Goal: Transaction & Acquisition: Purchase product/service

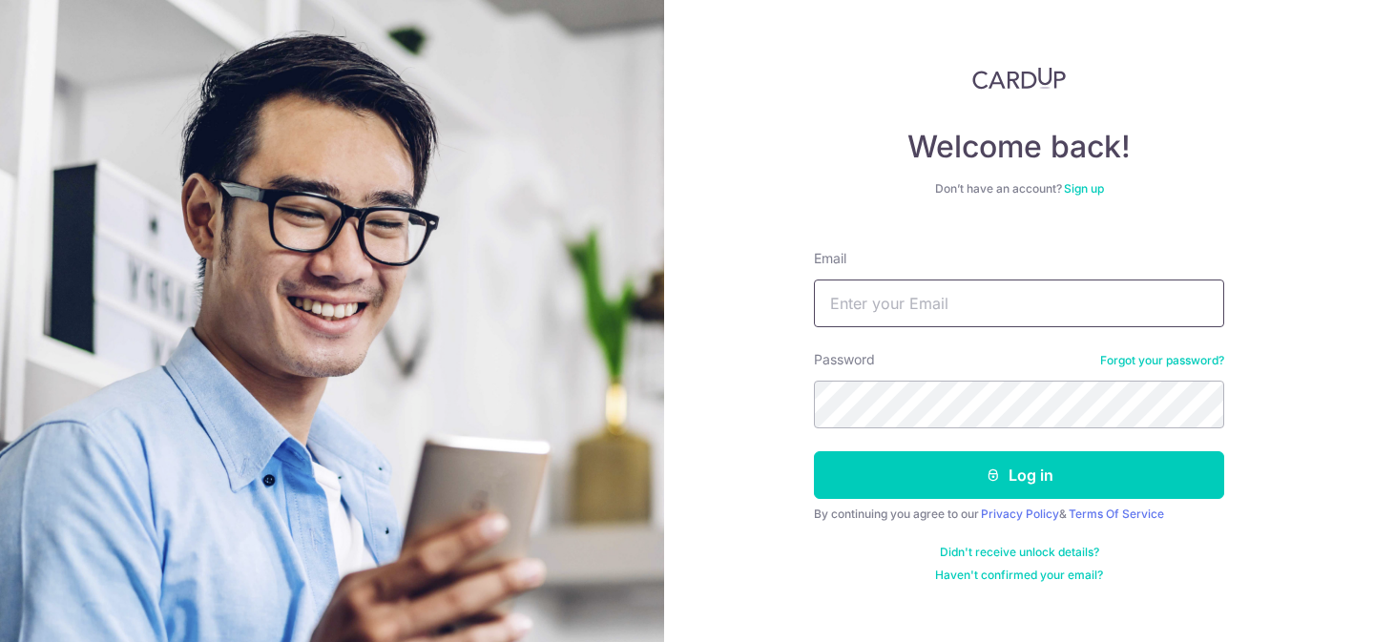
click at [997, 324] on input "Email" at bounding box center [1019, 304] width 410 height 48
type input "[EMAIL_ADDRESS][DOMAIN_NAME]"
click at [814, 451] on button "Log in" at bounding box center [1019, 475] width 410 height 48
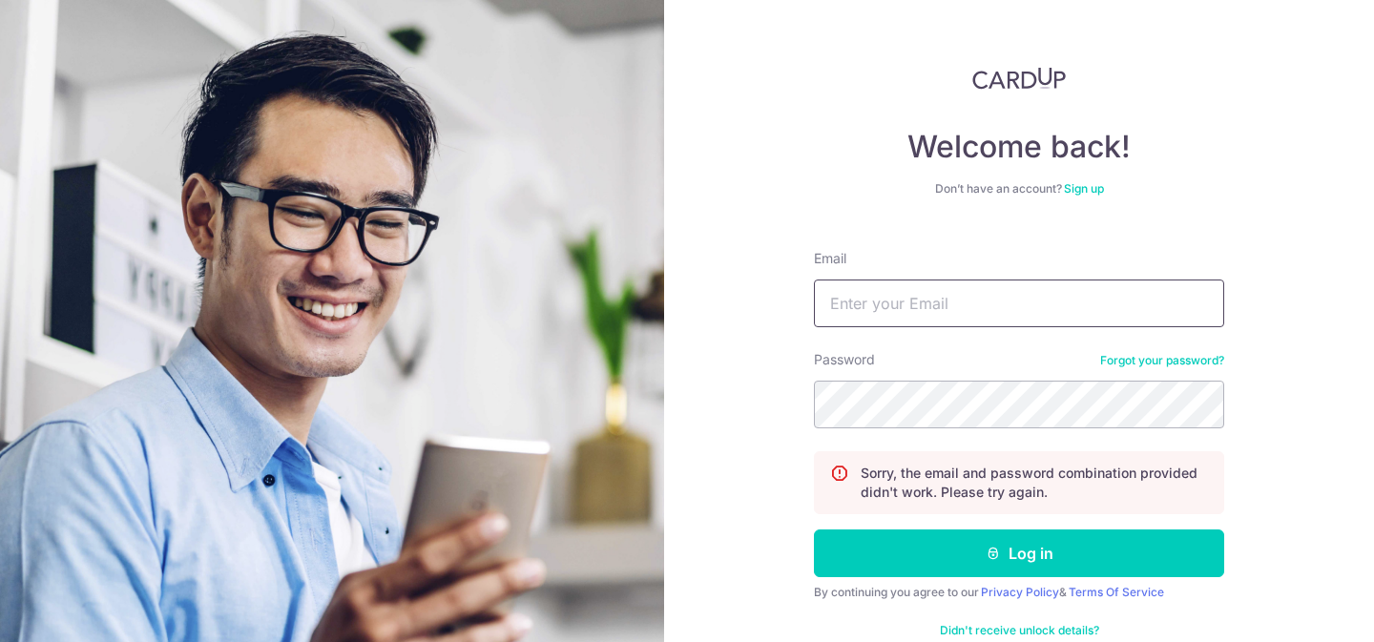
click at [897, 295] on input "Email" at bounding box center [1019, 304] width 410 height 48
type input "[EMAIL_ADDRESS][DOMAIN_NAME]"
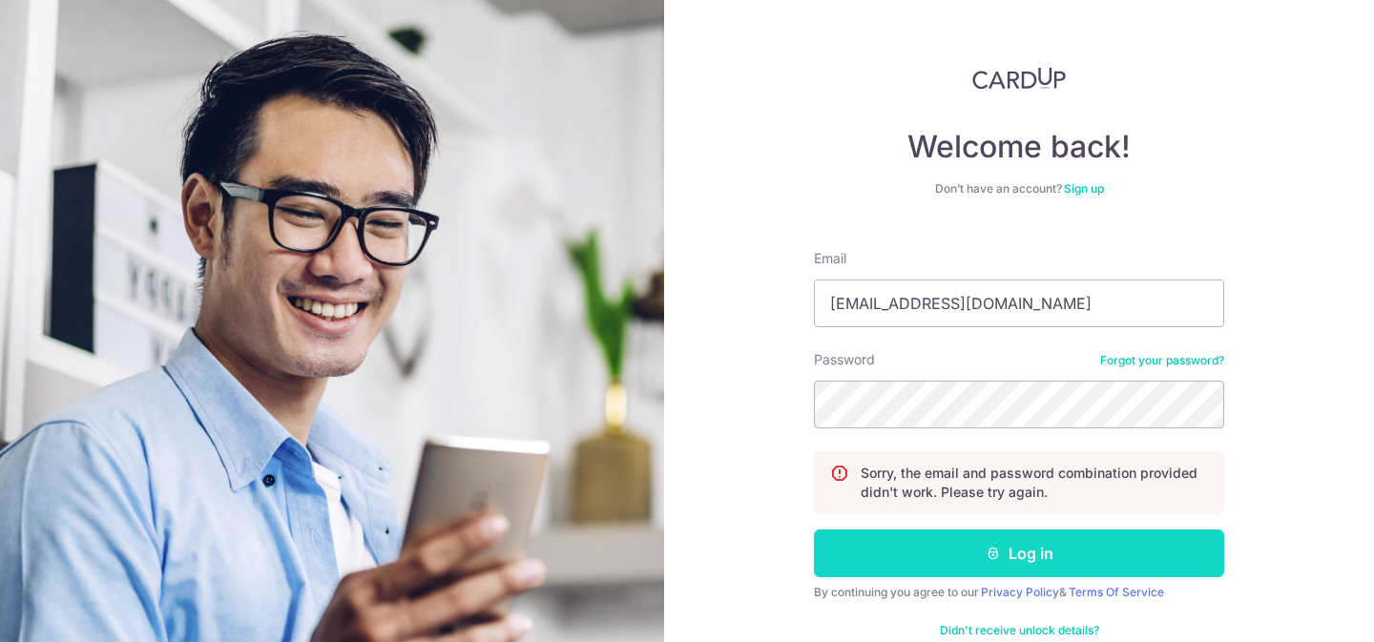
click at [950, 537] on button "Log in" at bounding box center [1019, 554] width 410 height 48
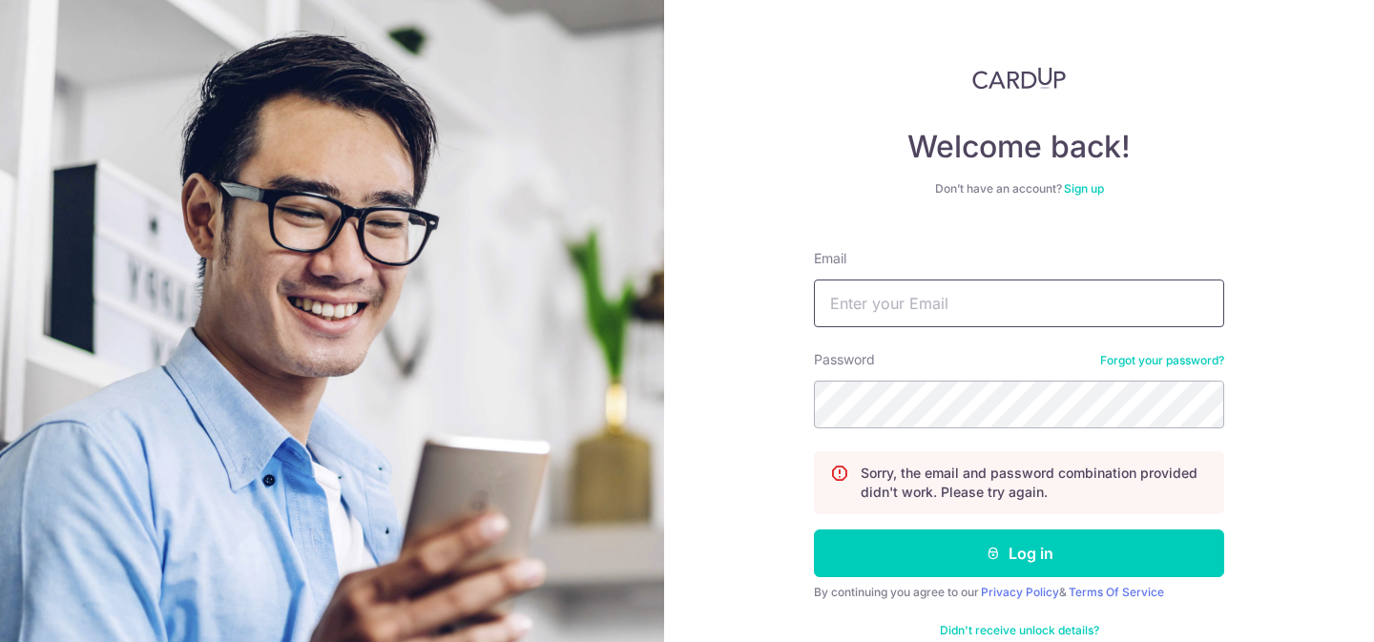
click at [967, 324] on input "Email" at bounding box center [1019, 304] width 410 height 48
type input "[EMAIL_ADDRESS][DOMAIN_NAME]"
click at [814, 530] on button "Log in" at bounding box center [1019, 554] width 410 height 48
click at [979, 290] on input "Email" at bounding box center [1019, 304] width 410 height 48
type input "[EMAIL_ADDRESS][DOMAIN_NAME]"
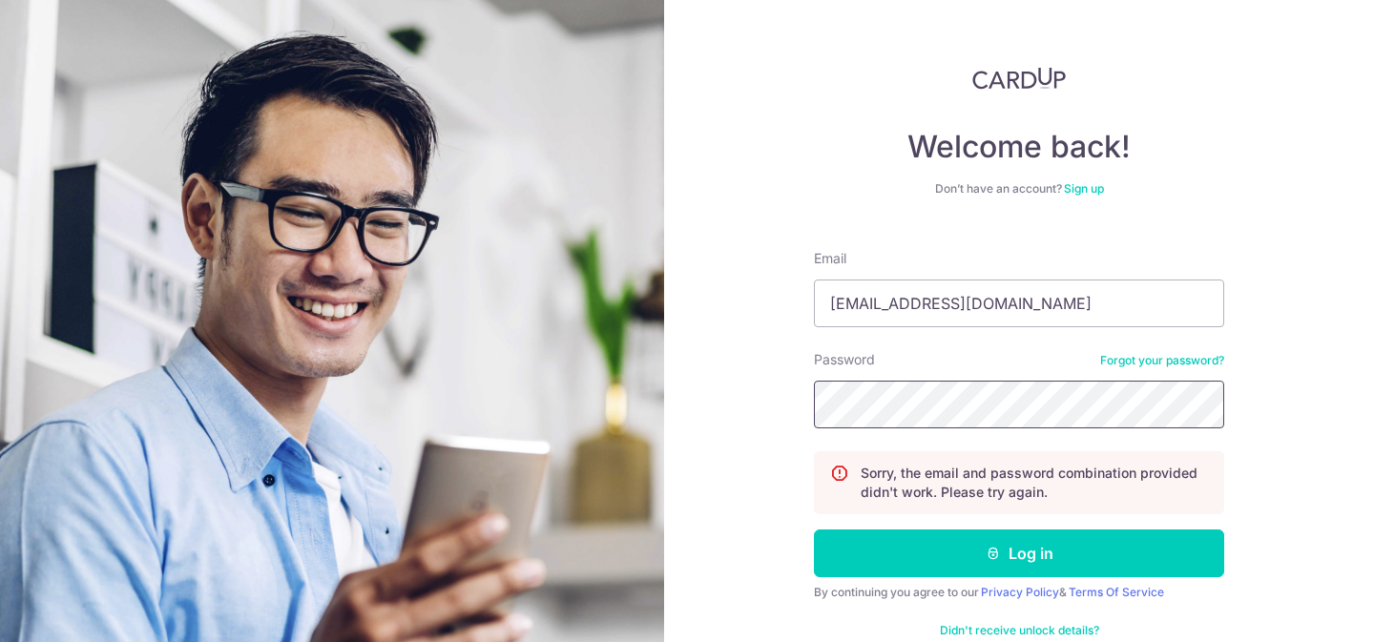
click at [814, 530] on button "Log in" at bounding box center [1019, 554] width 410 height 48
click at [1053, 320] on input "Email" at bounding box center [1019, 304] width 410 height 48
type input "[EMAIL_ADDRESS][DOMAIN_NAME]"
click at [814, 530] on button "Log in" at bounding box center [1019, 554] width 410 height 48
click at [1062, 316] on input "Email" at bounding box center [1019, 304] width 410 height 48
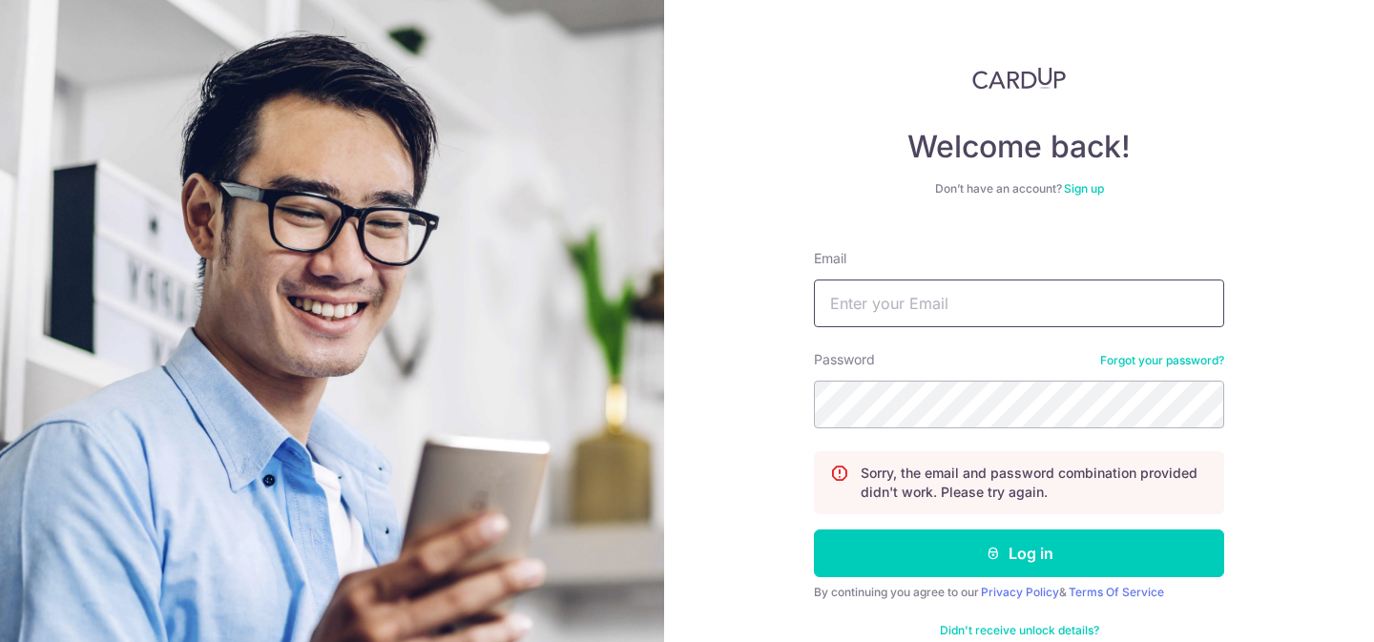
type input "[EMAIL_ADDRESS][DOMAIN_NAME]"
click at [814, 530] on button "Log in" at bounding box center [1019, 554] width 410 height 48
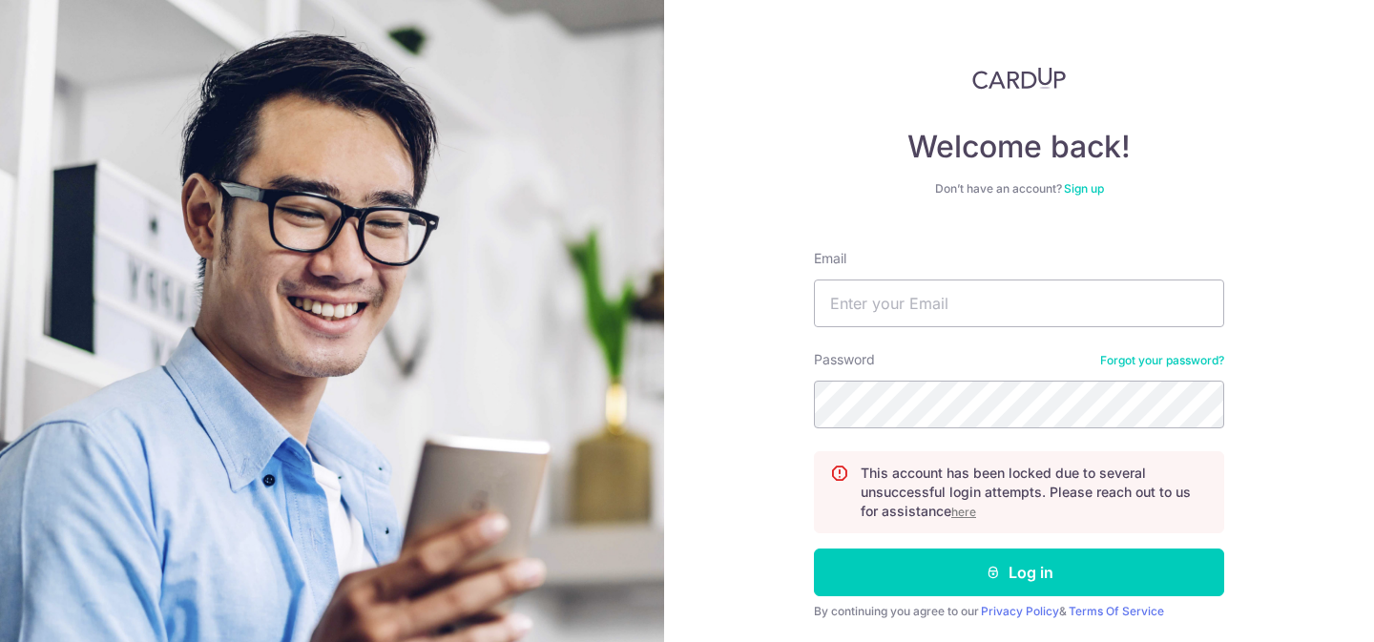
click at [1171, 358] on link "Forgot your password?" at bounding box center [1162, 360] width 124 height 15
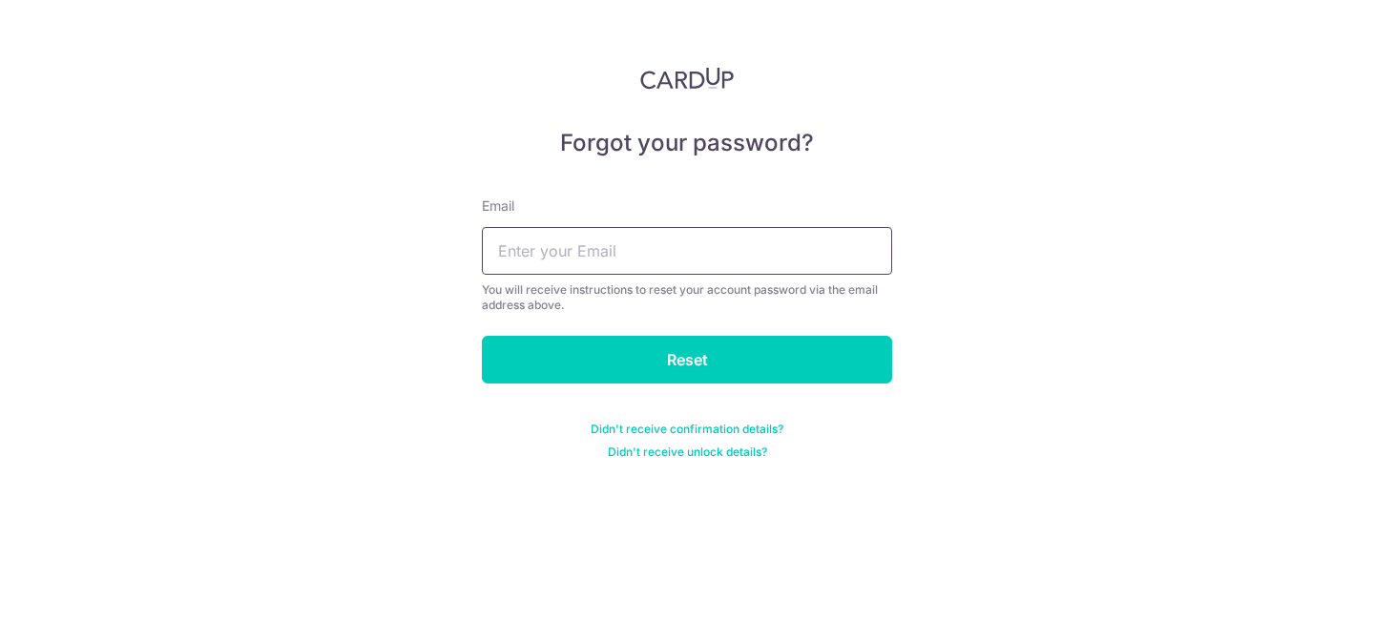
click at [847, 246] on input "text" at bounding box center [687, 251] width 410 height 48
type input "jameslohsh@hotmail.com"
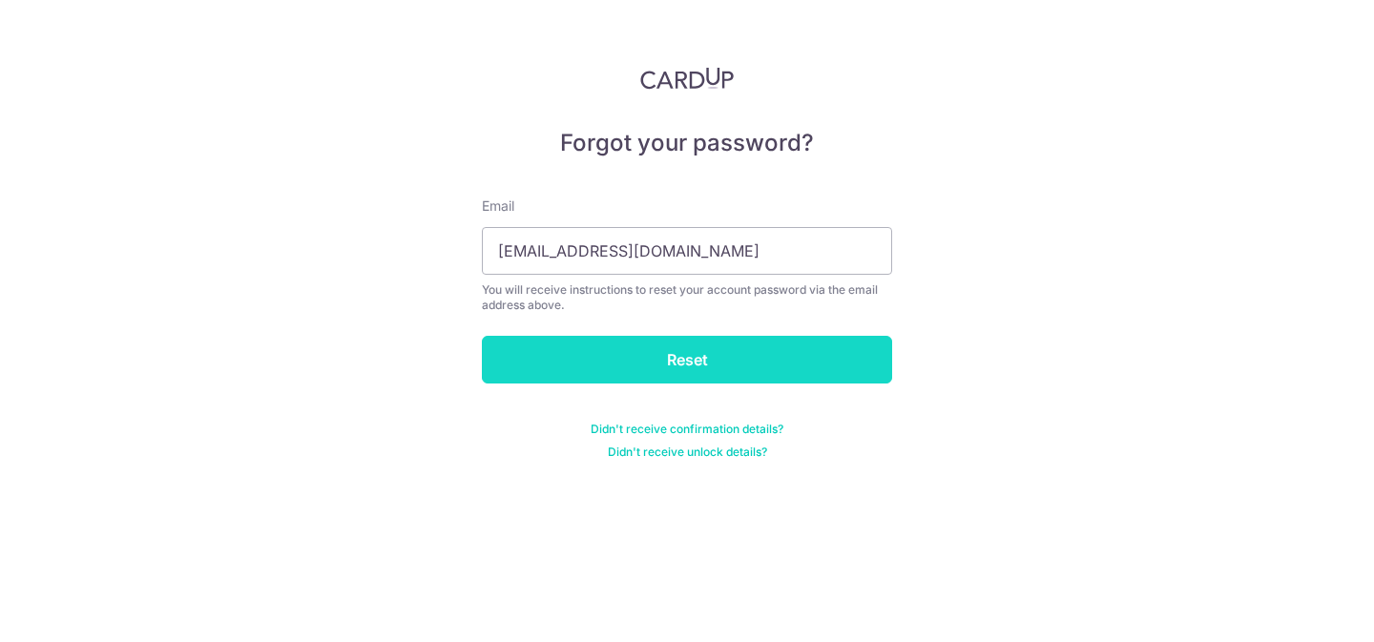
click at [728, 355] on input "Reset" at bounding box center [687, 360] width 410 height 48
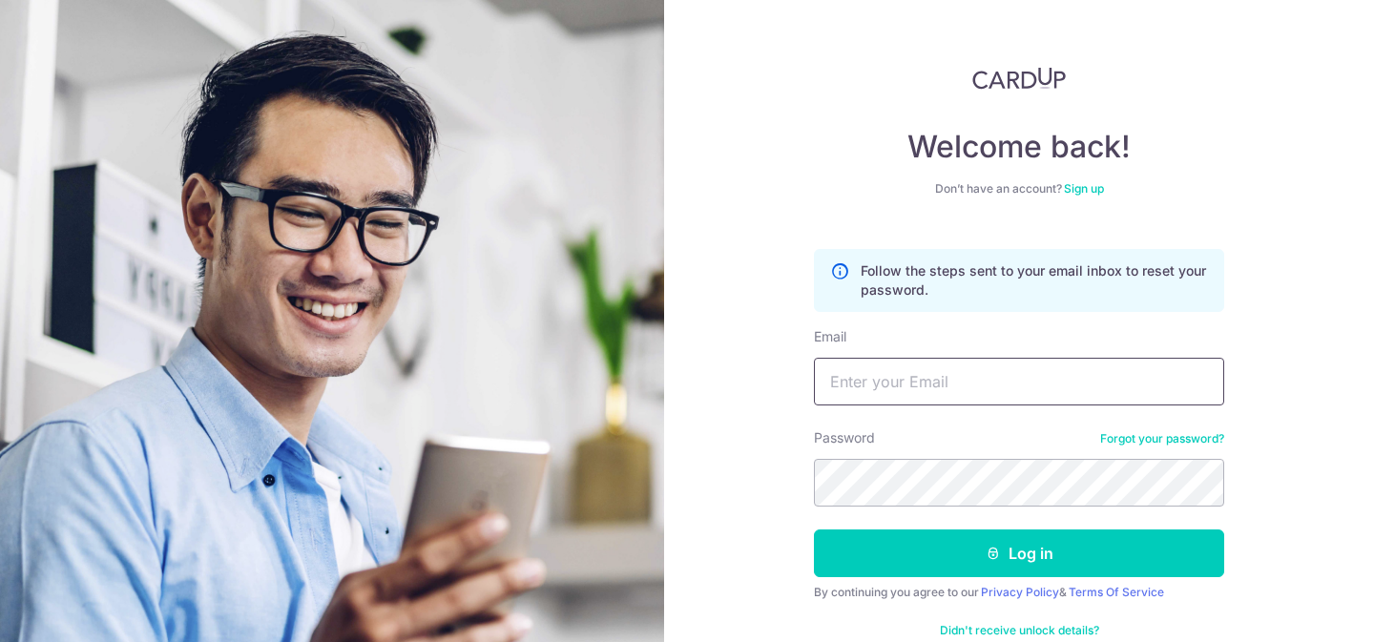
click at [1104, 370] on input "Email" at bounding box center [1019, 382] width 410 height 48
click at [995, 402] on input "Email" at bounding box center [1019, 382] width 410 height 48
type input "jameslohsh@hotmail.com"
click at [814, 530] on button "Log in" at bounding box center [1019, 554] width 410 height 48
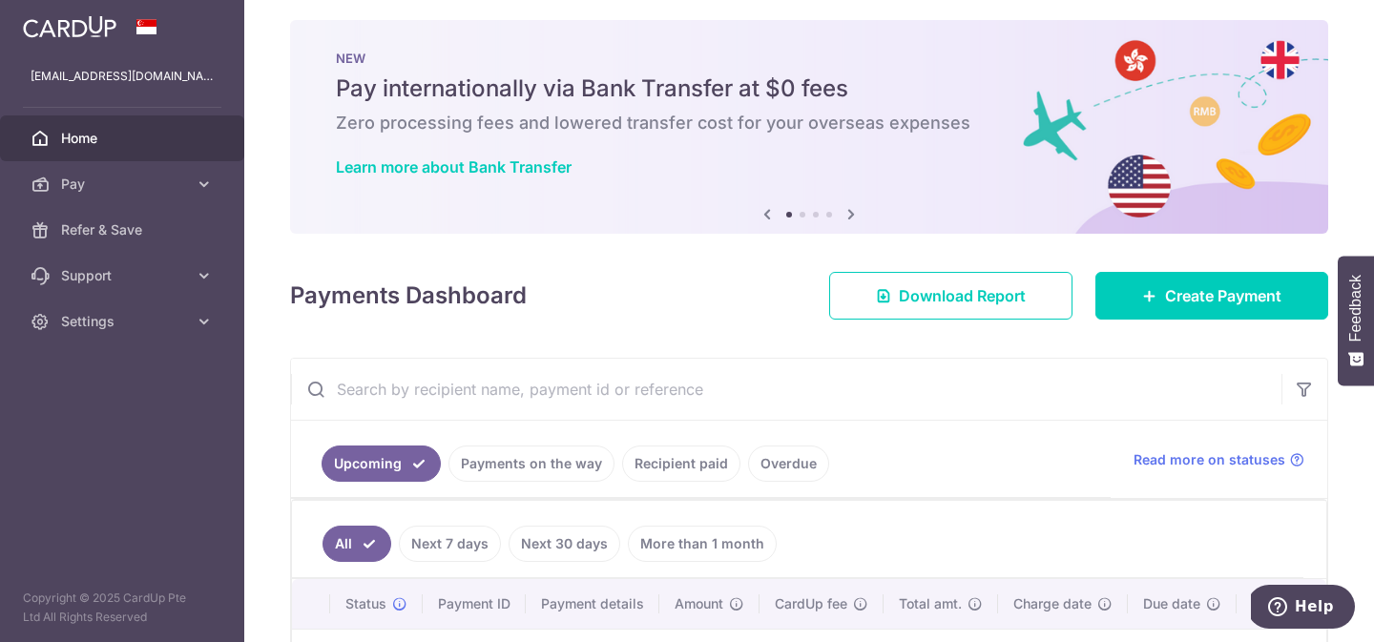
scroll to position [96, 0]
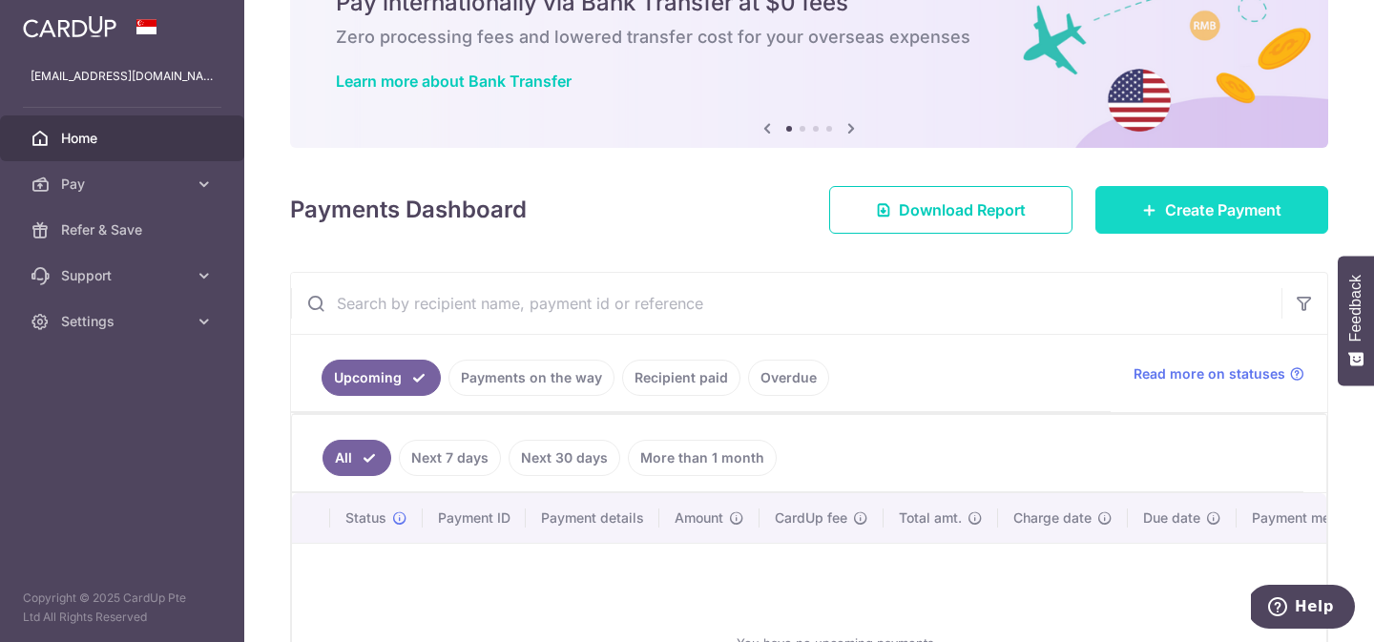
click at [1203, 205] on span "Create Payment" at bounding box center [1223, 210] width 116 height 23
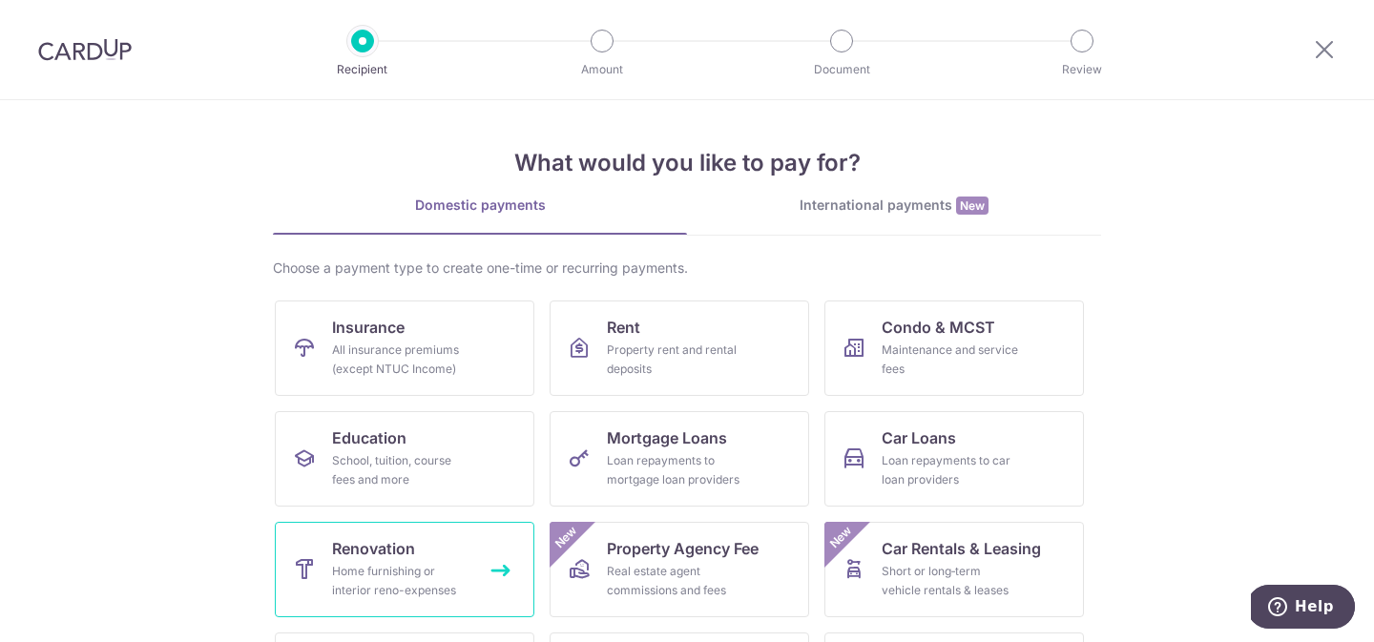
click at [419, 575] on div "Home furnishing or interior reno-expenses" at bounding box center [400, 581] width 137 height 38
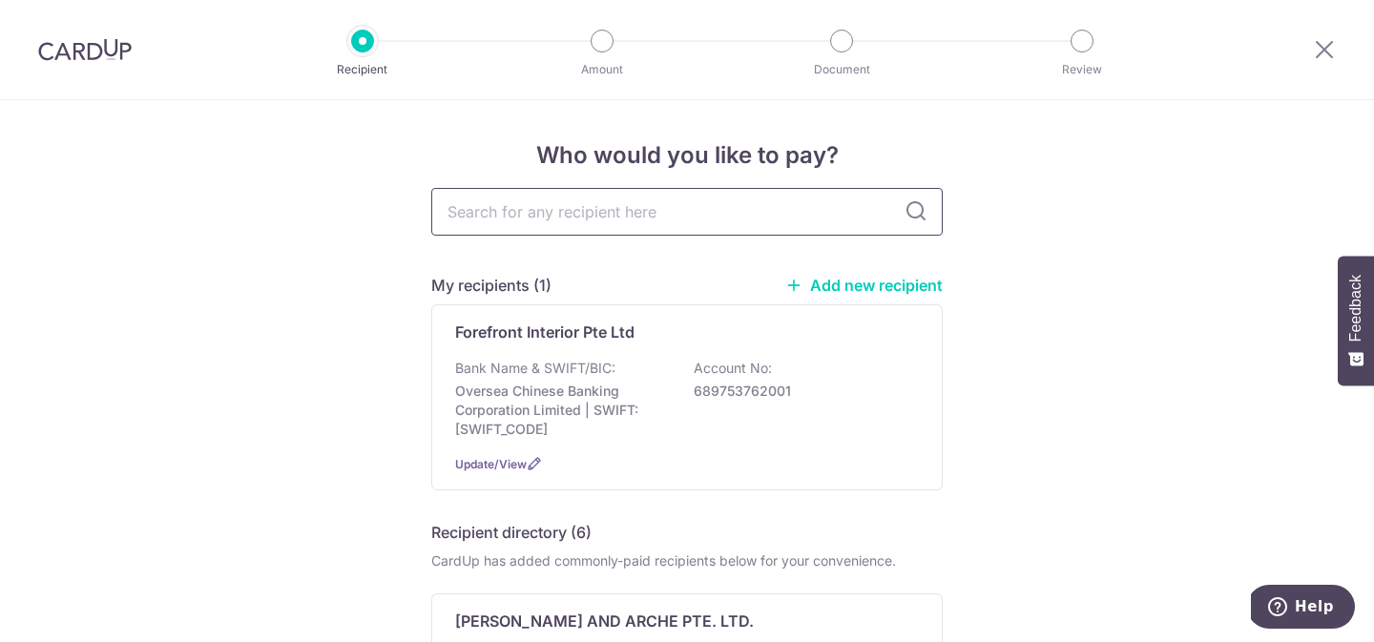
click at [778, 216] on input "text" at bounding box center [687, 212] width 512 height 48
type input "lk electrical"
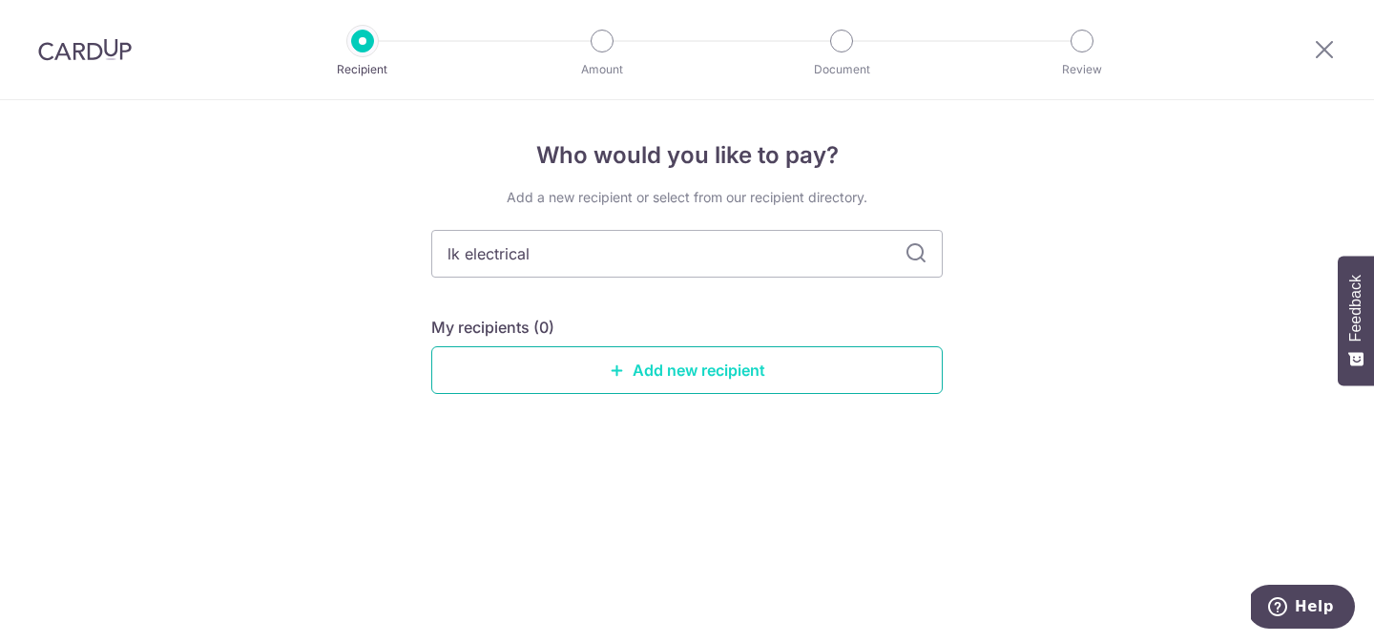
click at [719, 374] on link "Add new recipient" at bounding box center [687, 370] width 512 height 48
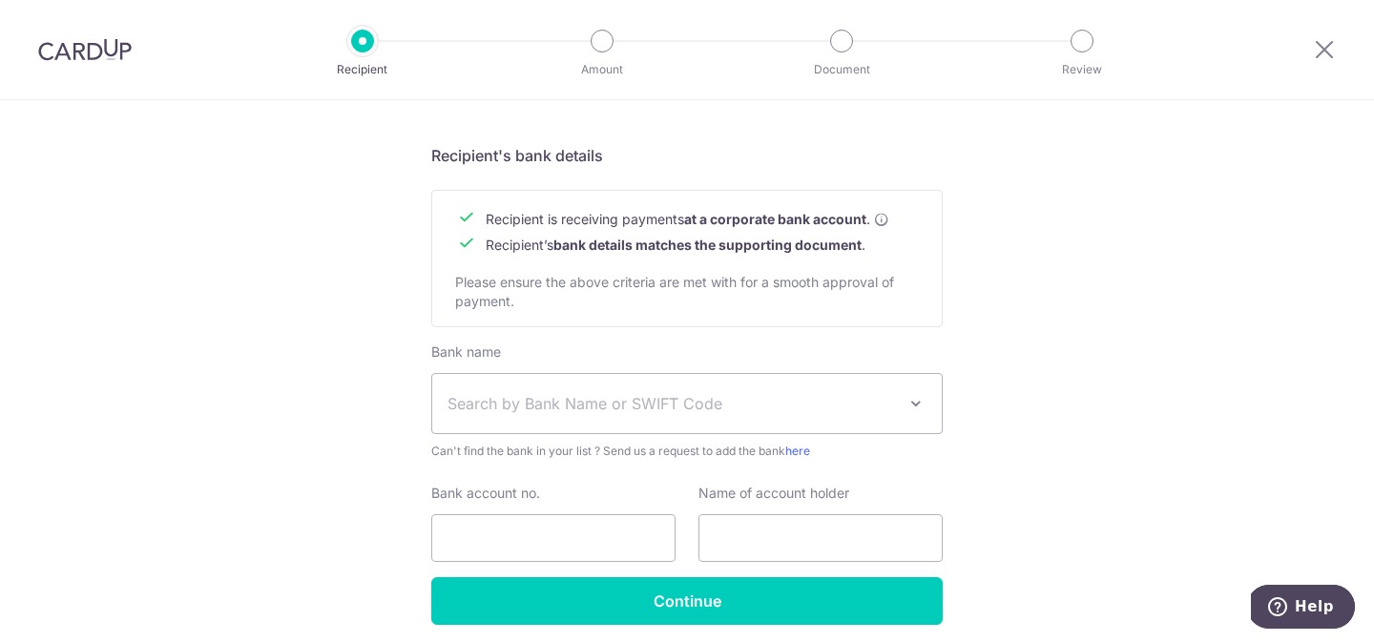
scroll to position [893, 0]
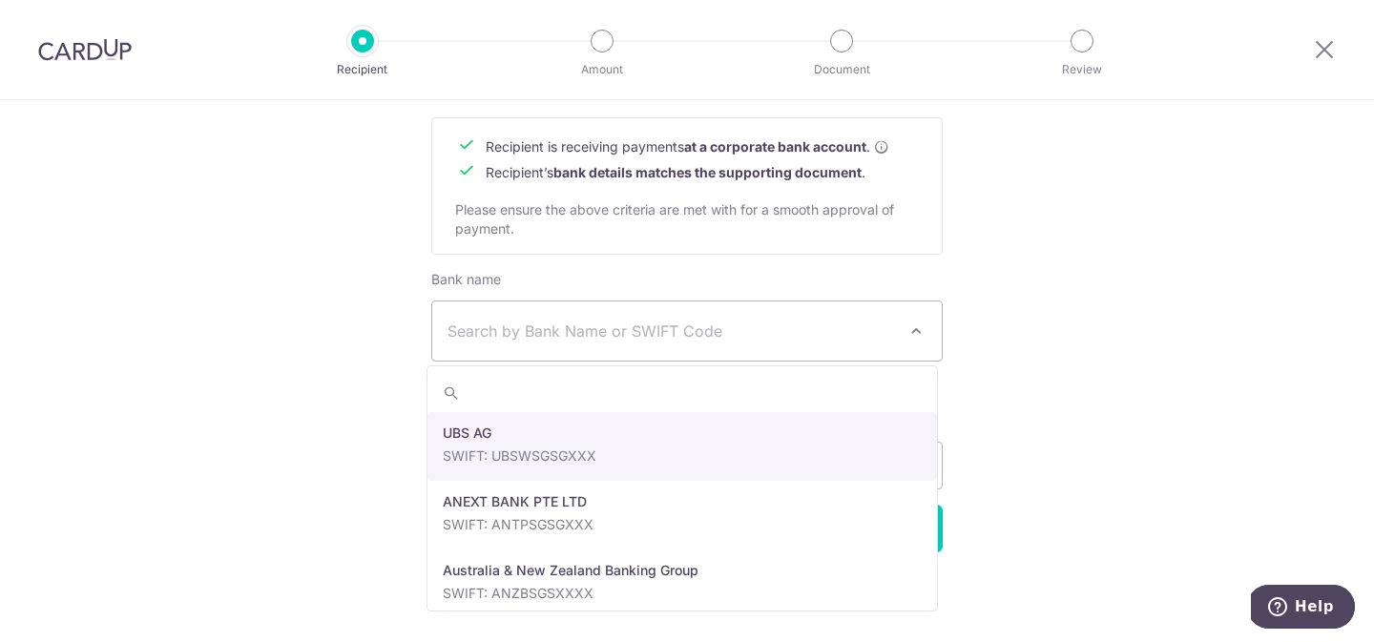
click at [752, 348] on span "Search by Bank Name or SWIFT Code" at bounding box center [687, 331] width 510 height 59
click at [776, 334] on span "Search by Bank Name or SWIFT Code" at bounding box center [672, 331] width 449 height 23
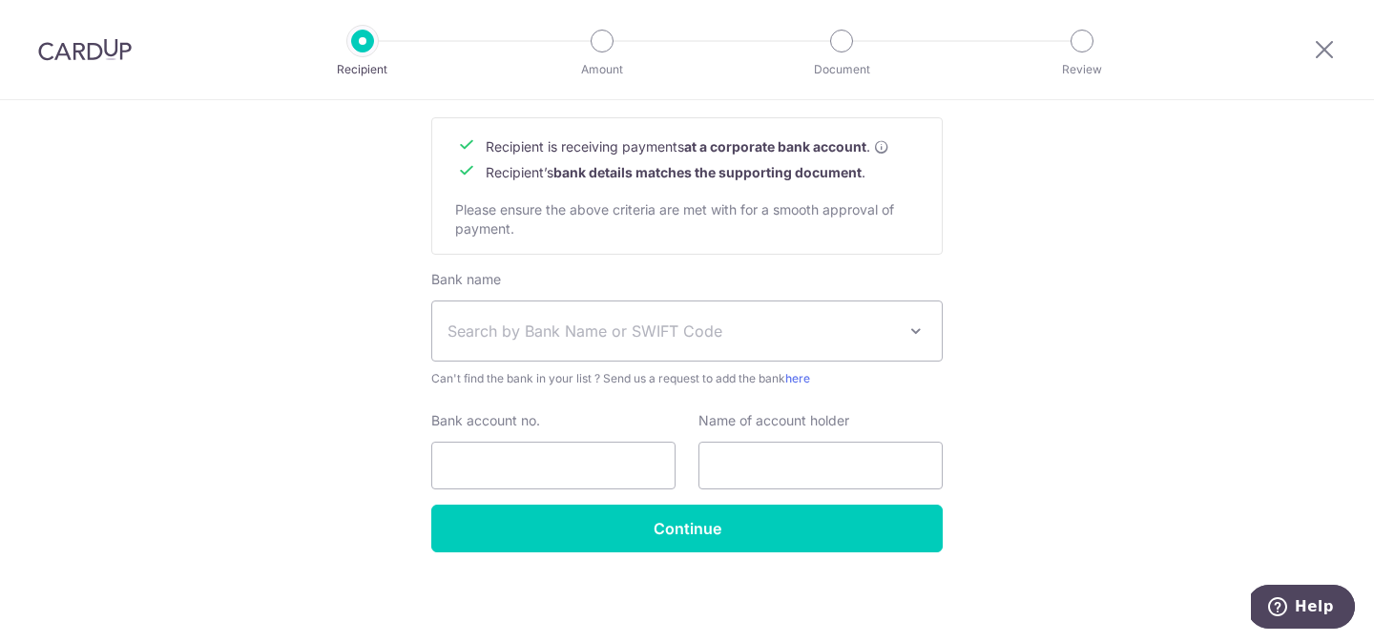
click at [776, 334] on span "Search by Bank Name or SWIFT Code" at bounding box center [672, 331] width 449 height 23
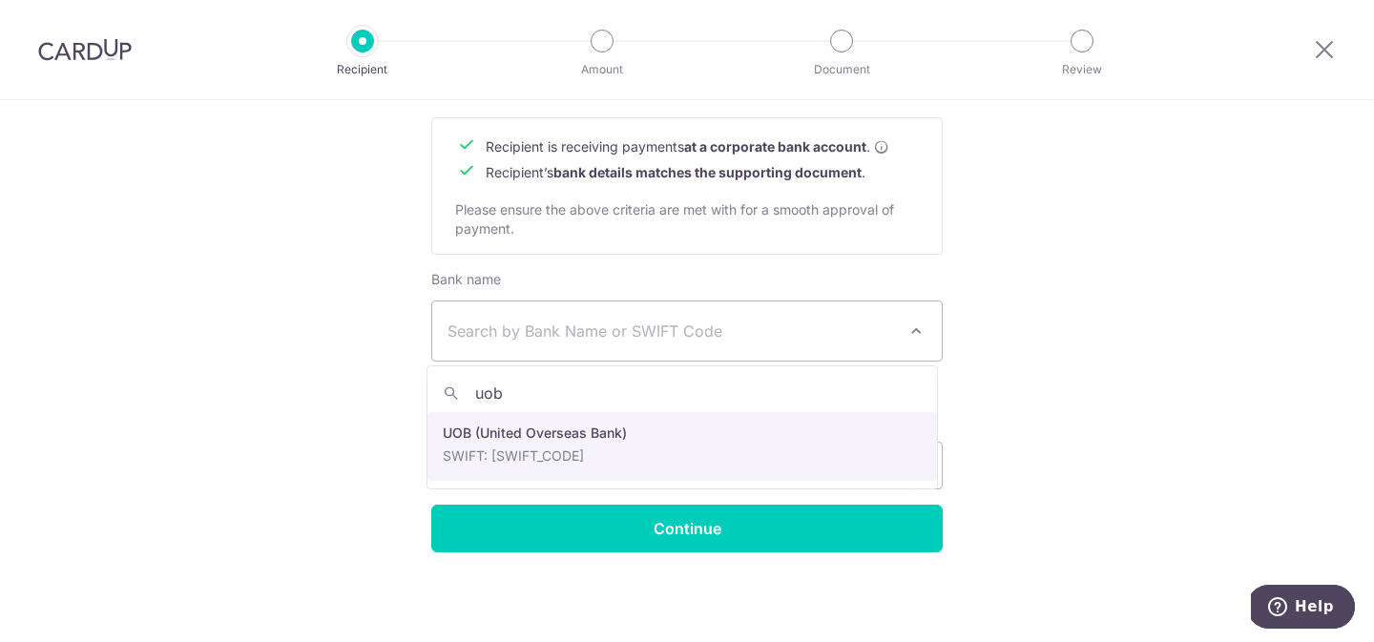
type input "uob"
select select "18"
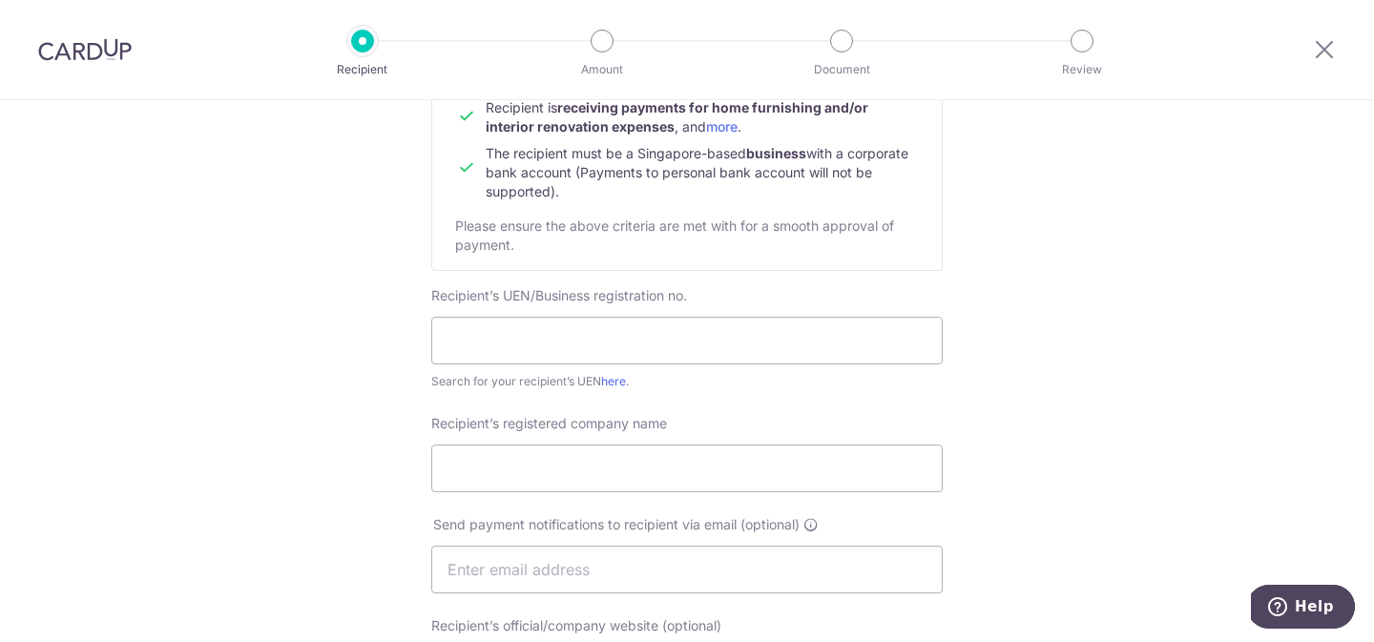
scroll to position [256, 0]
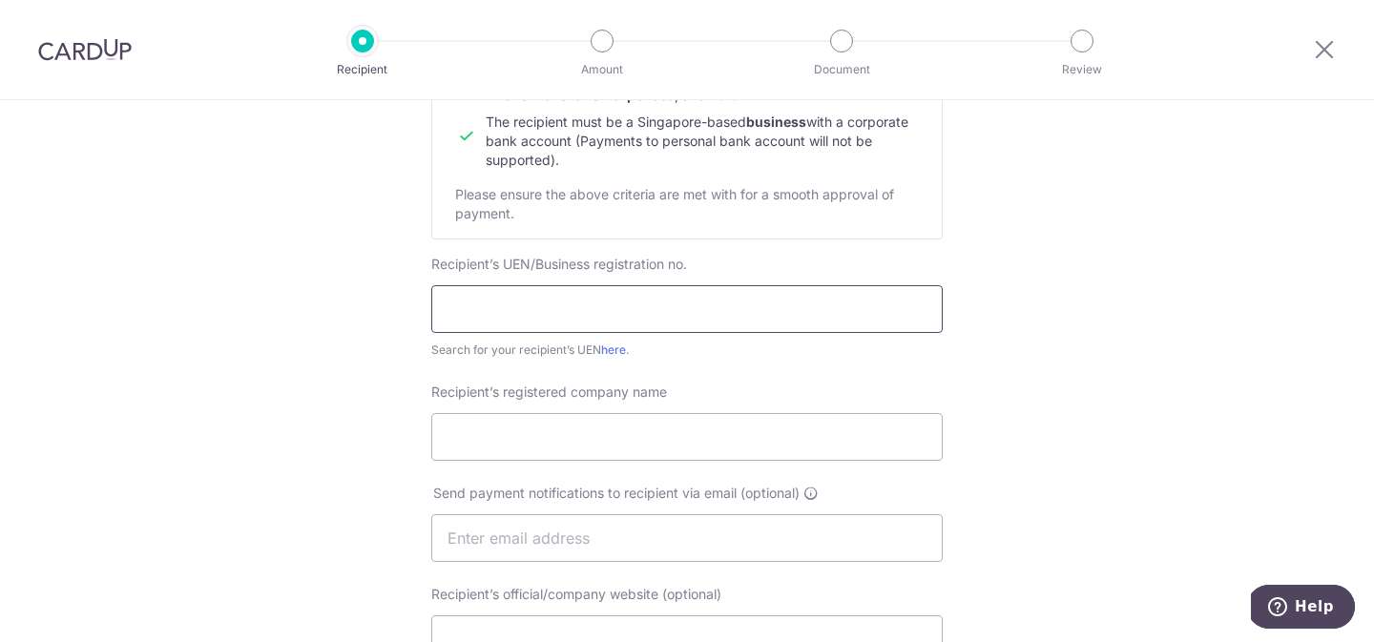
click at [831, 324] on input "text" at bounding box center [687, 309] width 512 height 48
type input "53378079M"
click at [743, 446] on input "Recipient’s registered company name" at bounding box center [687, 437] width 512 height 48
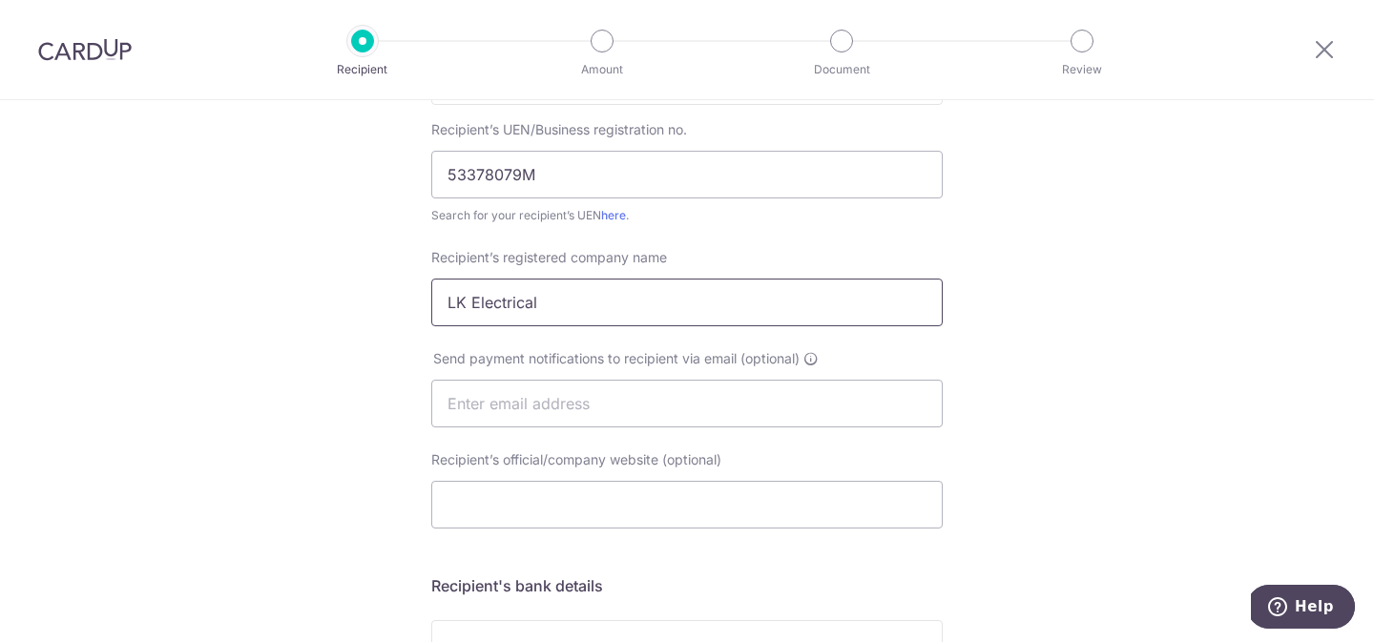
scroll to position [391, 0]
type input "LK Electrical"
click at [604, 416] on input "text" at bounding box center [687, 403] width 512 height 48
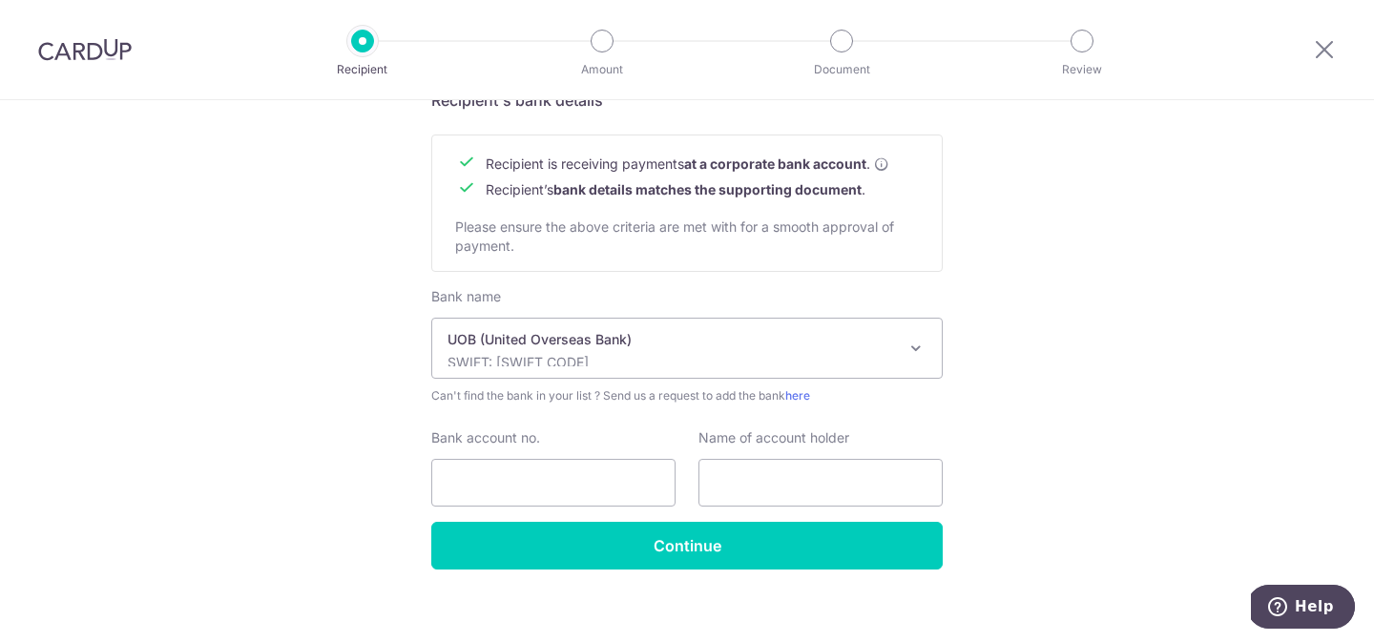
scroll to position [893, 0]
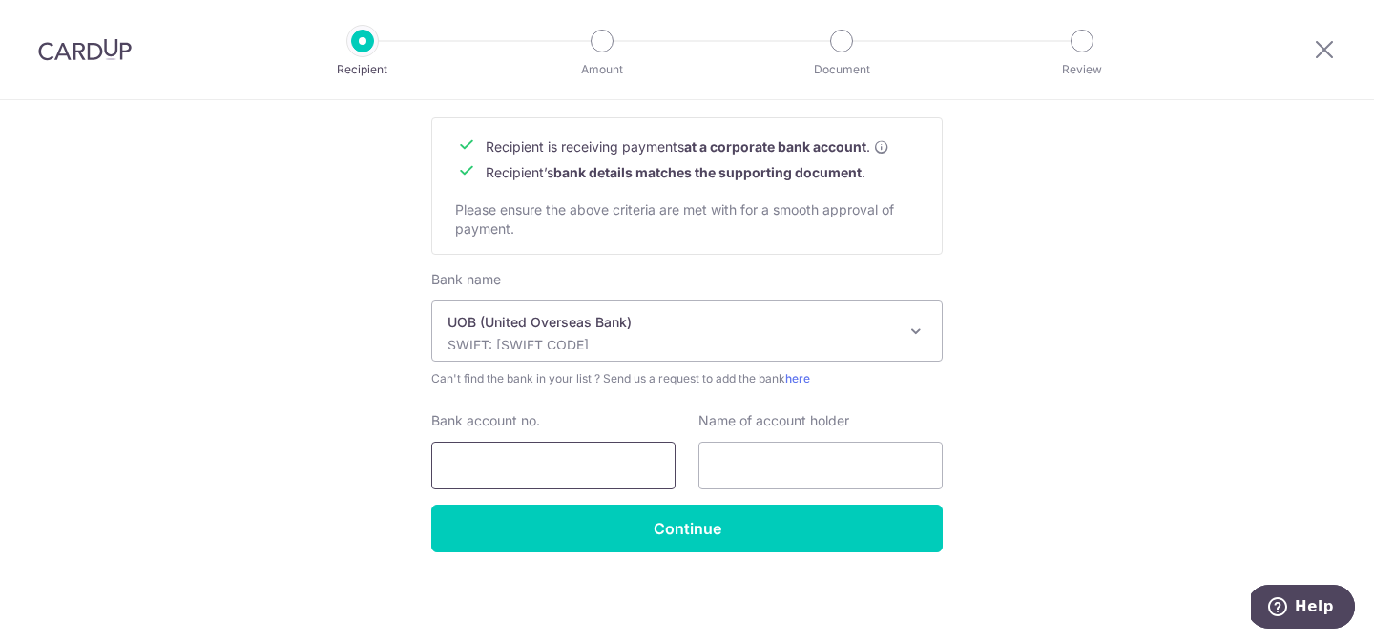
click at [632, 471] on input "Bank account no." at bounding box center [553, 466] width 244 height 48
type input "3583114287"
click at [725, 466] on input "text" at bounding box center [821, 466] width 244 height 48
type input "l"
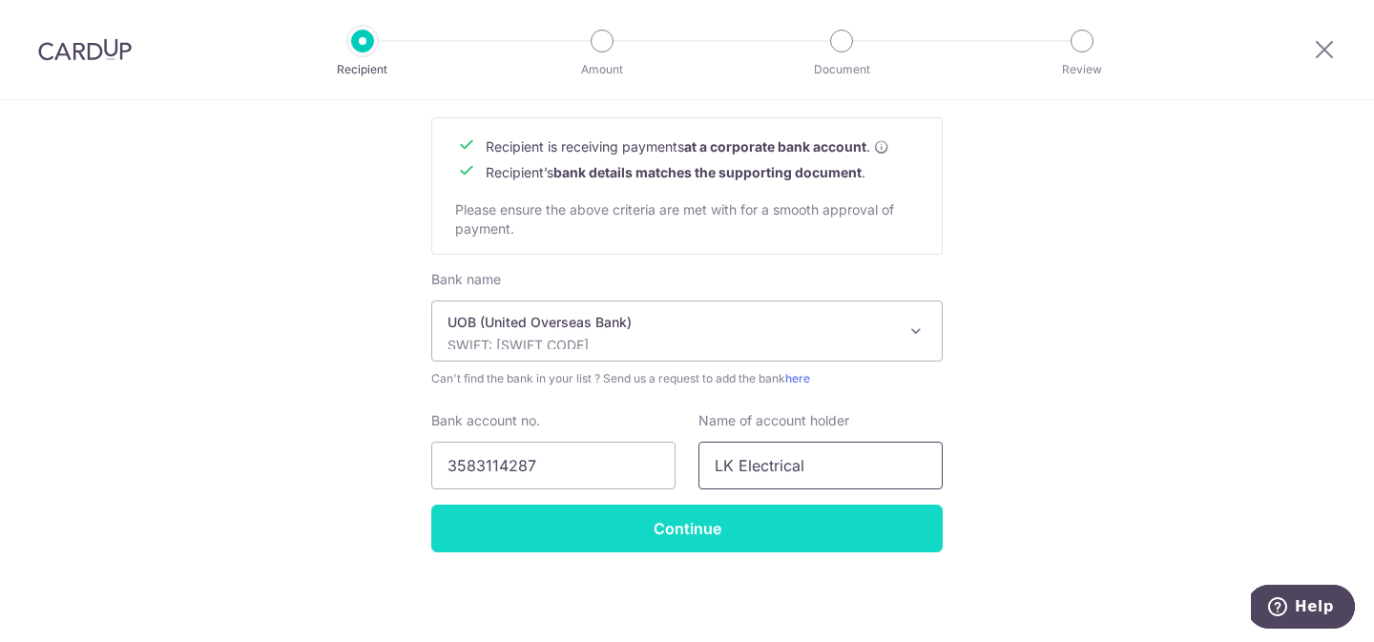
type input "LK Electrical"
click at [855, 534] on input "Continue" at bounding box center [687, 529] width 512 height 48
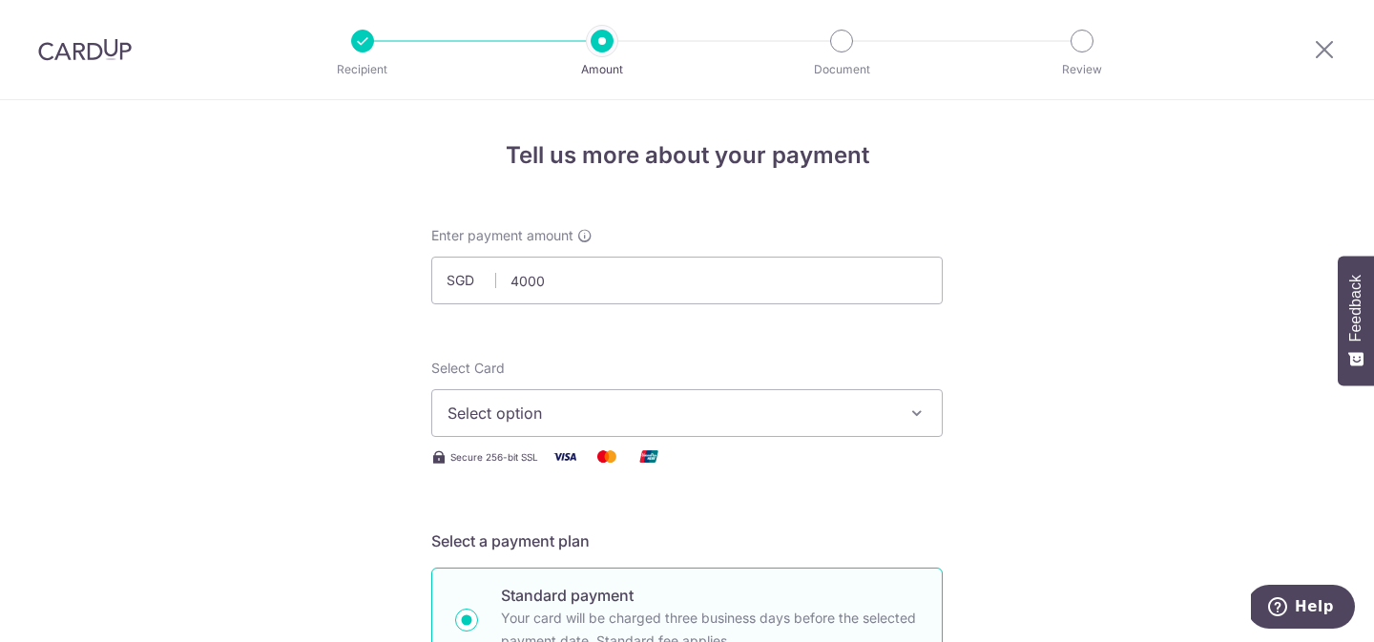
type input "4,000.00"
click at [922, 426] on button "Select option" at bounding box center [687, 413] width 512 height 48
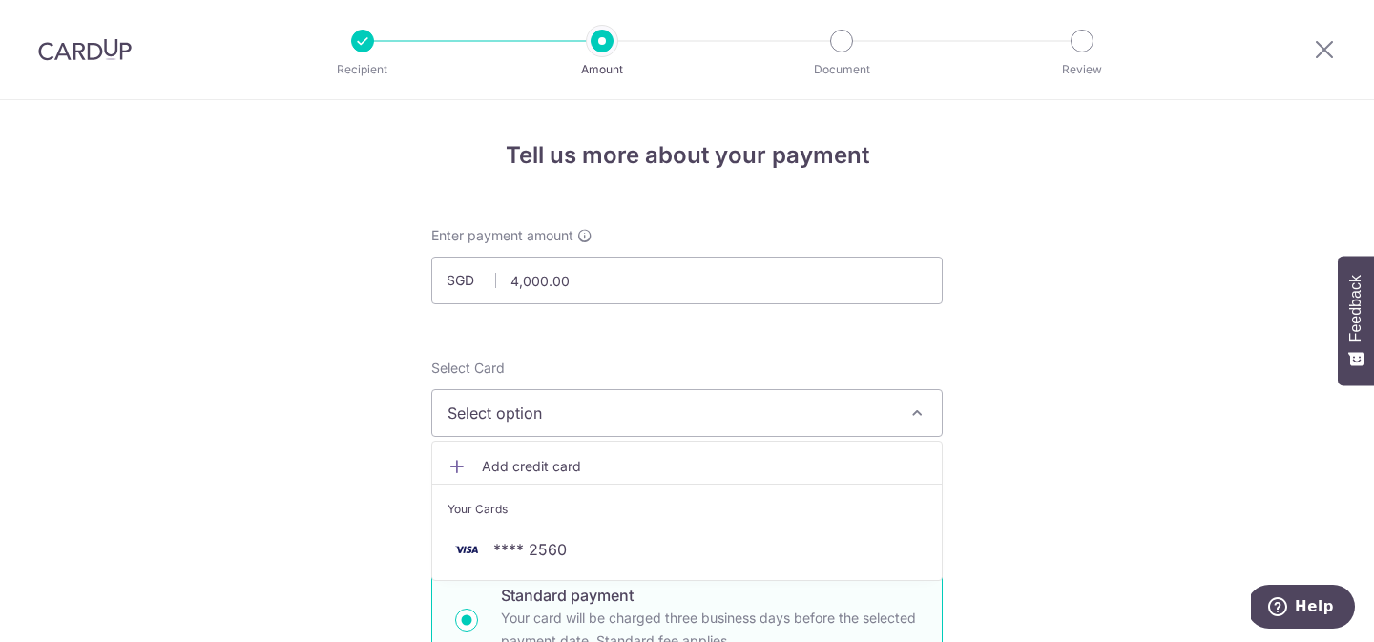
click at [511, 462] on span "Add credit card" at bounding box center [704, 466] width 445 height 19
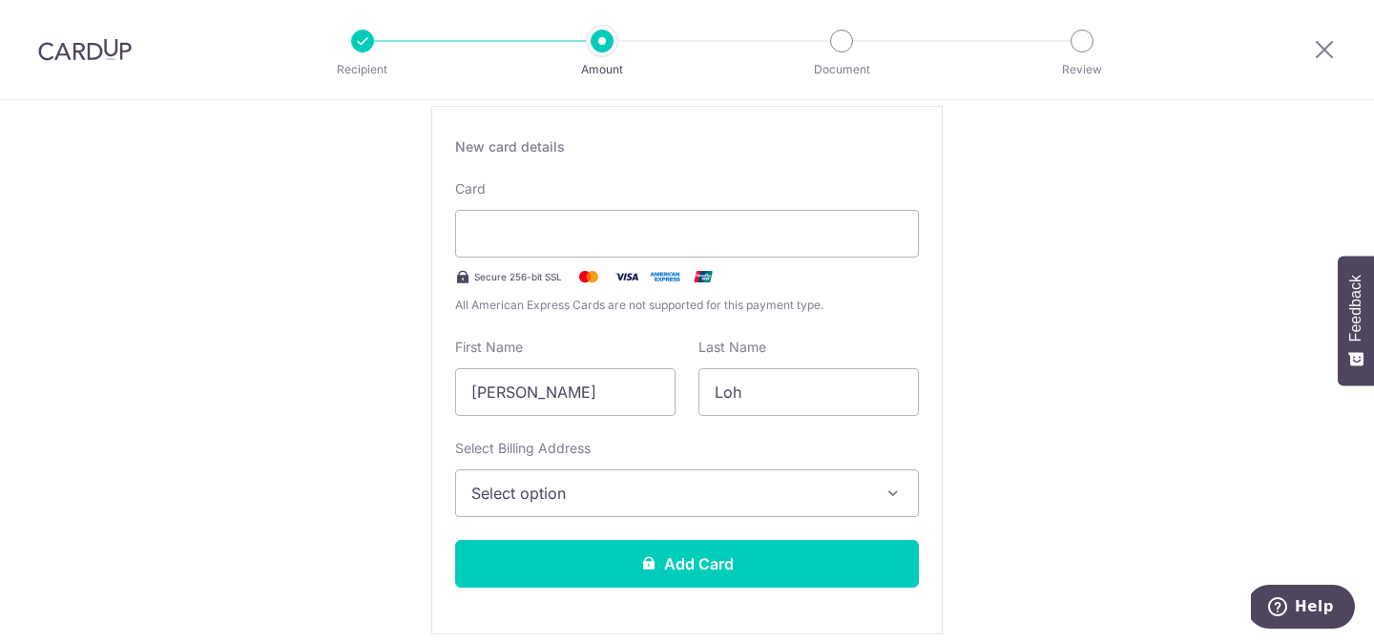
scroll to position [347, 0]
click at [836, 493] on span "Select option" at bounding box center [669, 492] width 397 height 23
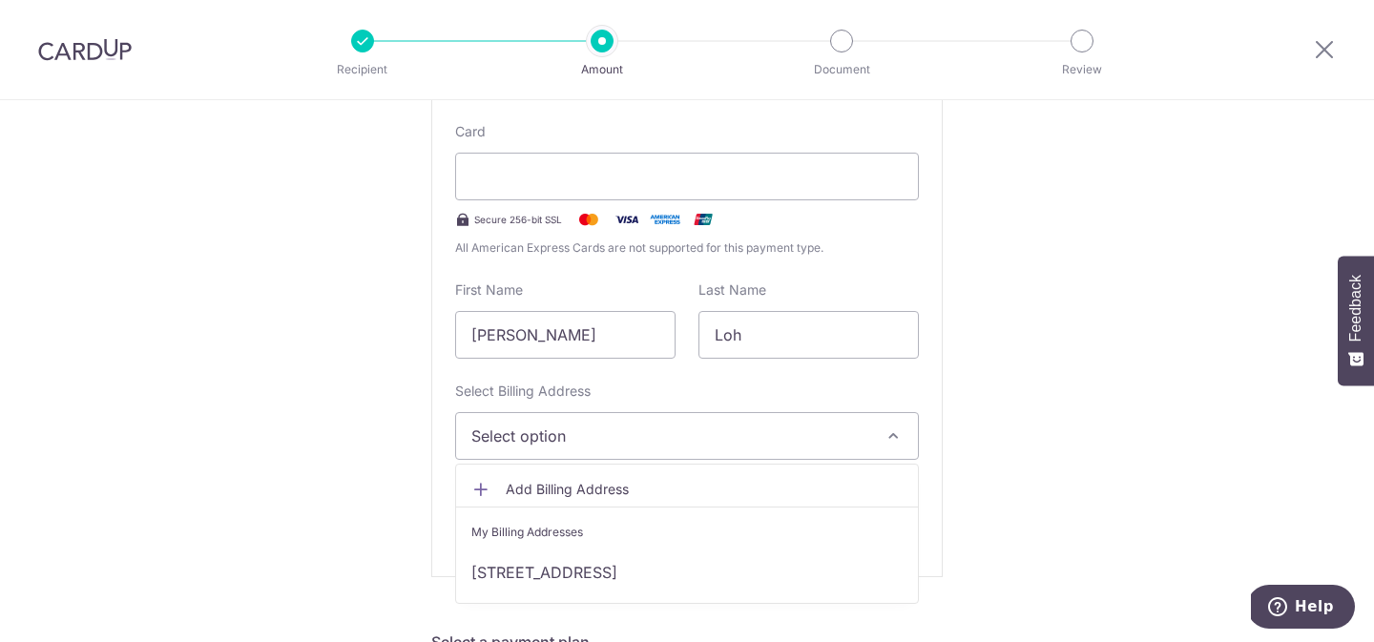
scroll to position [462, 0]
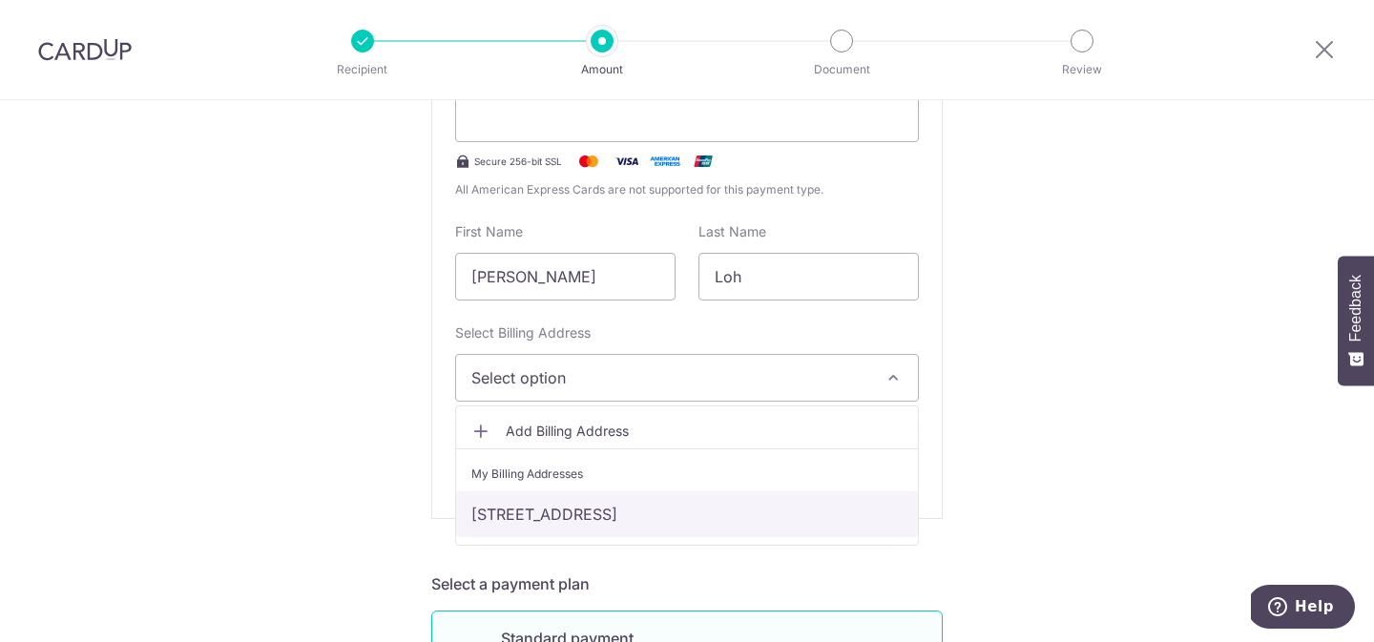
click at [786, 503] on link "[STREET_ADDRESS]" at bounding box center [687, 514] width 462 height 46
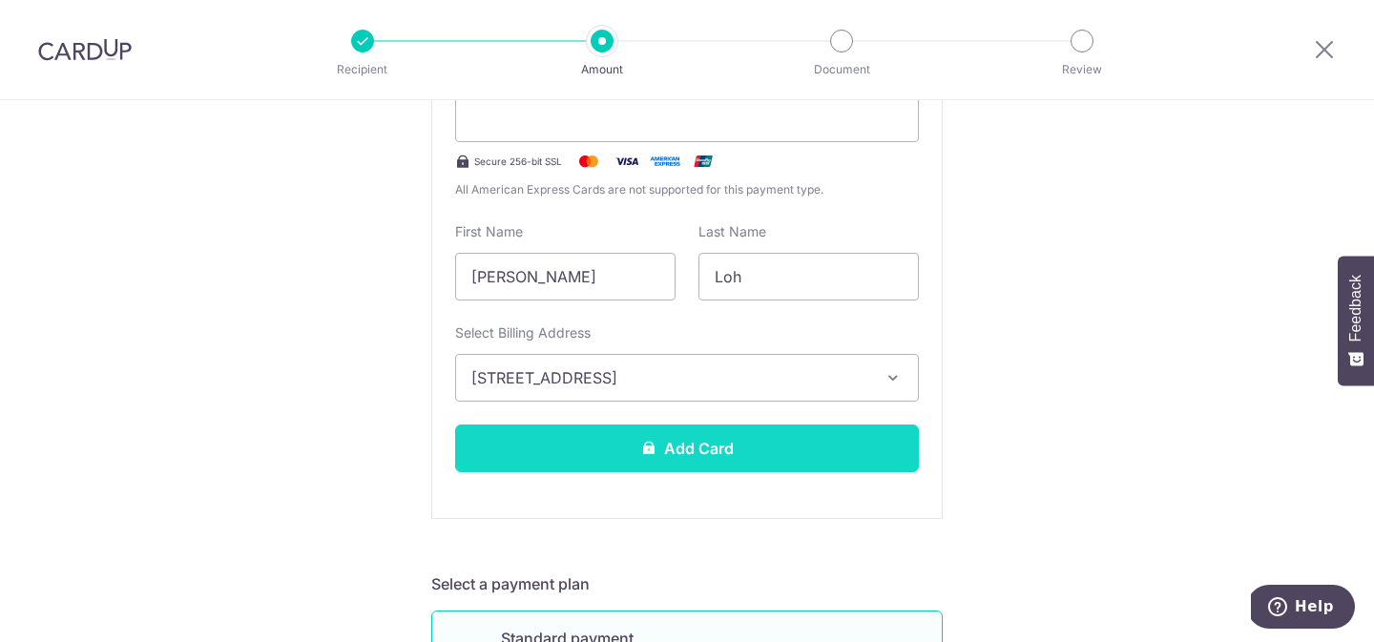
click at [822, 451] on button "Add Card" at bounding box center [687, 449] width 464 height 48
click at [801, 449] on button "Add Card" at bounding box center [687, 449] width 464 height 48
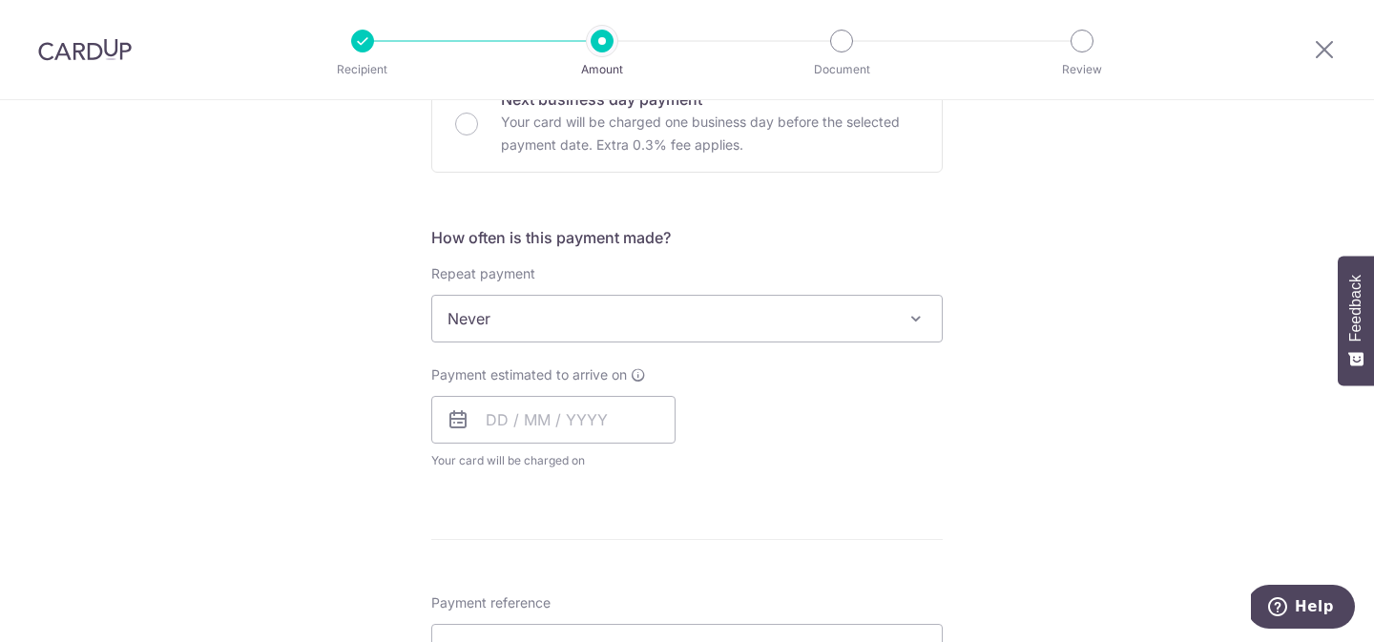
scroll to position [633, 0]
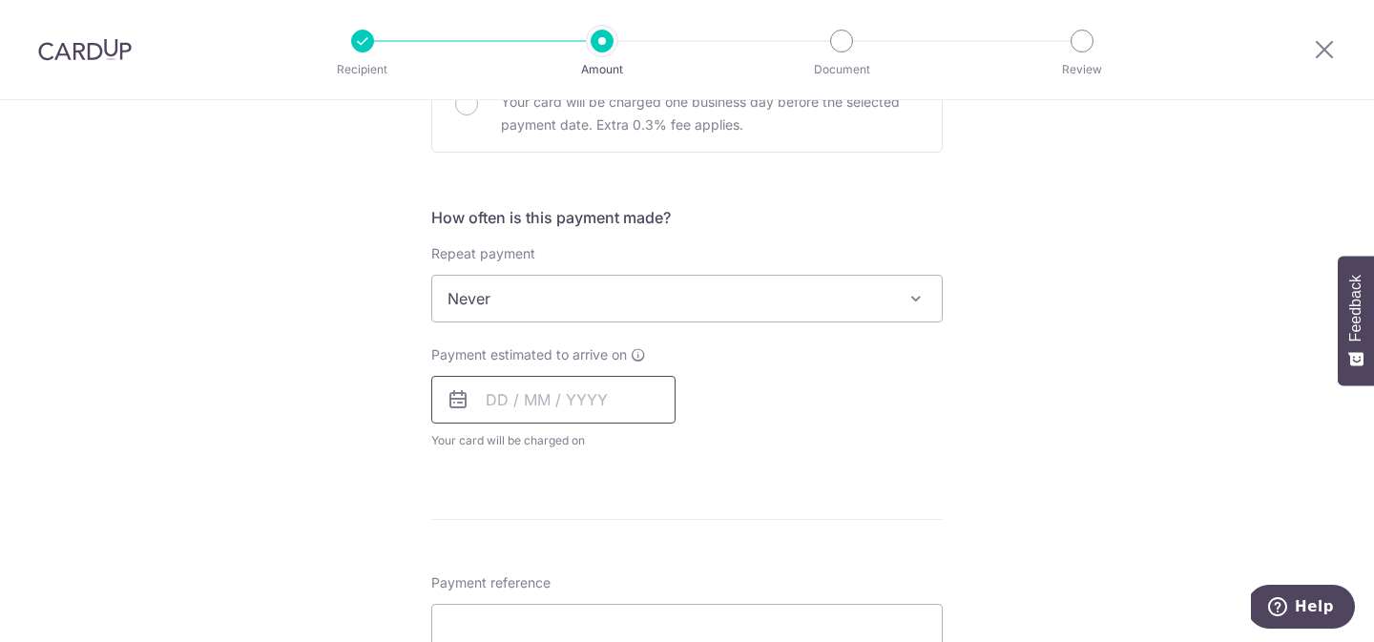
click at [523, 400] on input "text" at bounding box center [553, 400] width 244 height 48
click at [553, 572] on link "7" at bounding box center [547, 573] width 31 height 31
type input "[DATE]"
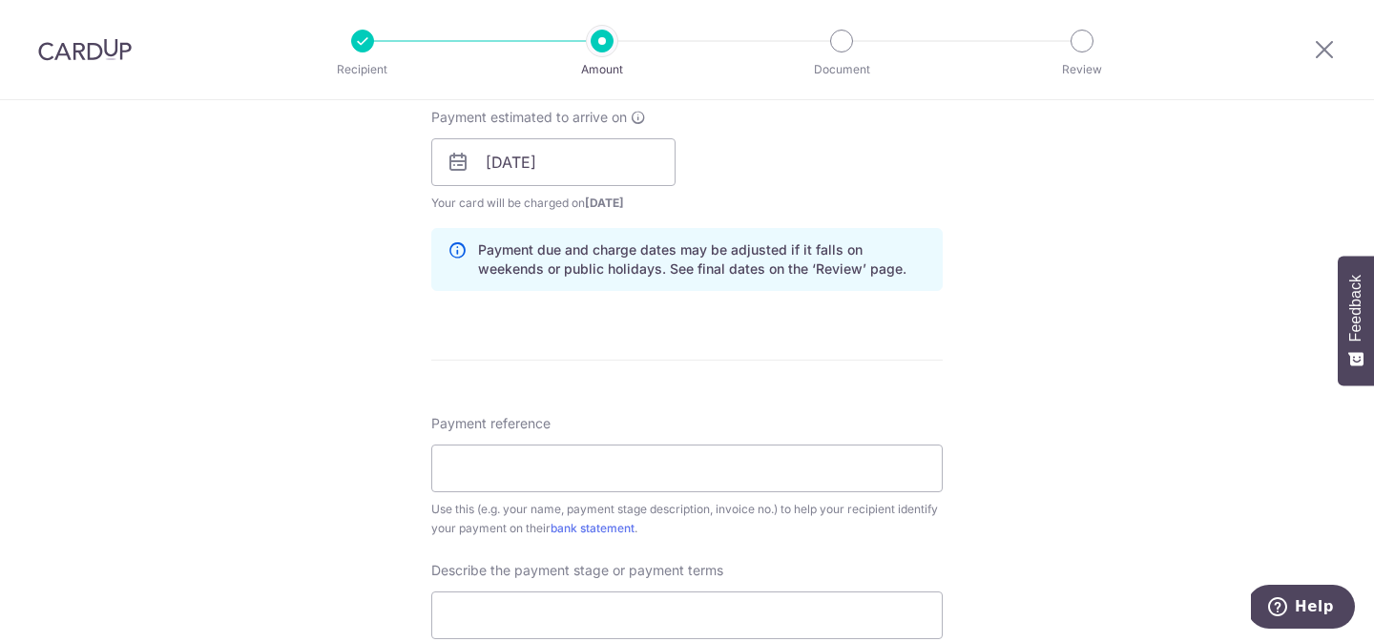
scroll to position [994, 0]
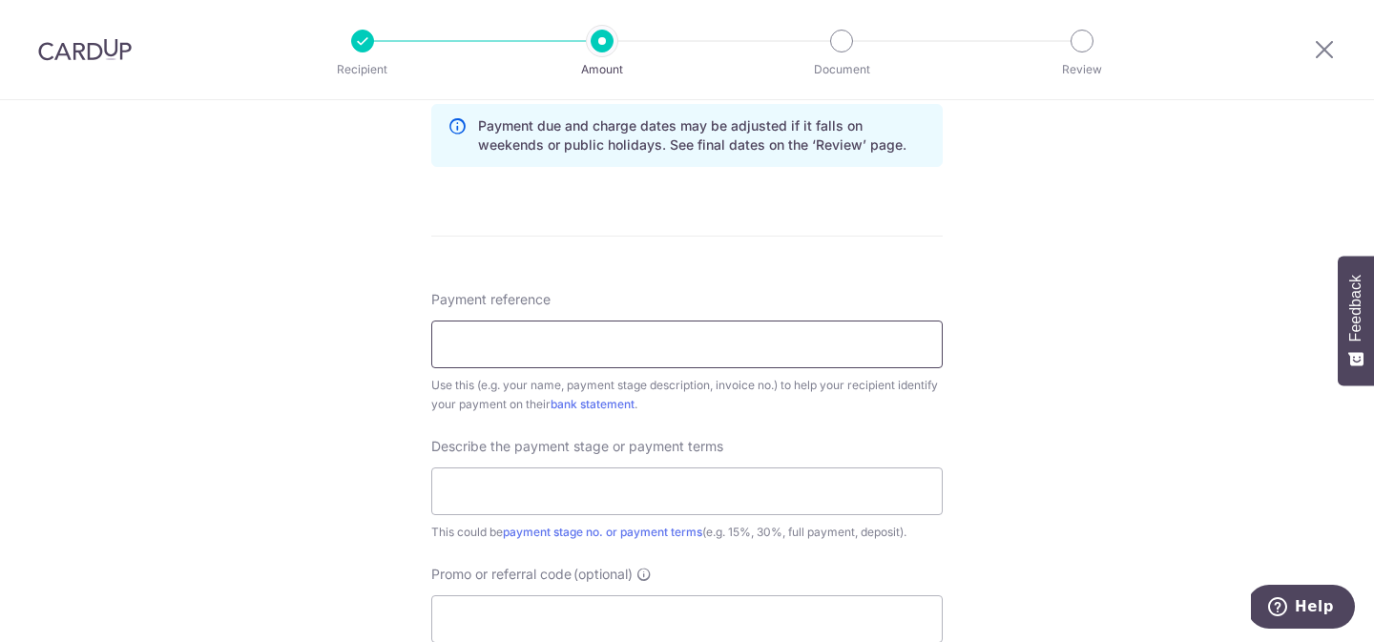
click at [733, 362] on input "Payment reference" at bounding box center [687, 345] width 512 height 48
type input "863TAMPINES"
click at [1093, 521] on div "Tell us more about your payment Enter payment amount SGD 4,000.00 4000.00 Card …" at bounding box center [687, 72] width 1374 height 1933
click at [845, 506] on input "text" at bounding box center [687, 492] width 512 height 48
type input "ELECTRICAL WORKS"
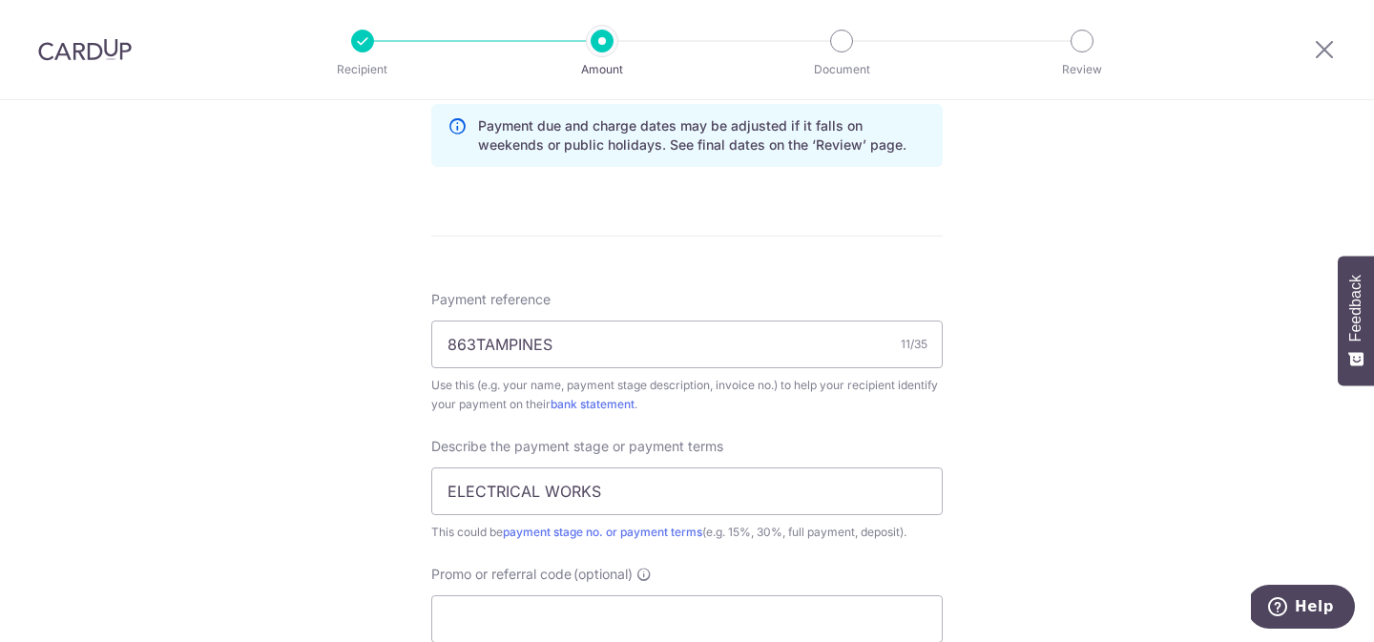
click at [1040, 398] on div "Tell us more about your payment Enter payment amount SGD 4,000.00 4000.00 Card …" at bounding box center [687, 72] width 1374 height 1933
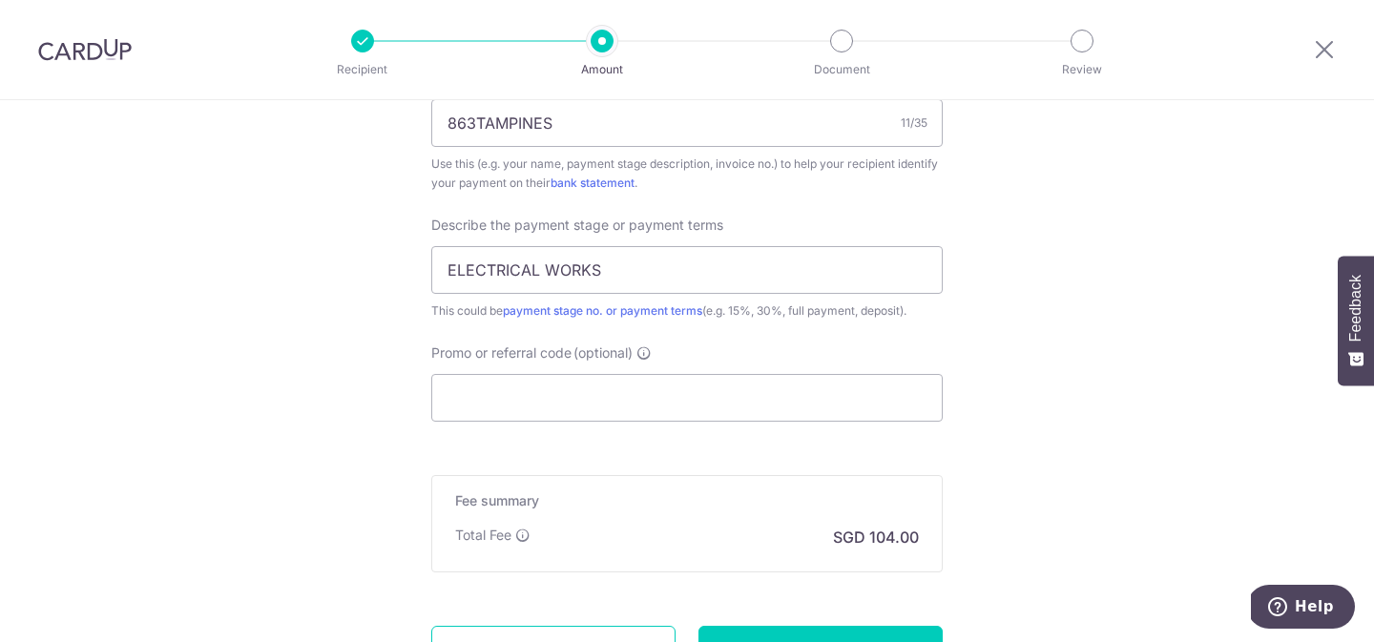
scroll to position [1258, 0]
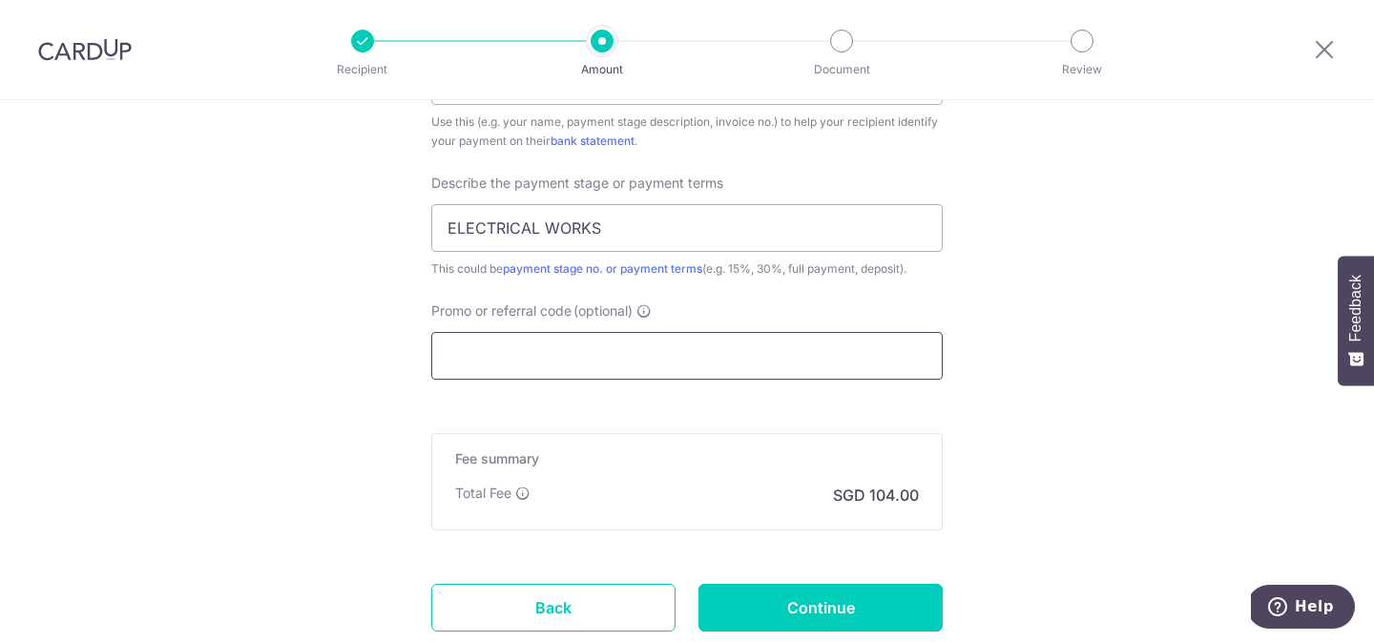
click at [847, 352] on input "Promo or referral code (optional)" at bounding box center [687, 356] width 512 height 48
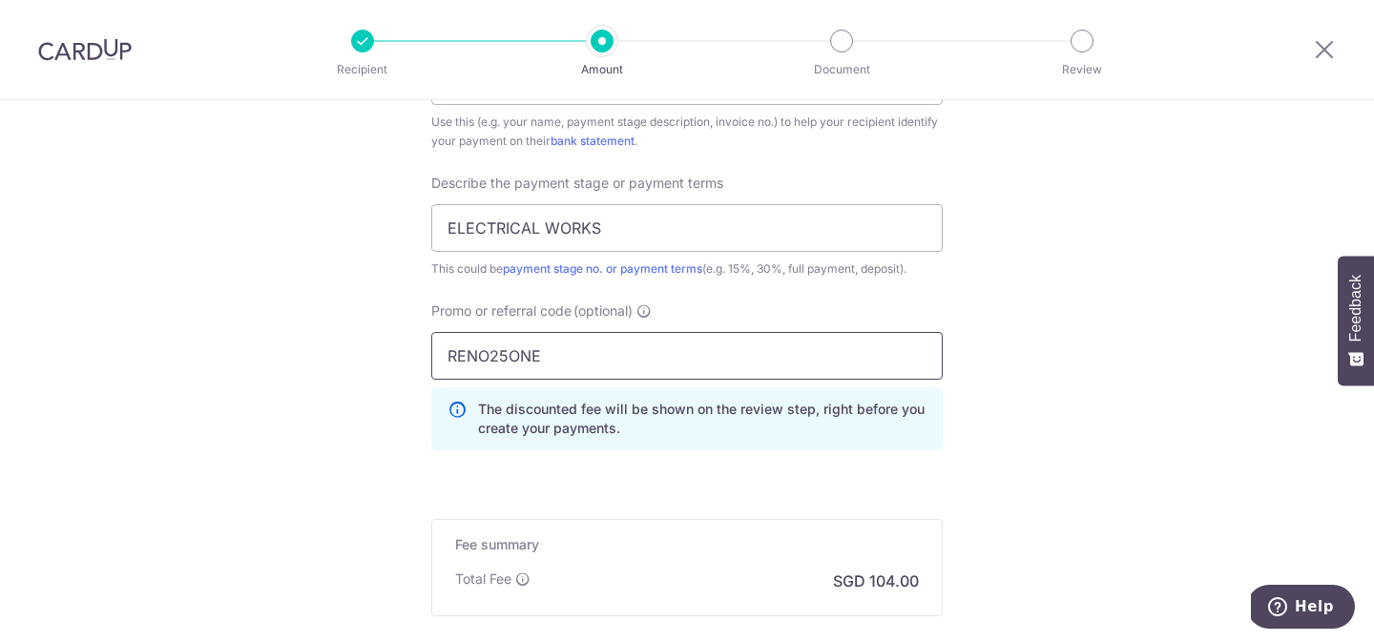
type input "RENO25ONE"
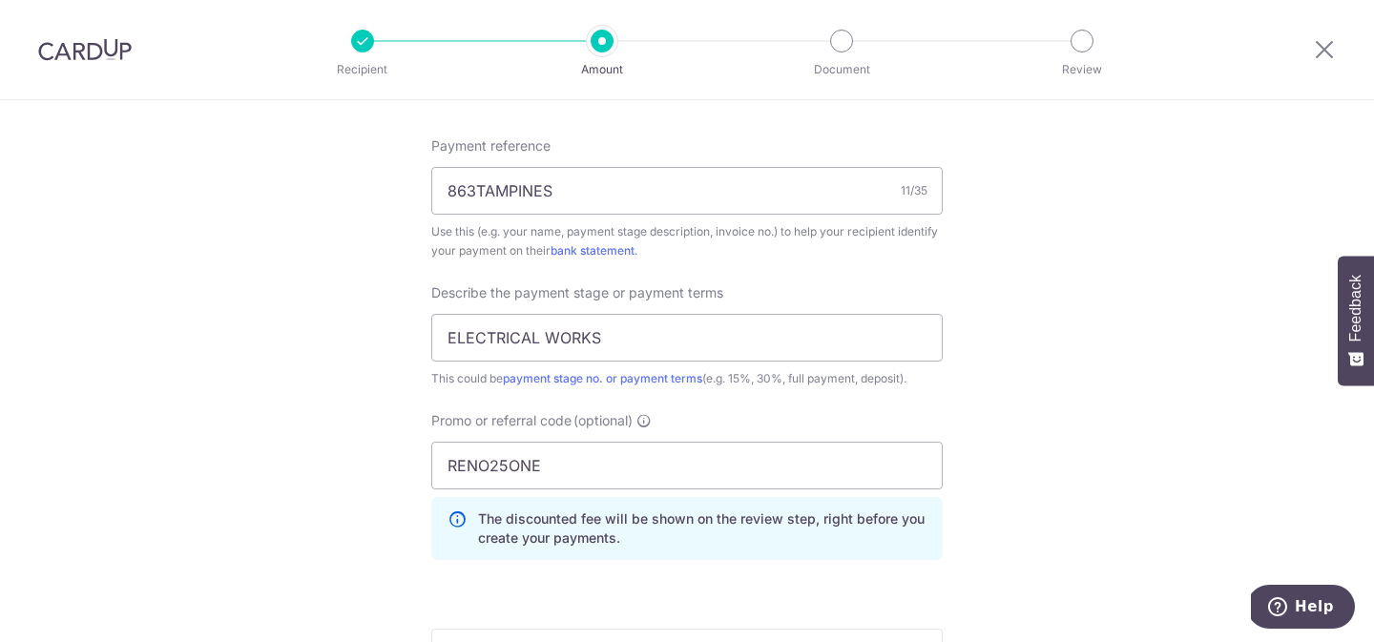
scroll to position [1206, 0]
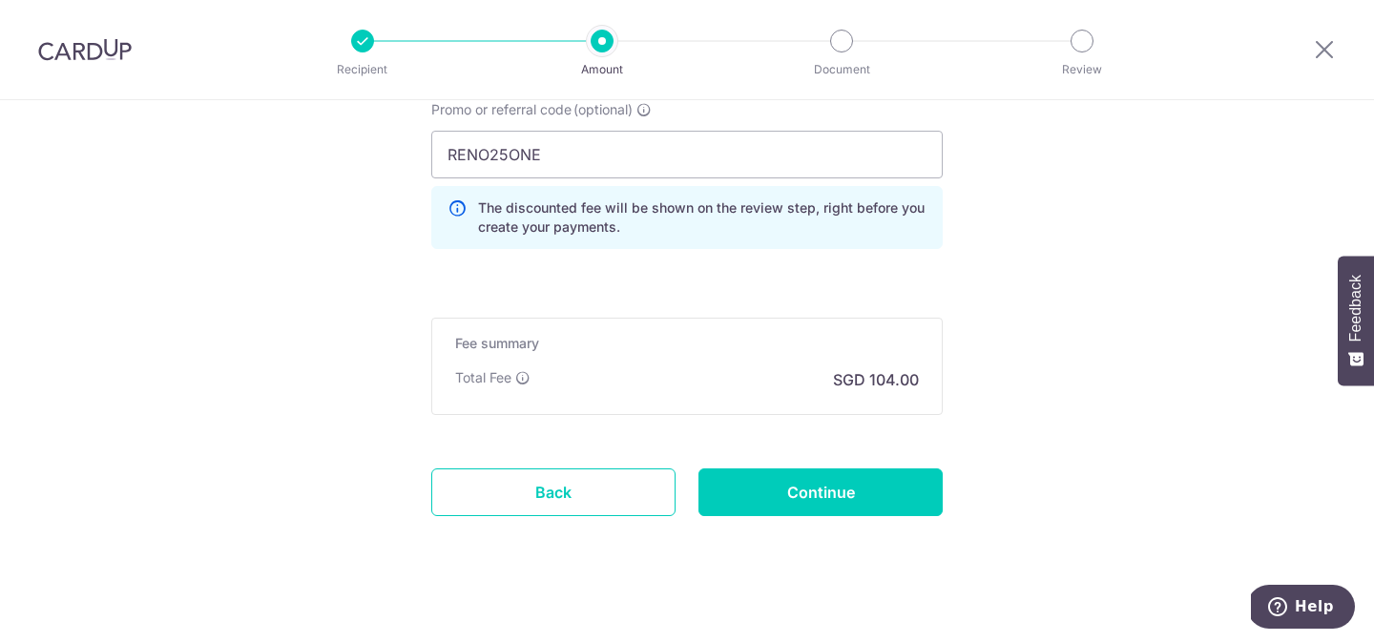
scroll to position [1476, 0]
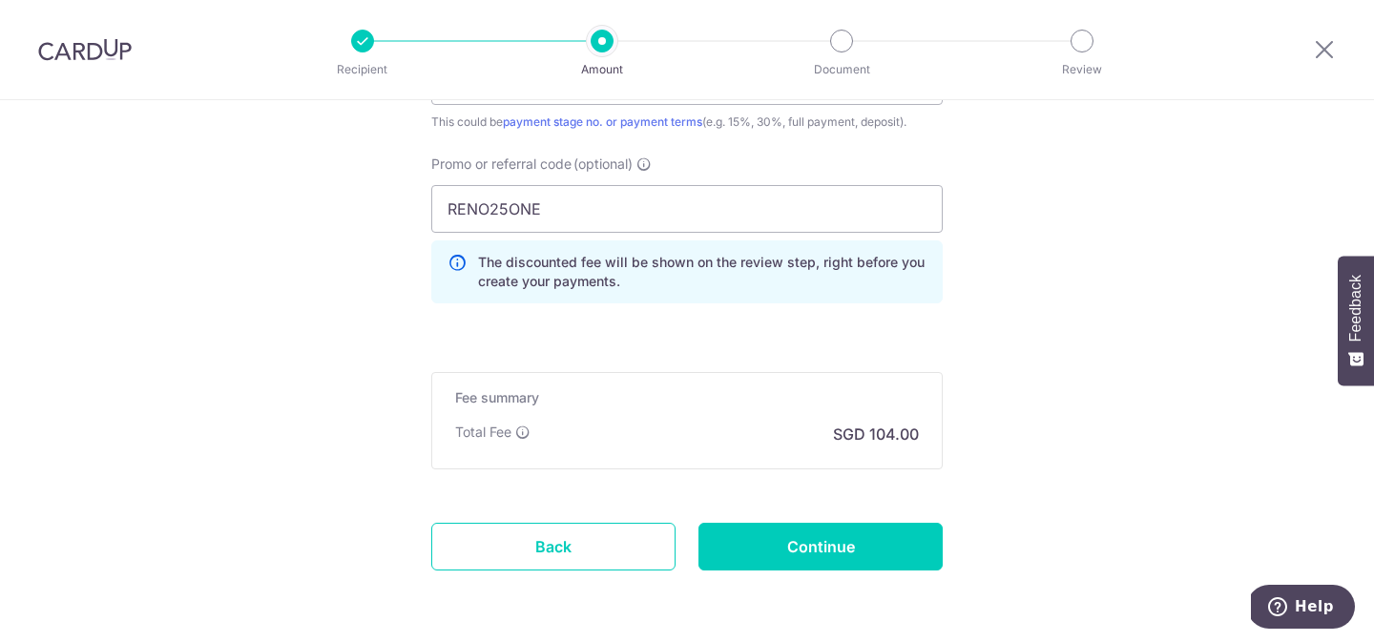
scroll to position [1433, 0]
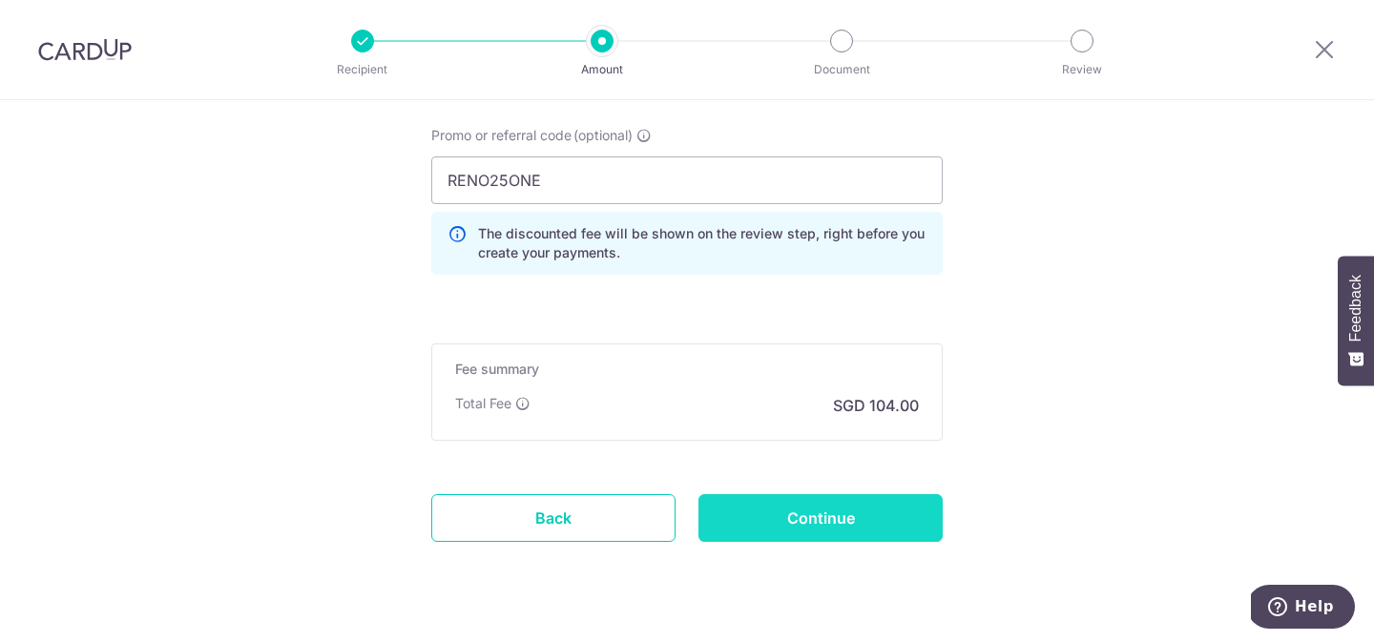
click at [867, 530] on input "Continue" at bounding box center [821, 518] width 244 height 48
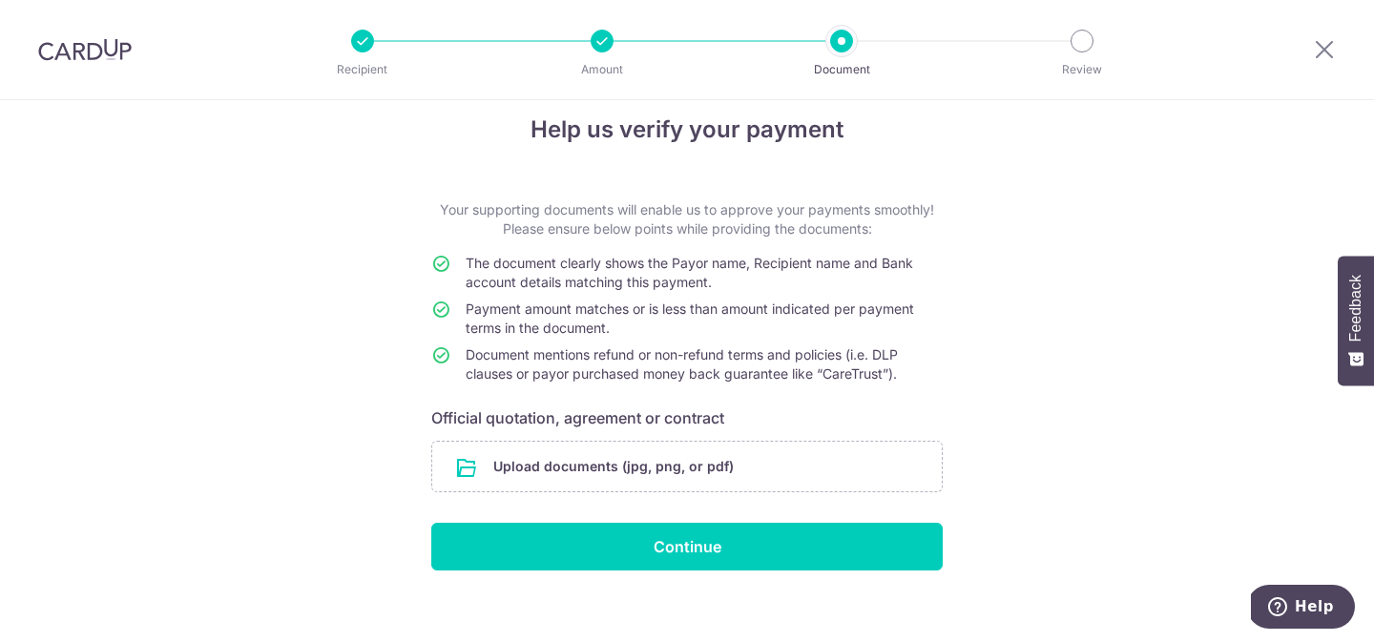
scroll to position [44, 0]
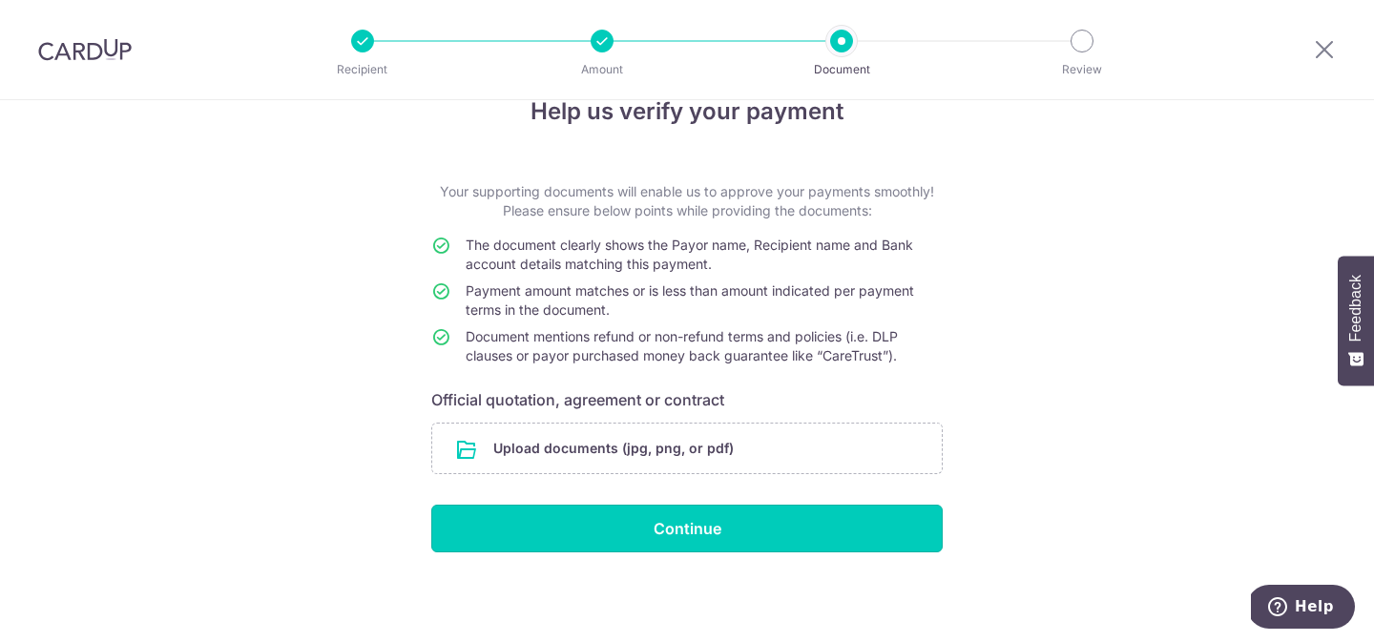
click at [892, 522] on input "Continue" at bounding box center [687, 529] width 512 height 48
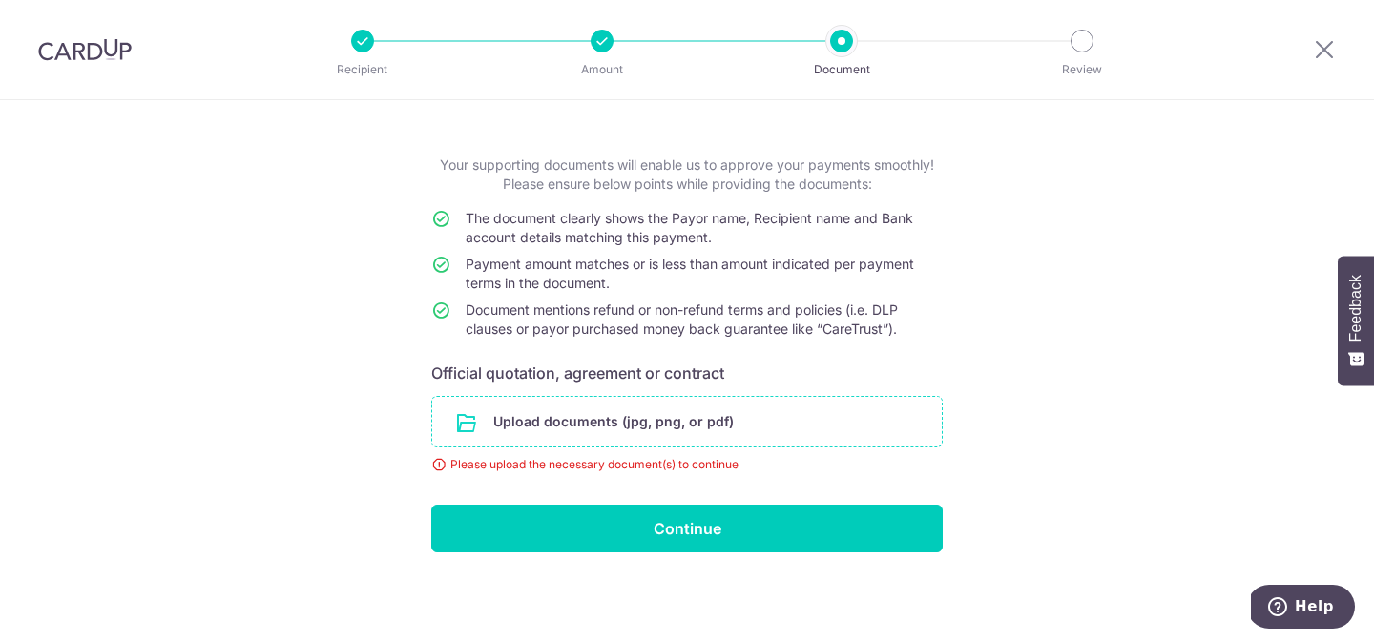
click at [730, 439] on input "file" at bounding box center [687, 422] width 510 height 50
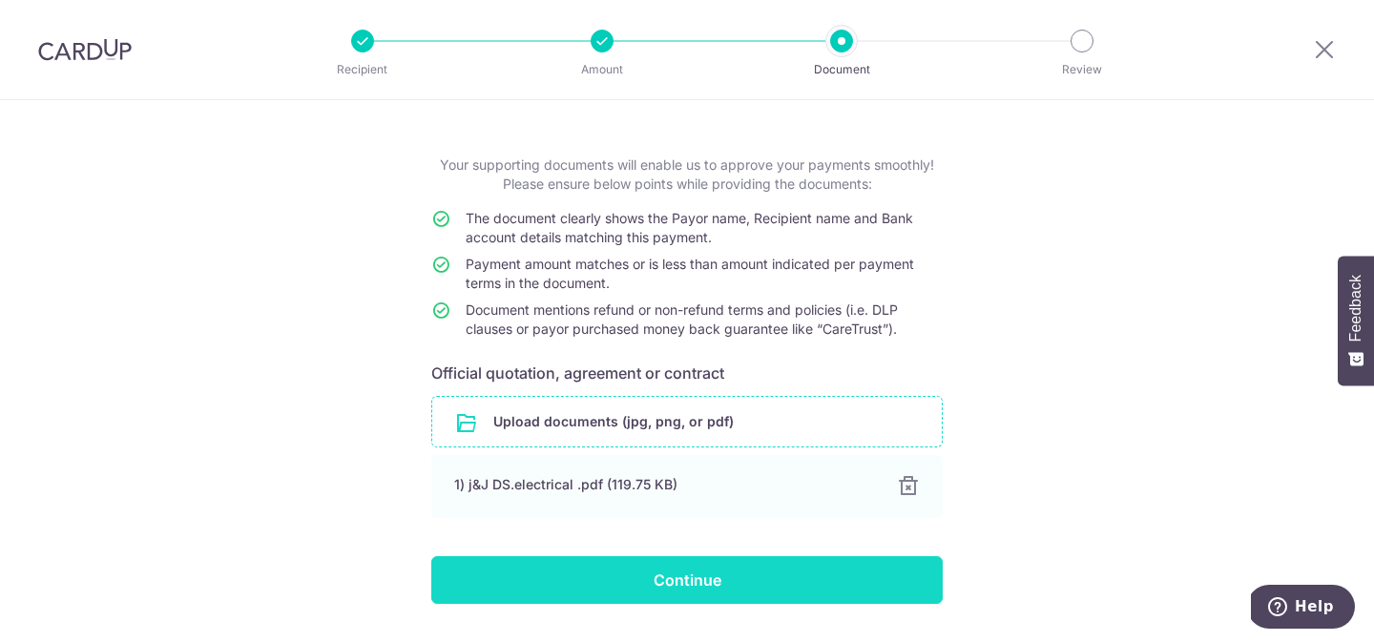
click at [750, 585] on input "Continue" at bounding box center [687, 580] width 512 height 48
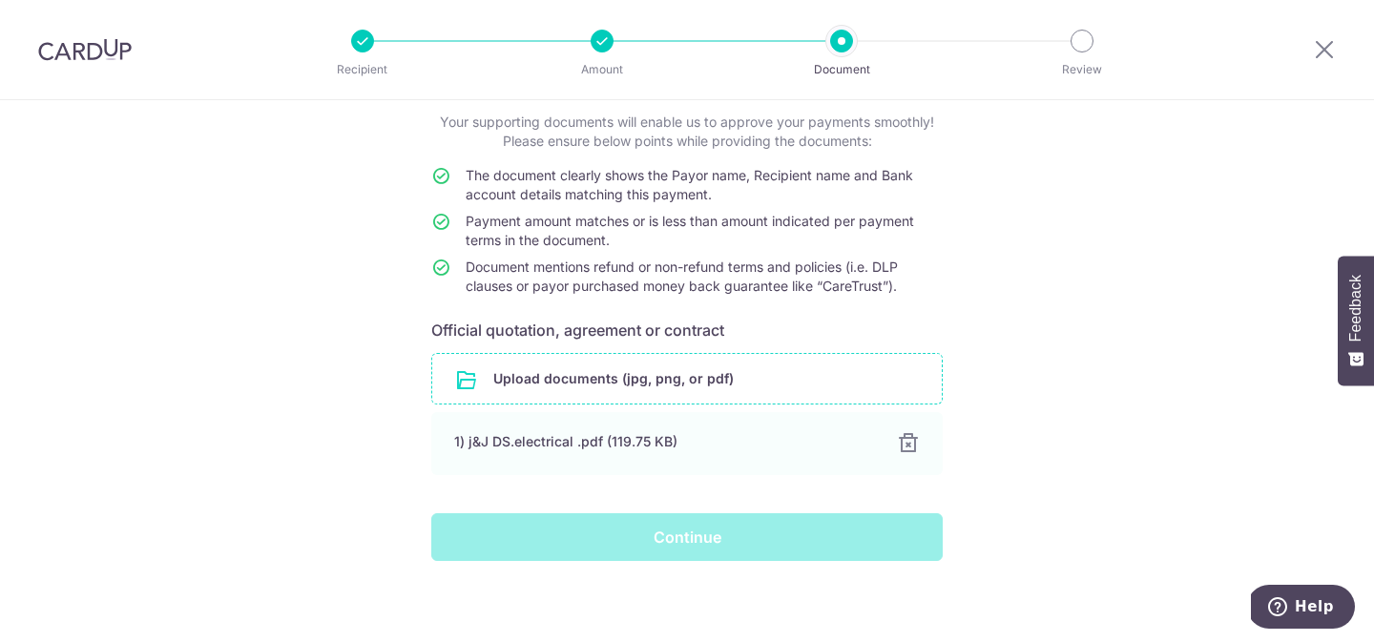
scroll to position [122, 0]
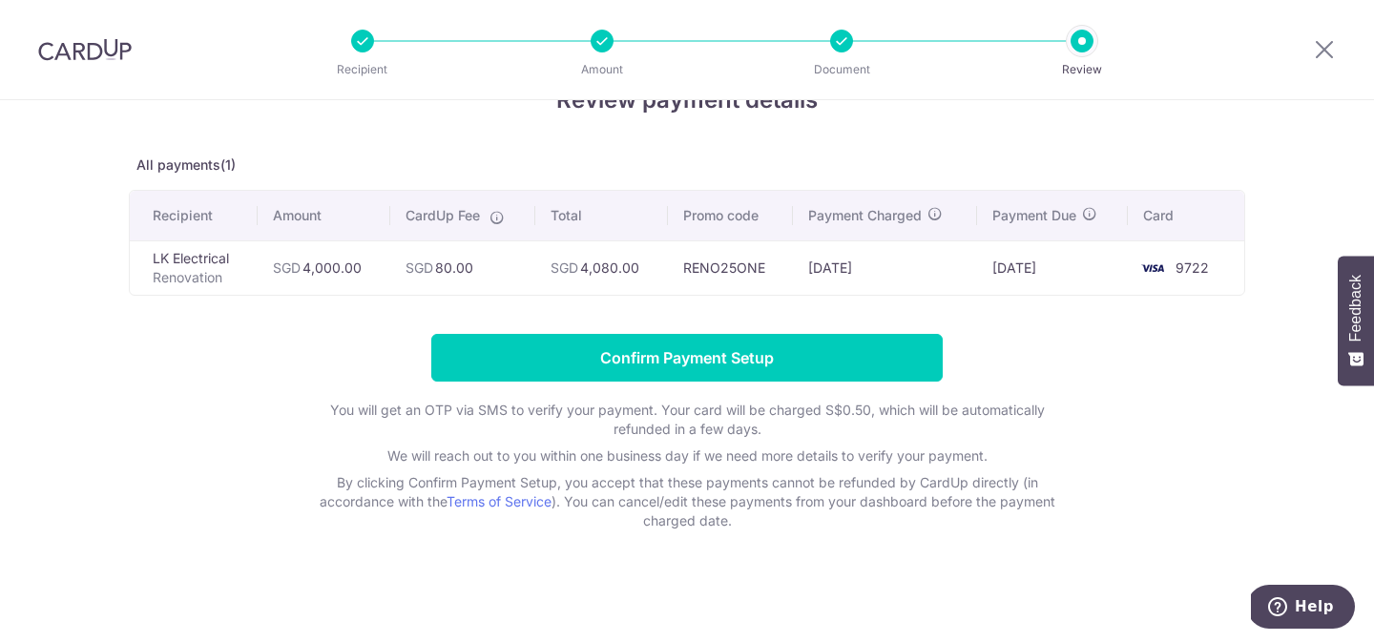
scroll to position [56, 0]
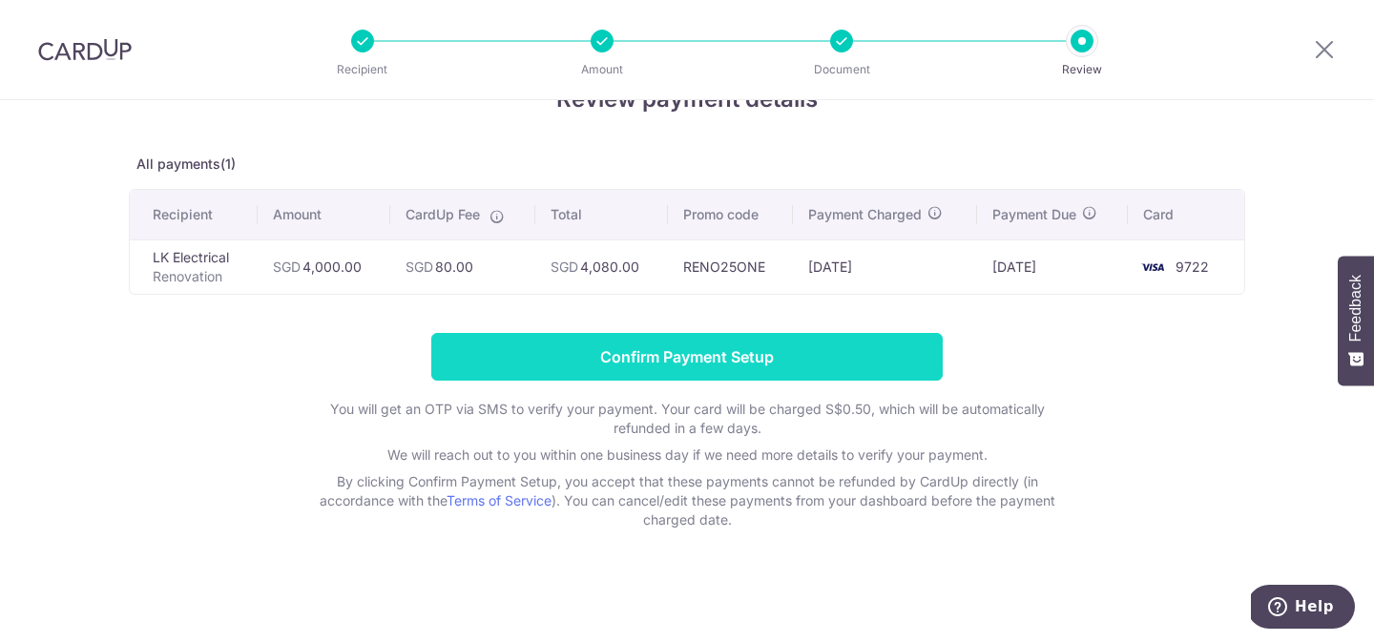
click at [787, 353] on input "Confirm Payment Setup" at bounding box center [687, 357] width 512 height 48
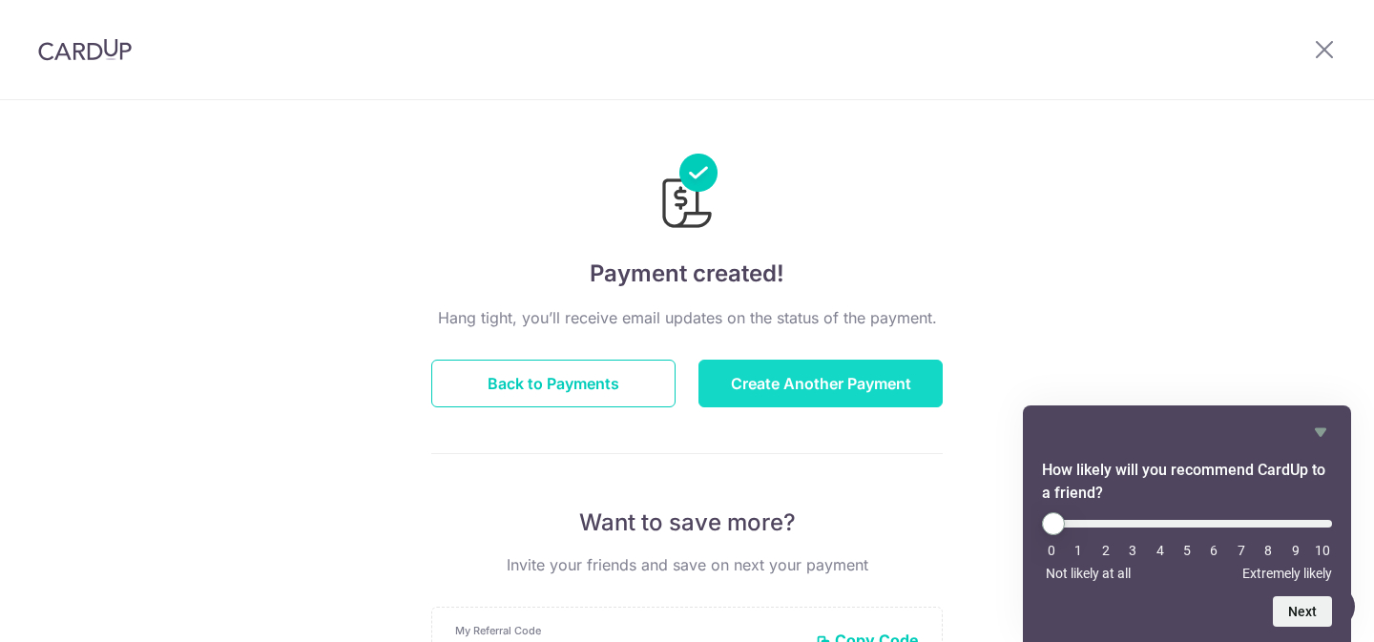
click at [788, 377] on button "Create Another Payment" at bounding box center [821, 384] width 244 height 48
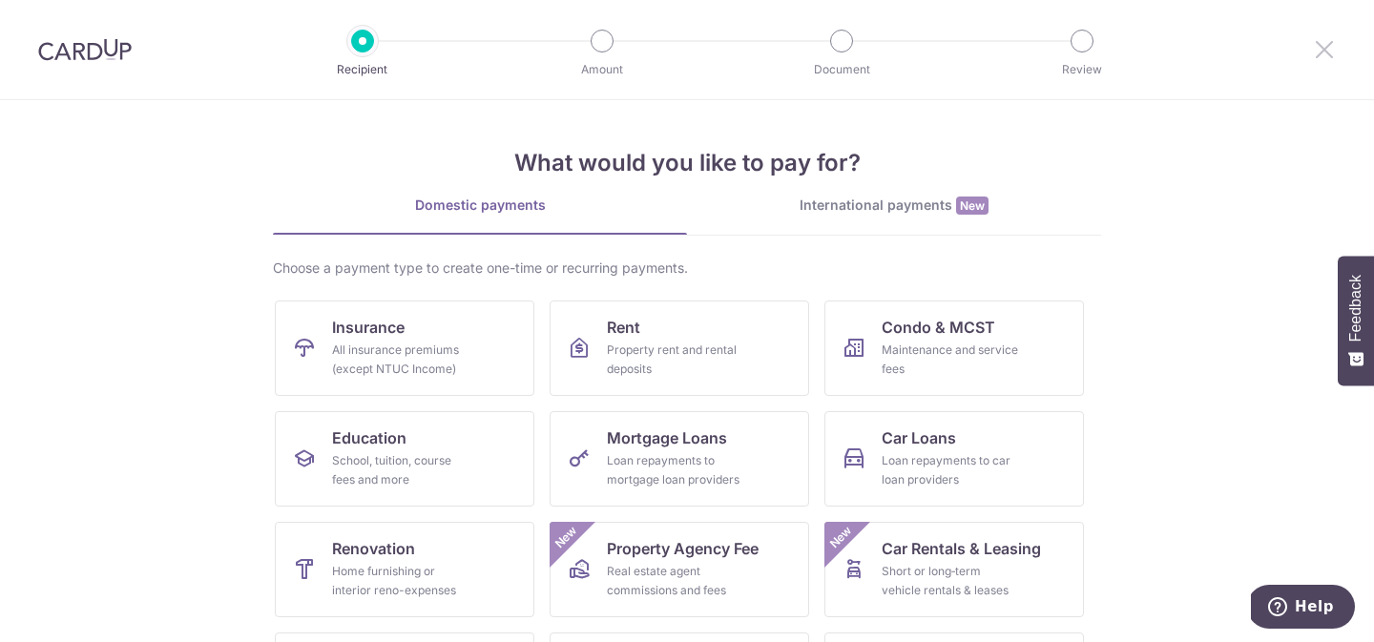
click at [1326, 56] on icon at bounding box center [1324, 49] width 23 height 24
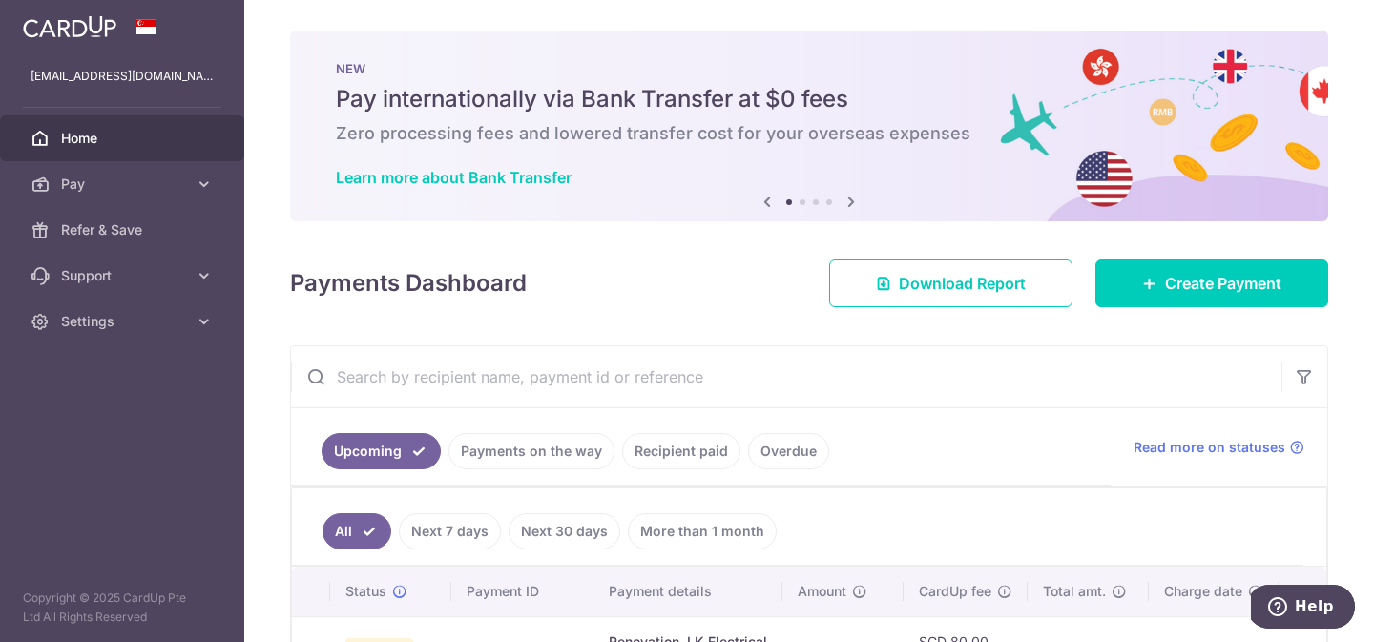
click at [850, 203] on icon at bounding box center [851, 202] width 23 height 24
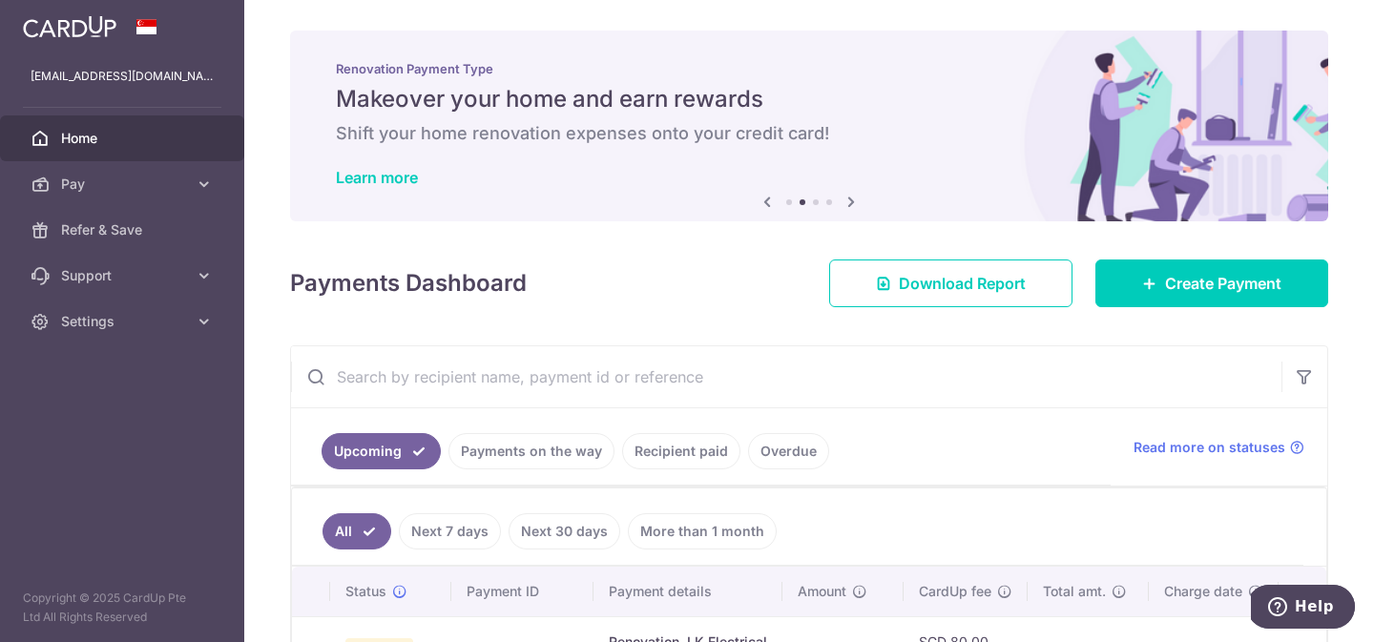
click at [850, 203] on icon at bounding box center [851, 202] width 23 height 24
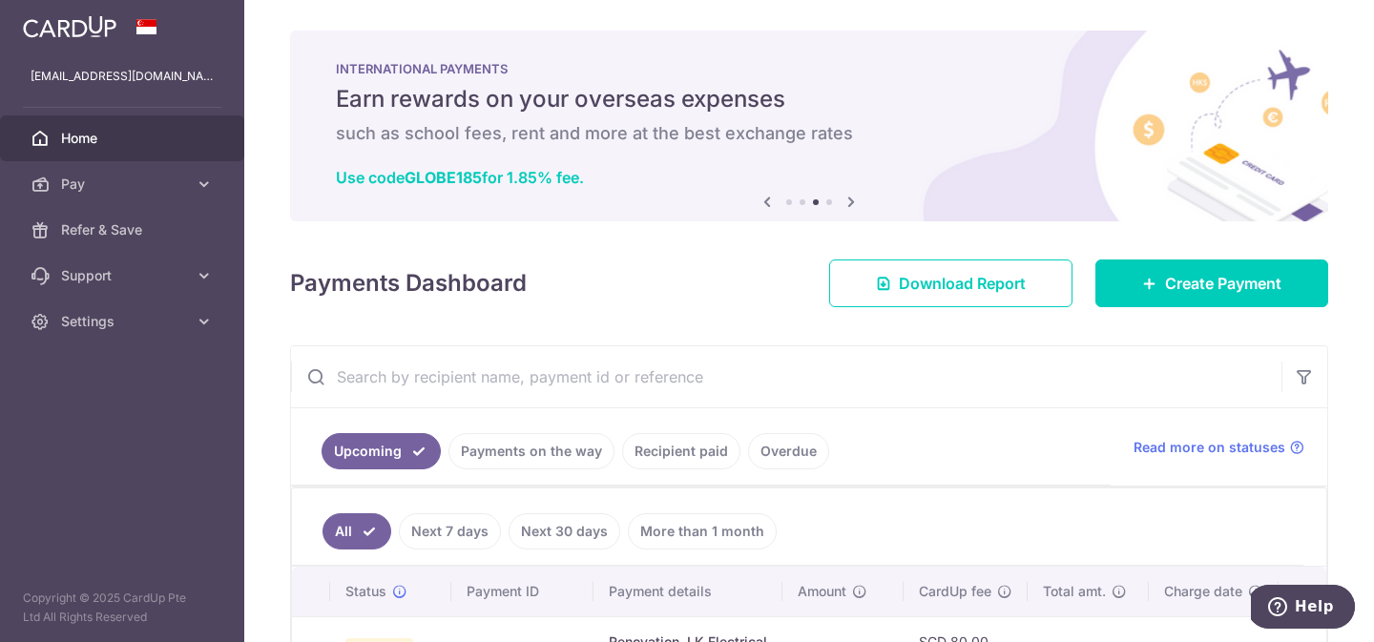
click at [850, 203] on icon at bounding box center [851, 202] width 23 height 24
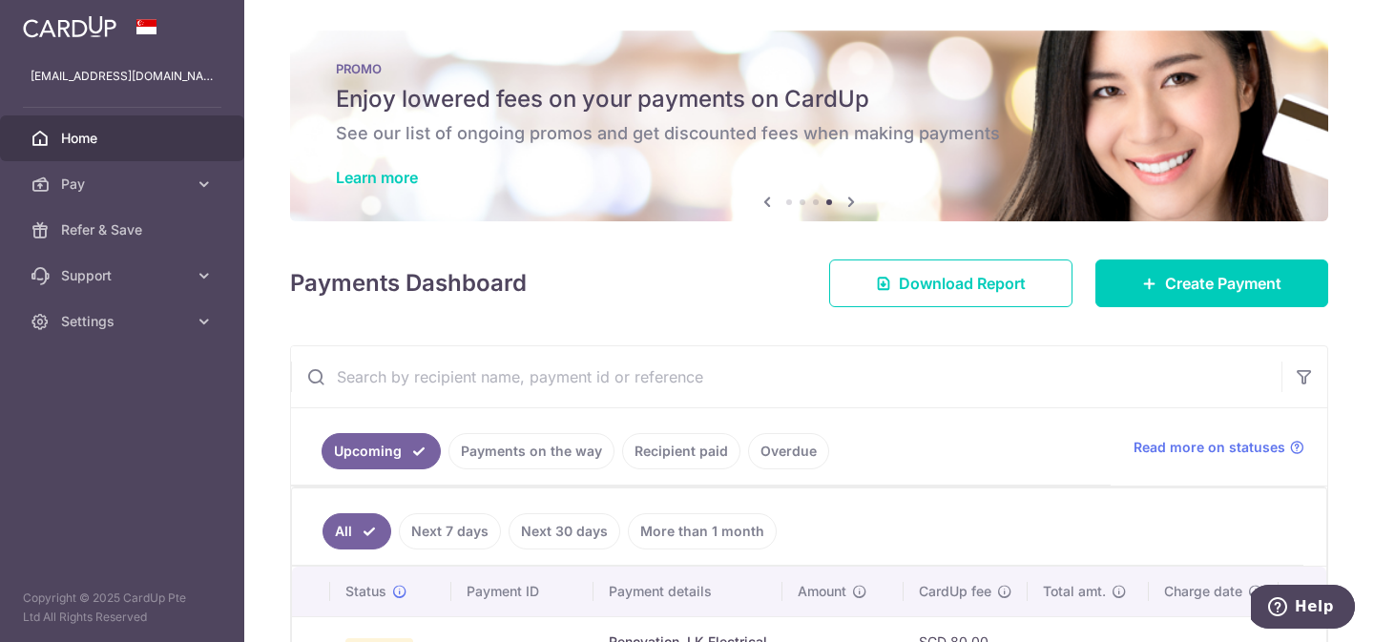
click at [932, 154] on div "PROMO Enjoy lowered fees on your payments on CardUp See our list of ongoing pro…" at bounding box center [809, 126] width 1038 height 191
click at [370, 181] on link "Learn more" at bounding box center [377, 177] width 82 height 19
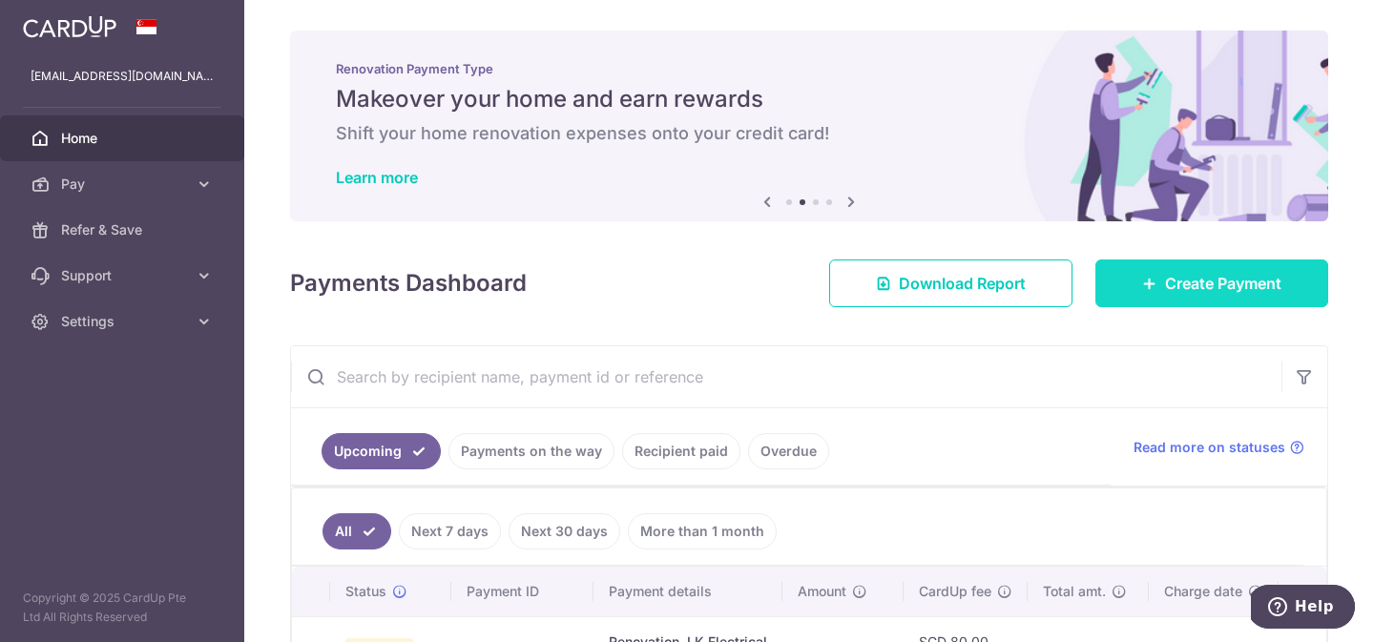
click at [1223, 299] on link "Create Payment" at bounding box center [1212, 284] width 233 height 48
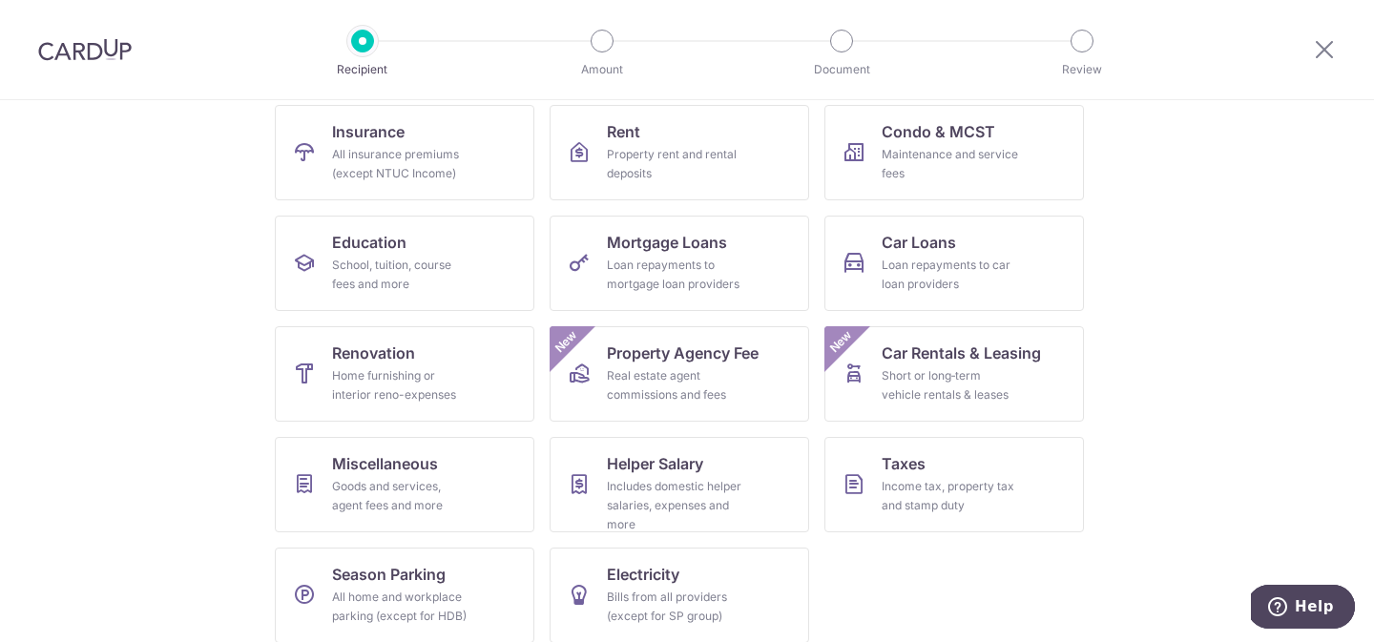
scroll to position [212, 0]
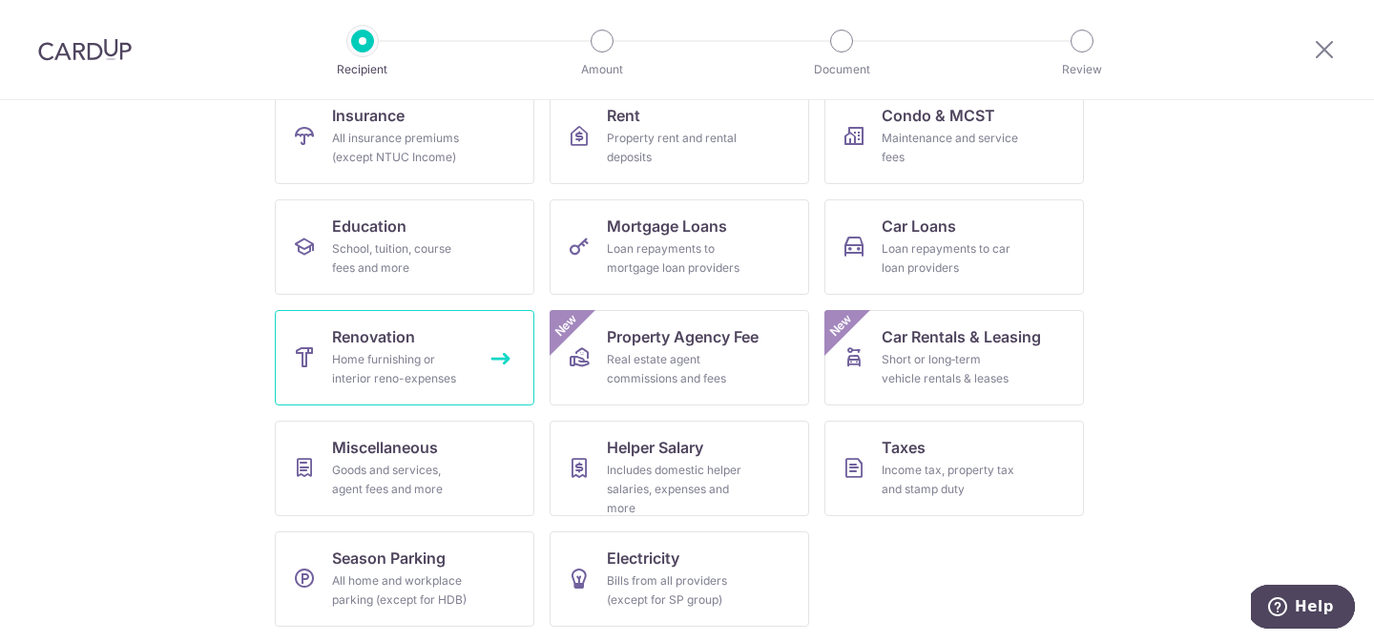
click at [400, 377] on div "Home furnishing or interior reno-expenses" at bounding box center [400, 369] width 137 height 38
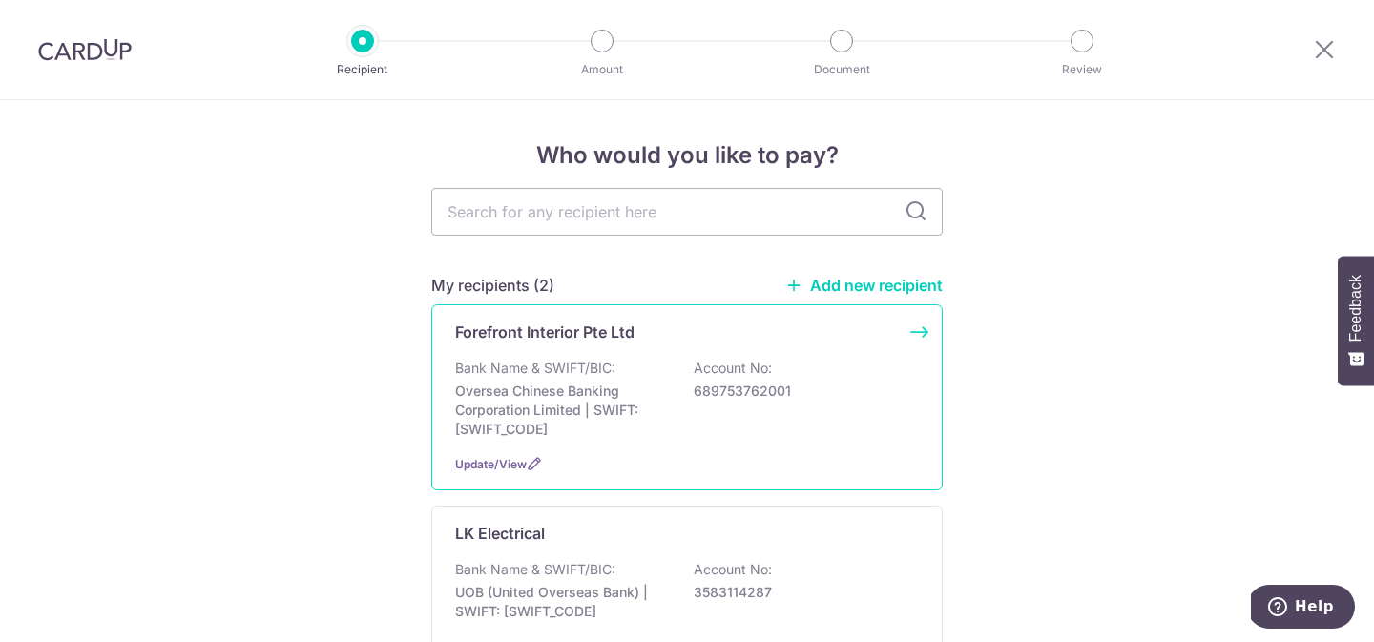
click at [779, 424] on div "Bank Name & SWIFT/BIC: Oversea Chinese Banking Corporation Limited | SWIFT: OCB…" at bounding box center [687, 399] width 464 height 80
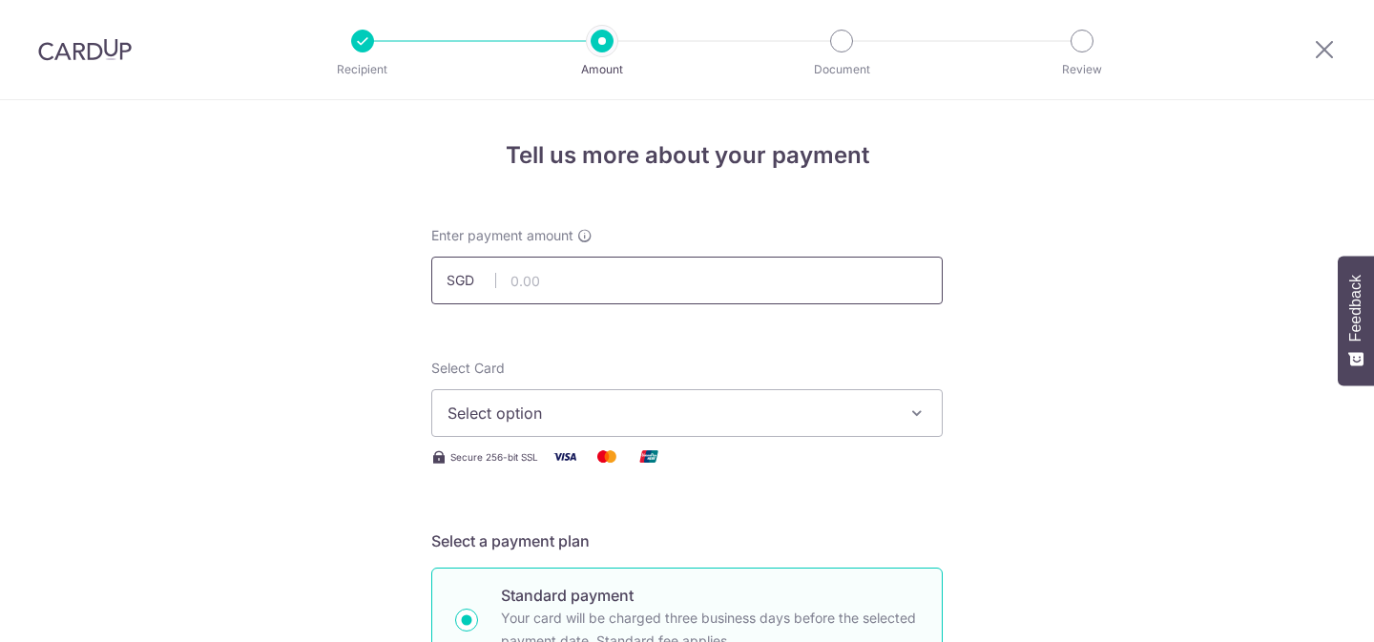
click at [742, 279] on input "text" at bounding box center [687, 281] width 512 height 48
type input "40,000.00"
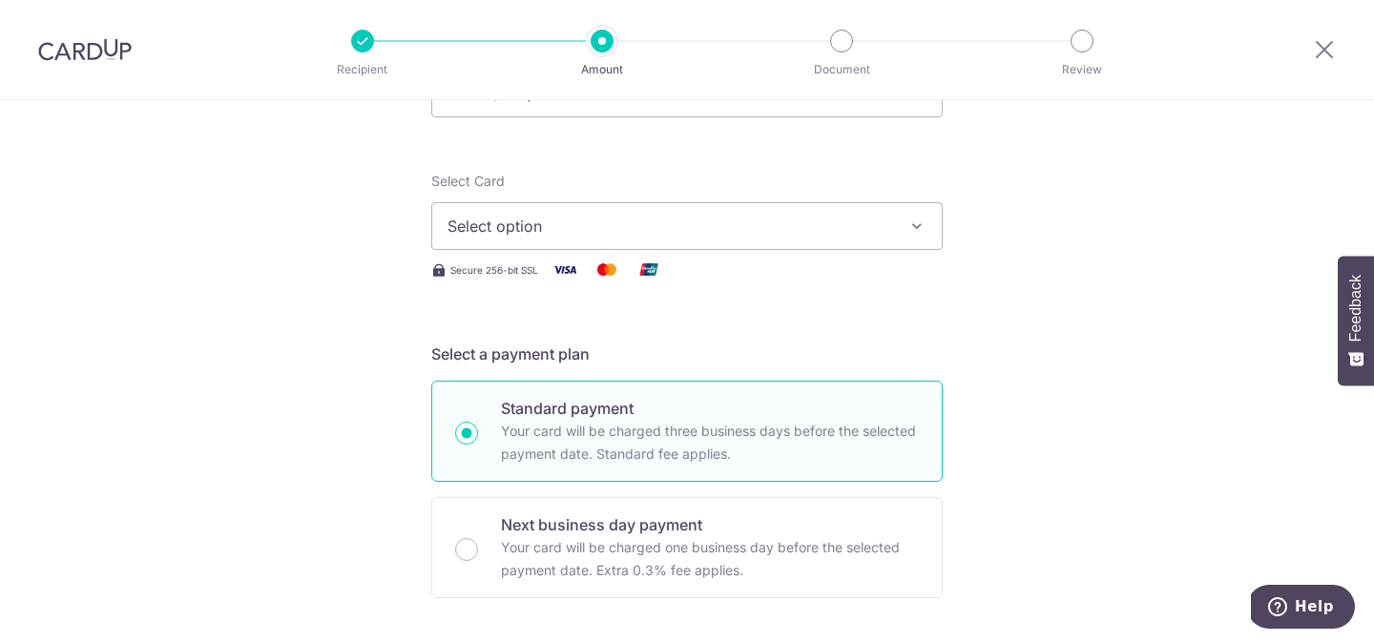
scroll to position [143, 0]
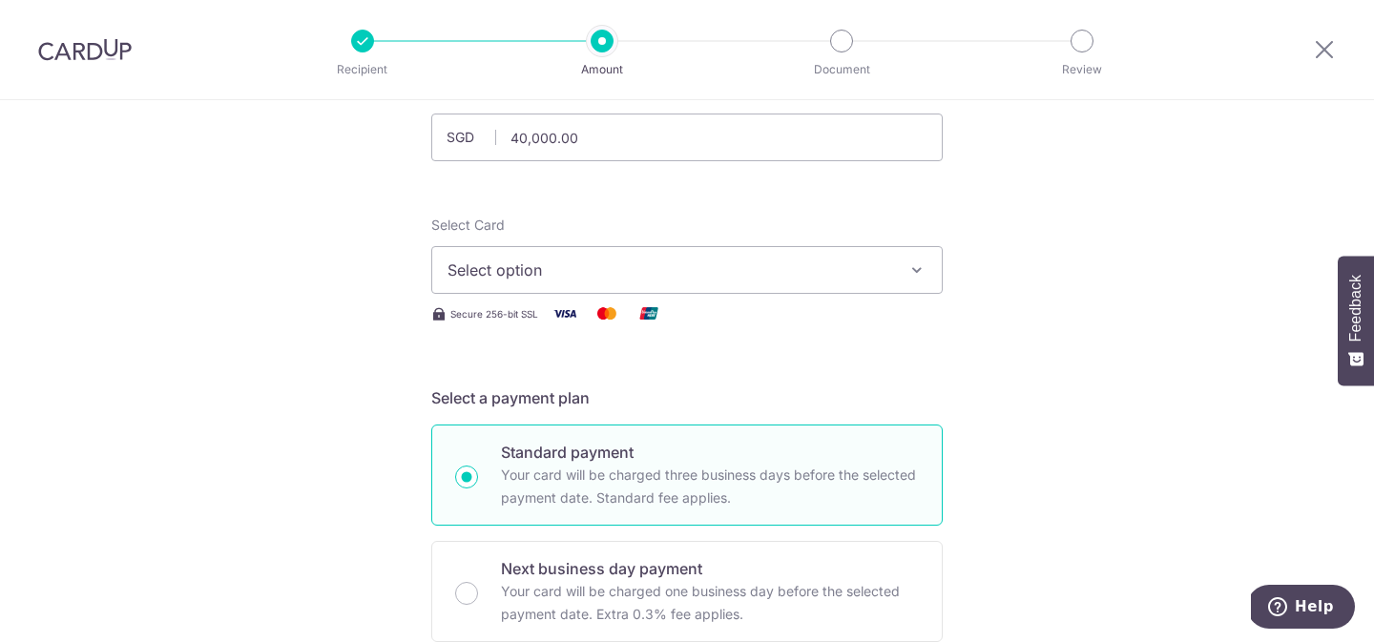
click at [921, 285] on button "Select option" at bounding box center [687, 270] width 512 height 48
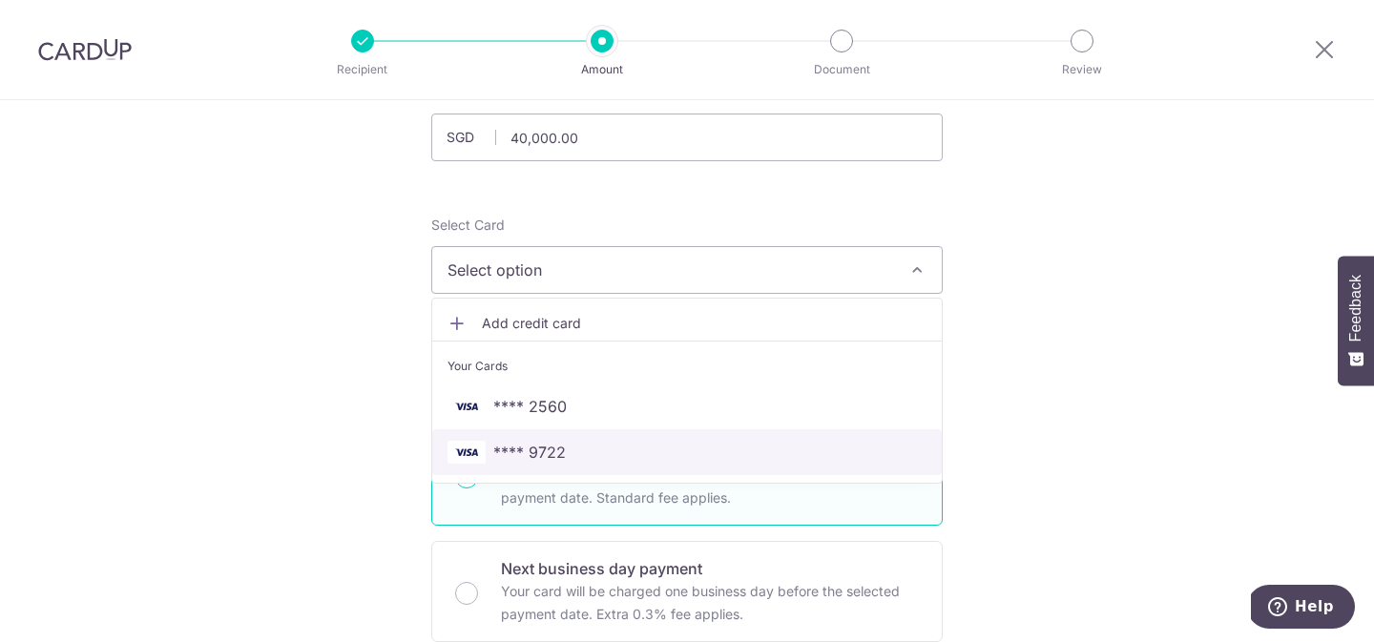
click at [539, 454] on span "**** 9722" at bounding box center [529, 452] width 73 height 23
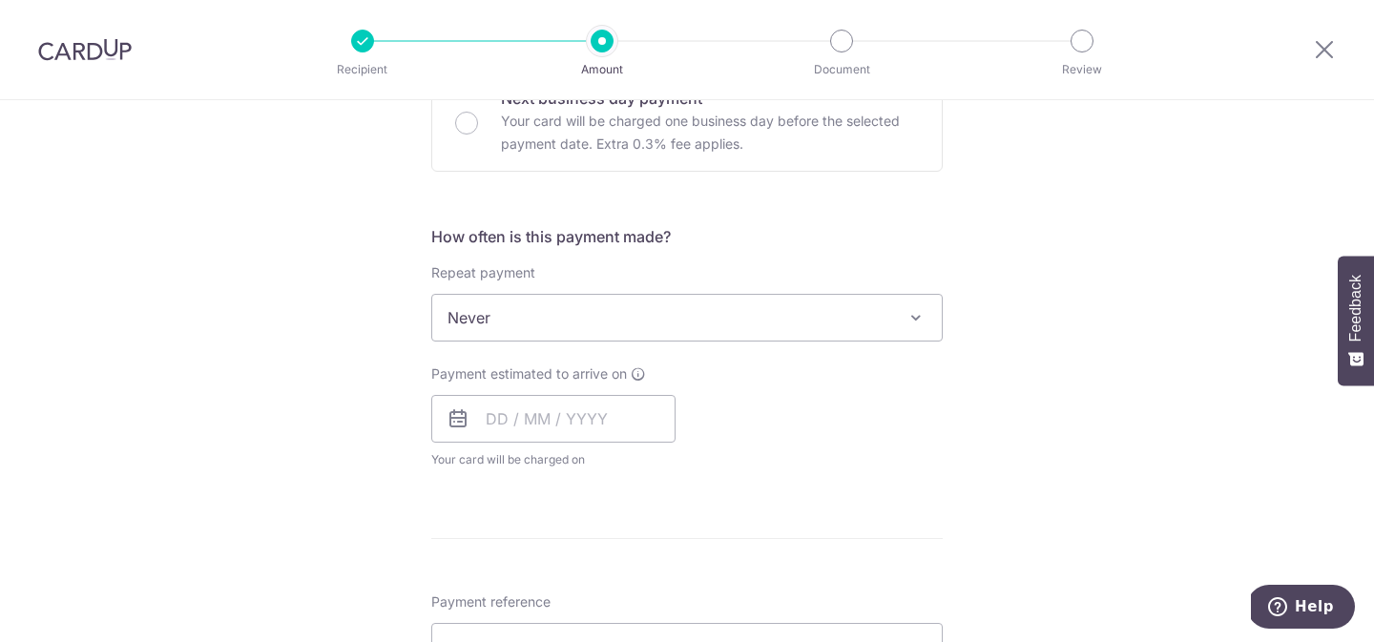
scroll to position [625, 0]
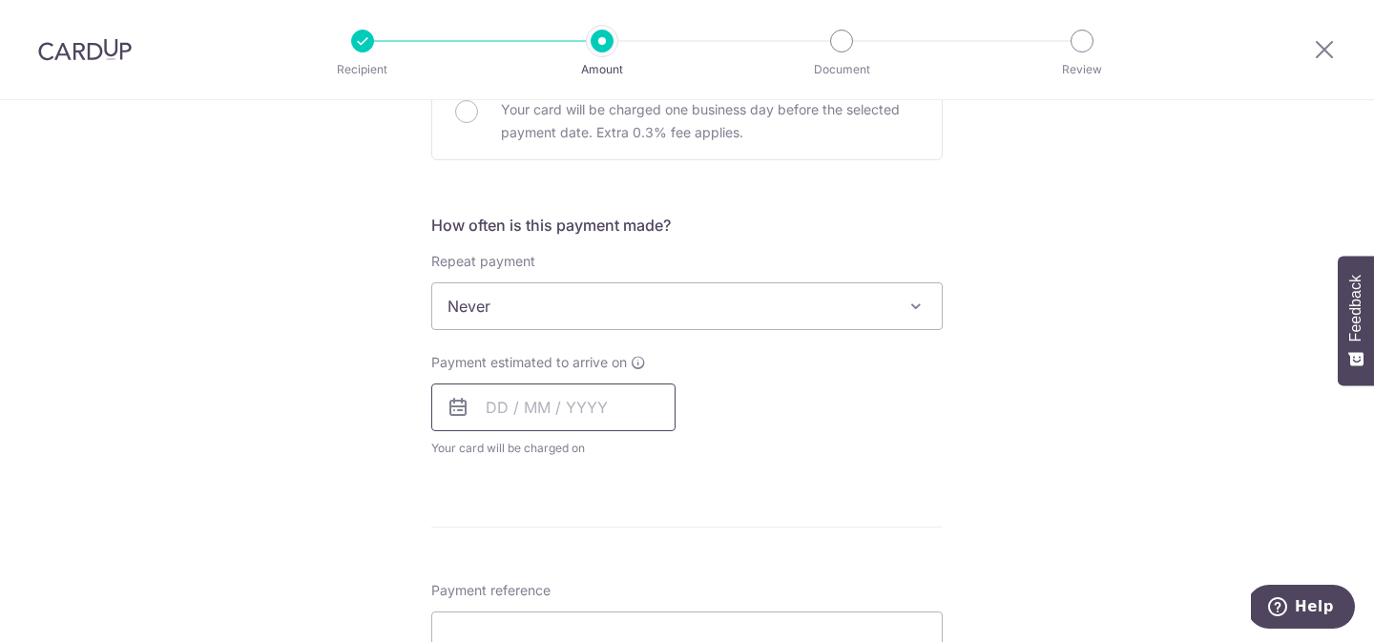
click at [614, 413] on input "text" at bounding box center [553, 408] width 244 height 48
click at [547, 587] on link "7" at bounding box center [547, 581] width 31 height 31
type input "[DATE]"
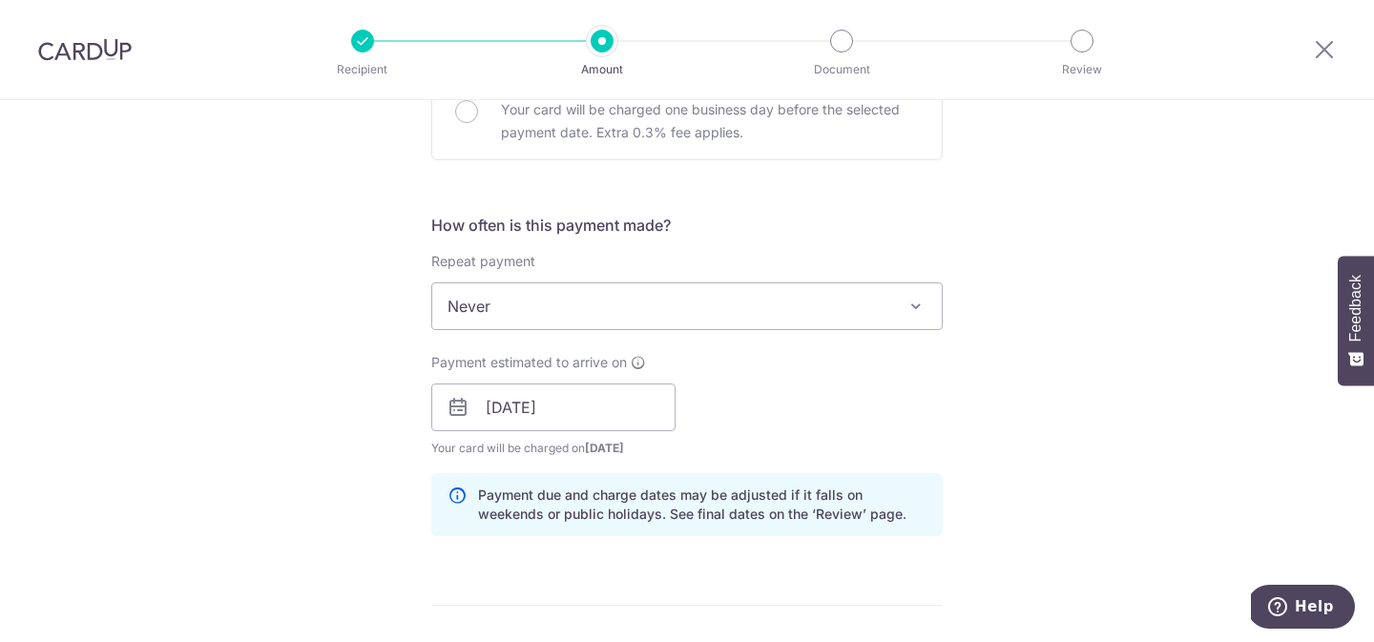
click at [921, 487] on p "Payment due and charge dates may be adjusted if it falls on weekends or public …" at bounding box center [702, 505] width 449 height 38
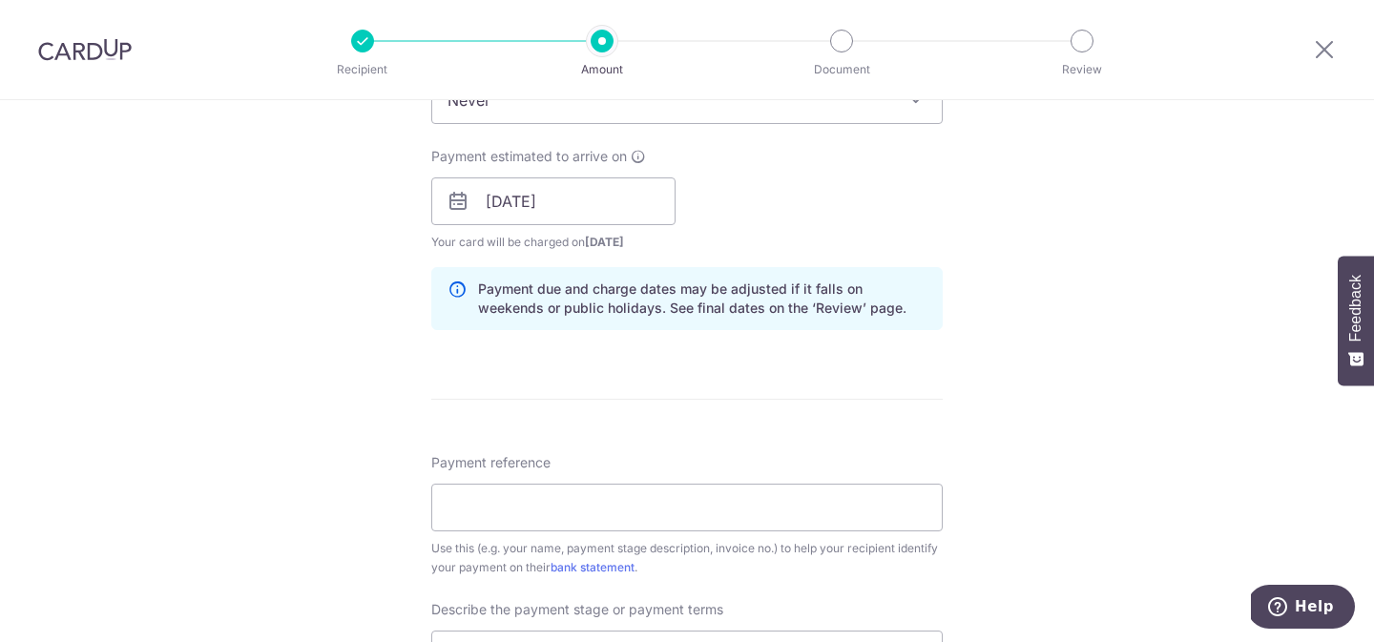
scroll to position [961, 0]
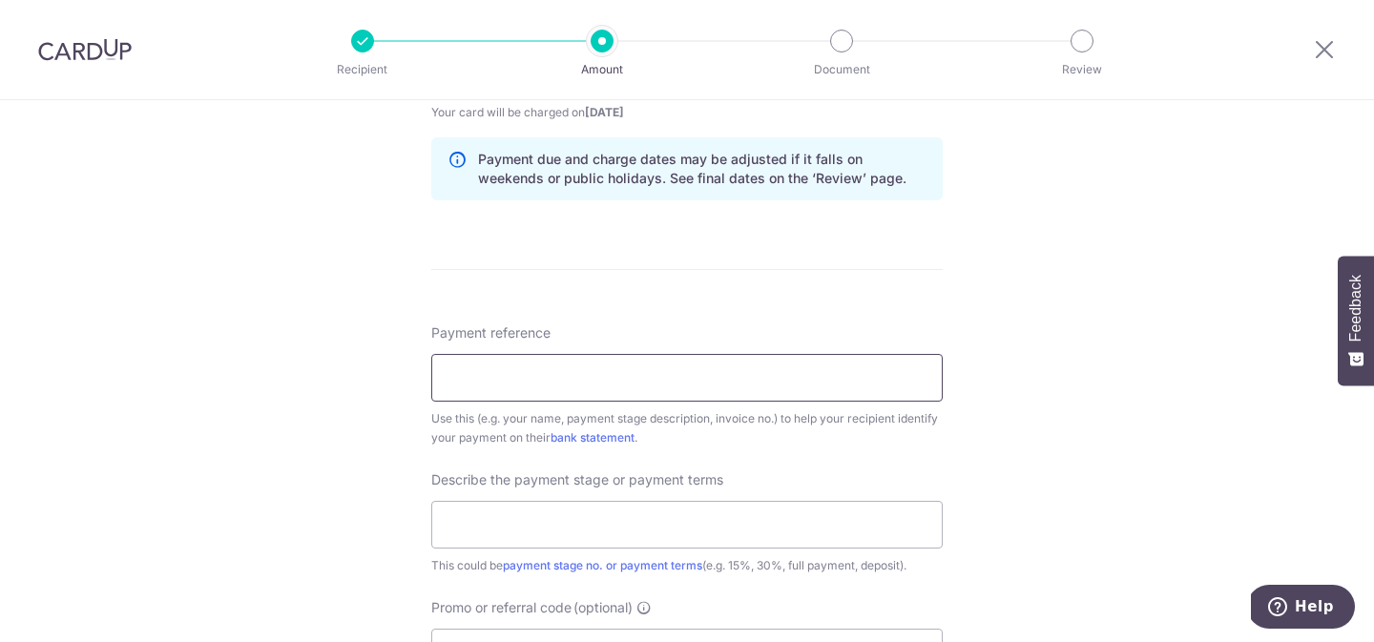
click at [734, 370] on input "Payment reference" at bounding box center [687, 378] width 512 height 48
type input "863TAMPINES"
click at [1034, 361] on div "Tell us more about your payment Enter payment amount SGD 40,000.00 40000.00 Sel…" at bounding box center [687, 105] width 1374 height 1933
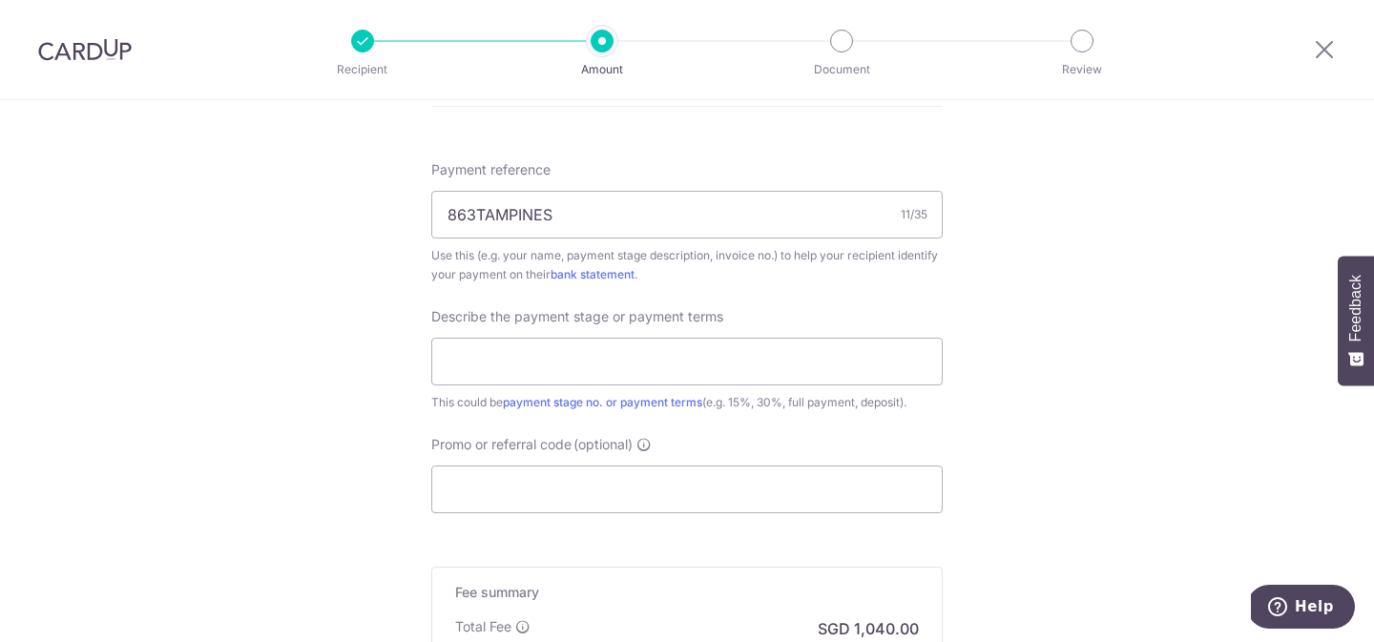
scroll to position [1159, 0]
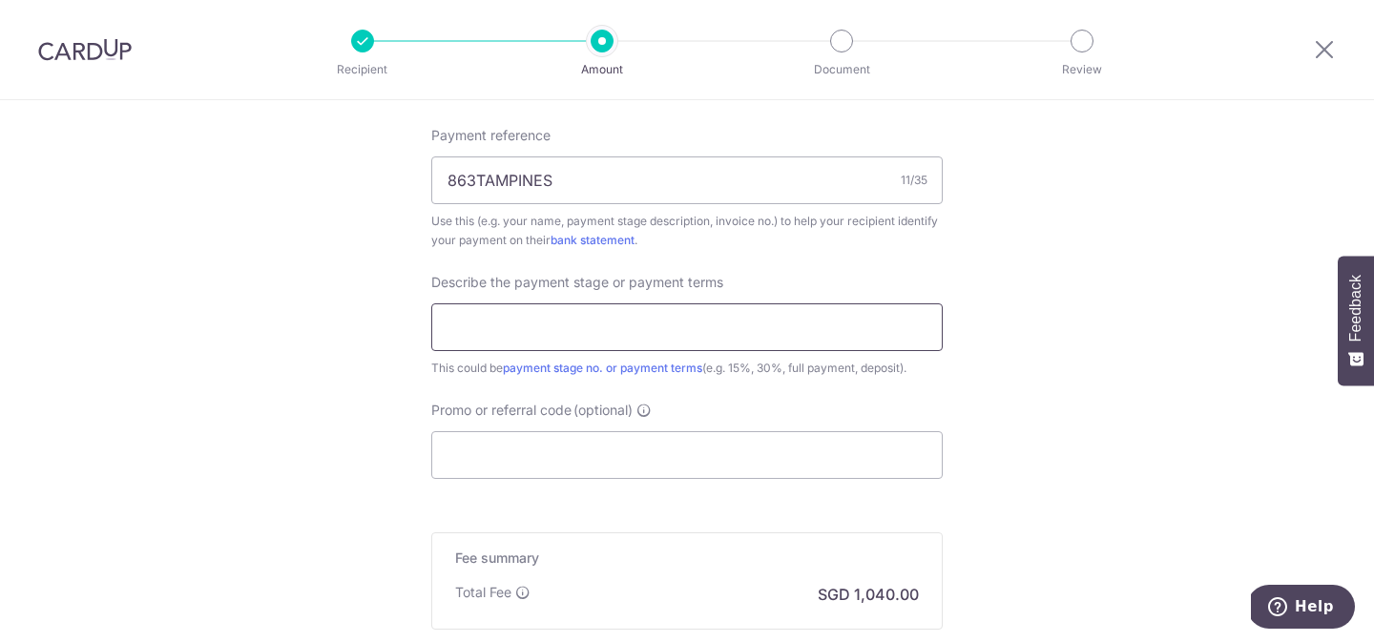
click at [814, 331] on input "text" at bounding box center [687, 327] width 512 height 48
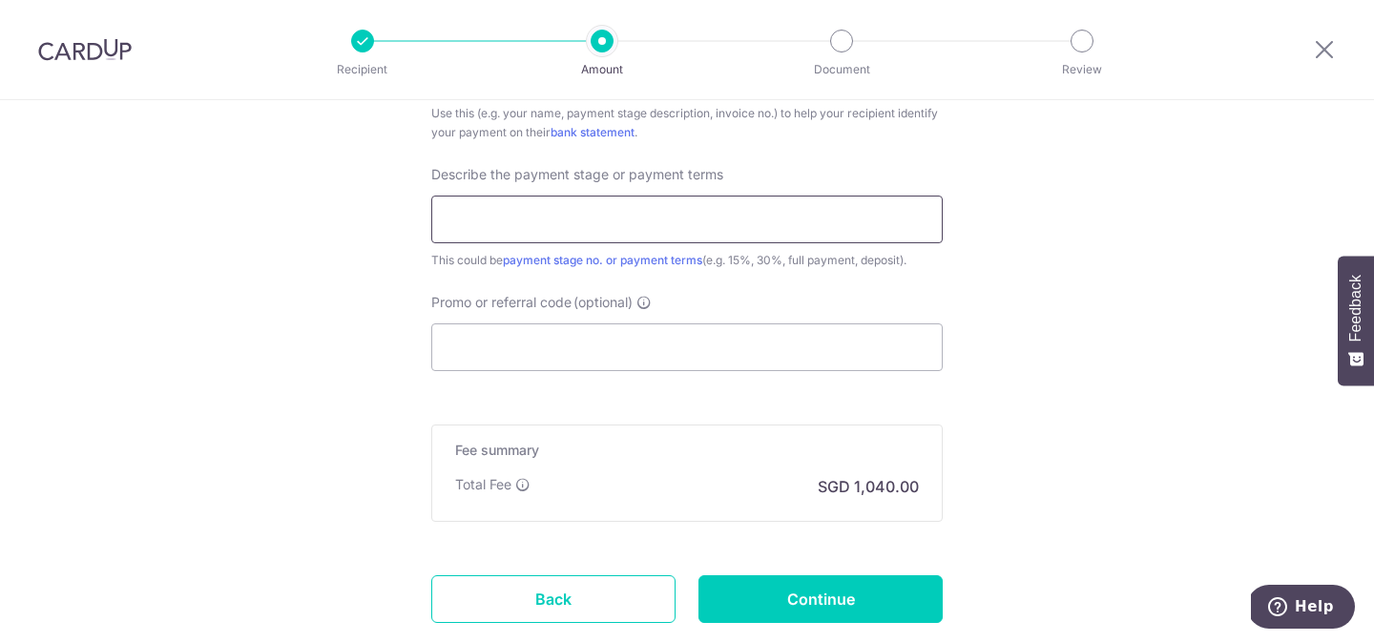
scroll to position [1263, 0]
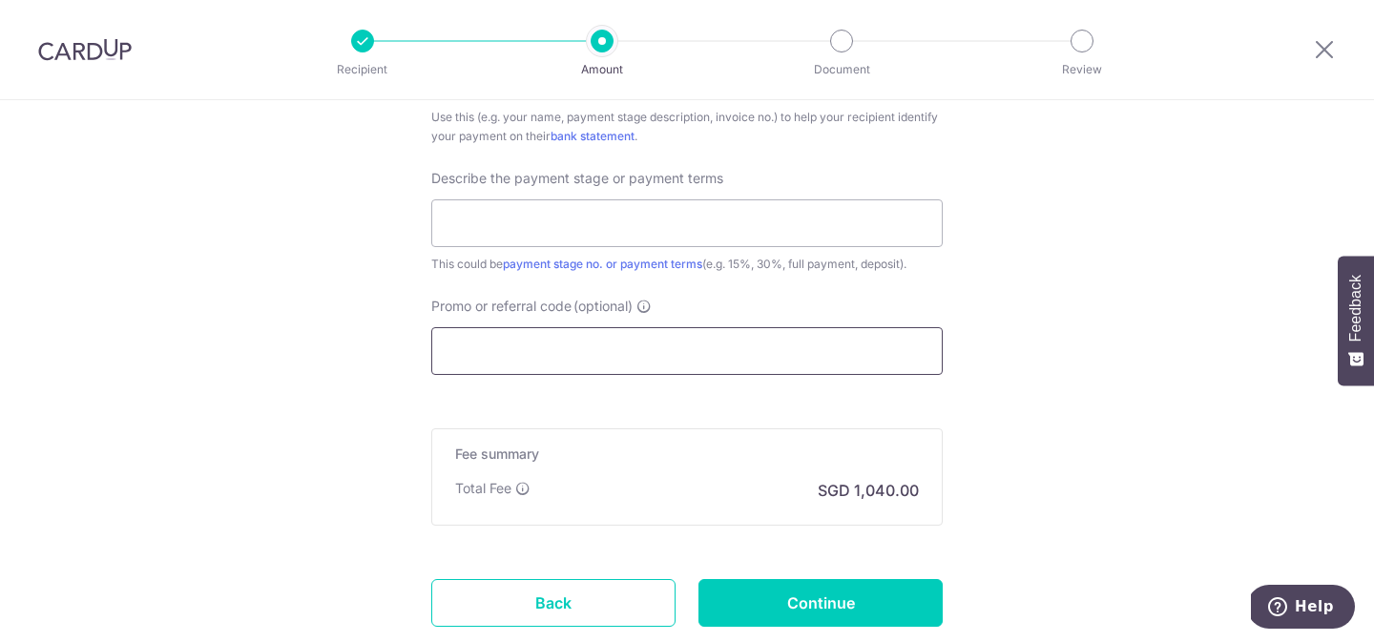
click at [890, 356] on input "Promo or referral code (optional)" at bounding box center [687, 351] width 512 height 48
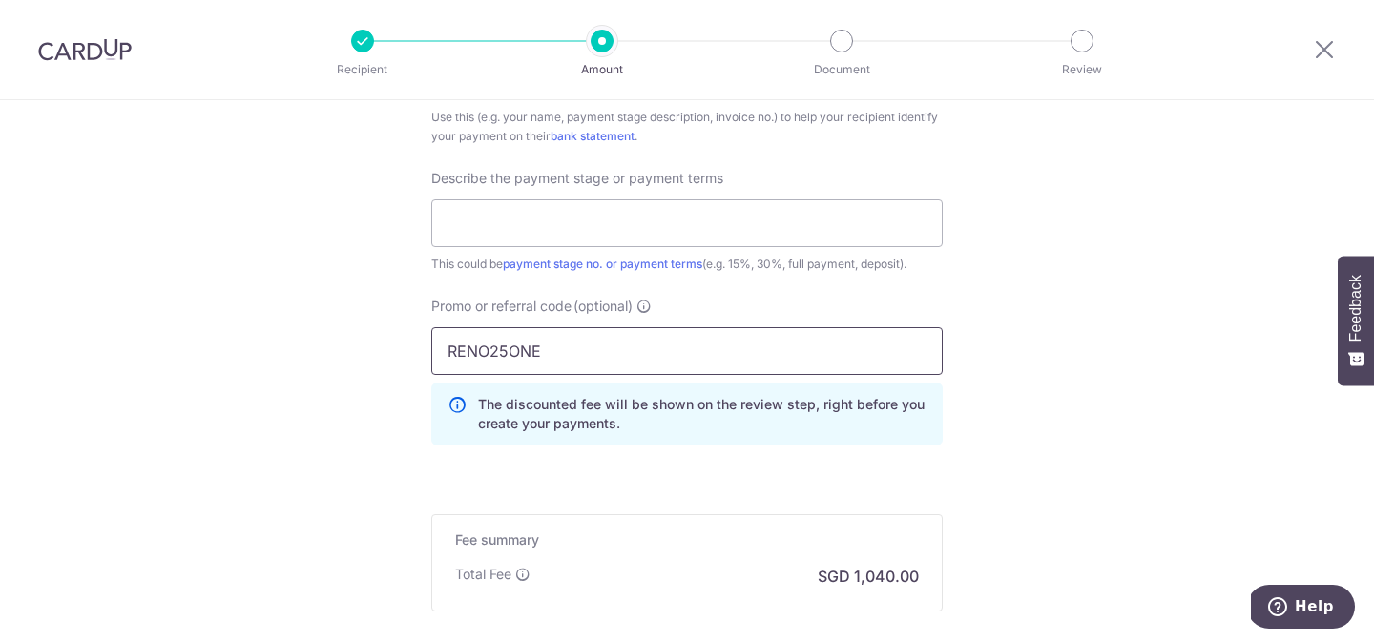
type input "RENO25ONE"
click at [841, 242] on input "text" at bounding box center [687, 223] width 512 height 48
click at [841, 242] on input "2ND PAYMENT" at bounding box center [687, 223] width 512 height 48
type input "2ND PAYMENT"
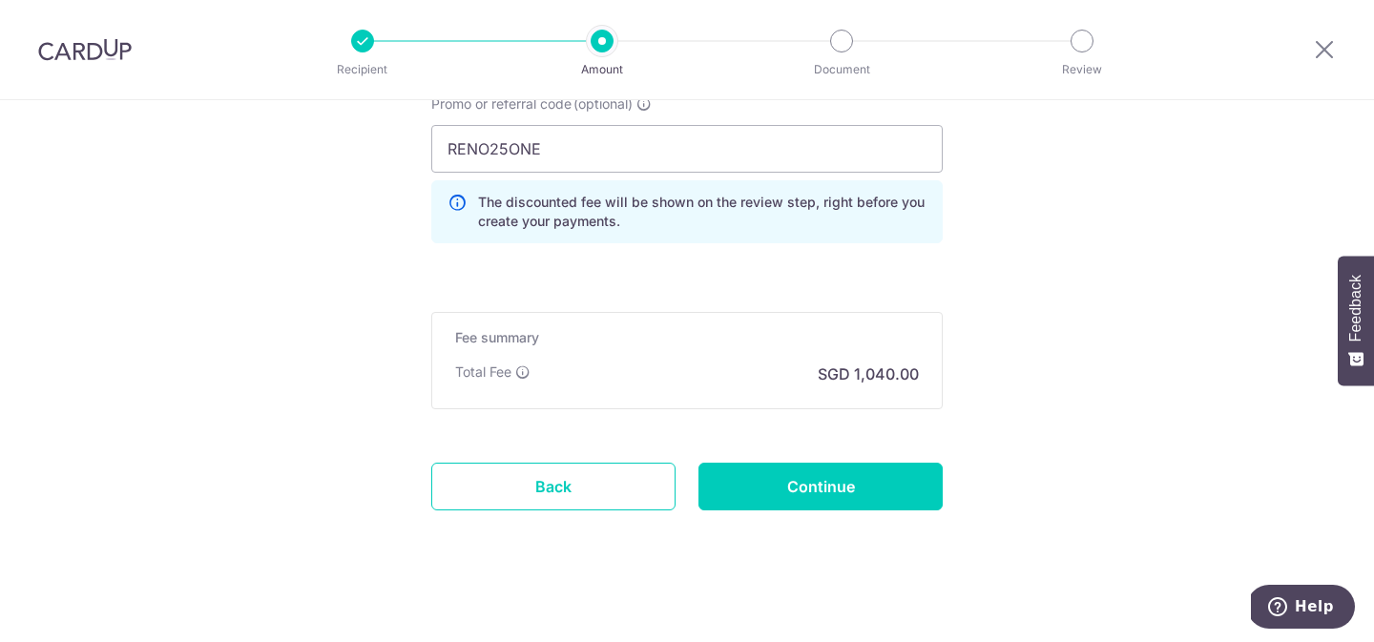
scroll to position [1476, 0]
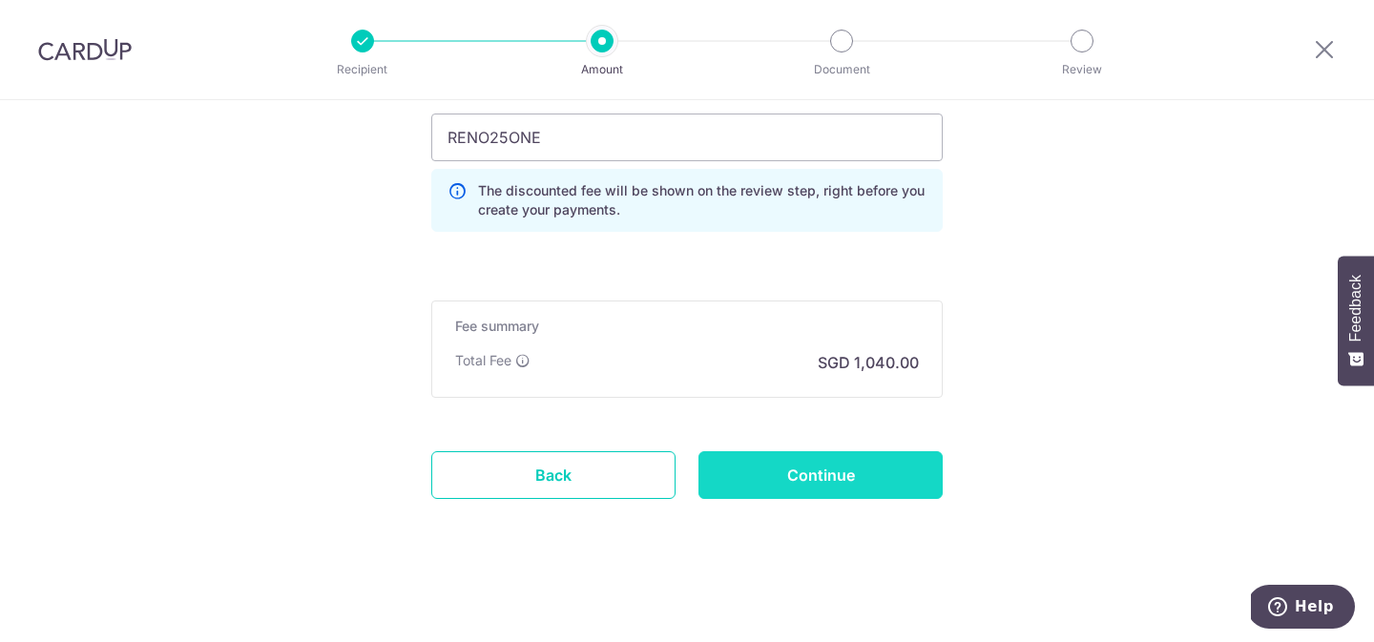
click at [913, 473] on input "Continue" at bounding box center [821, 475] width 244 height 48
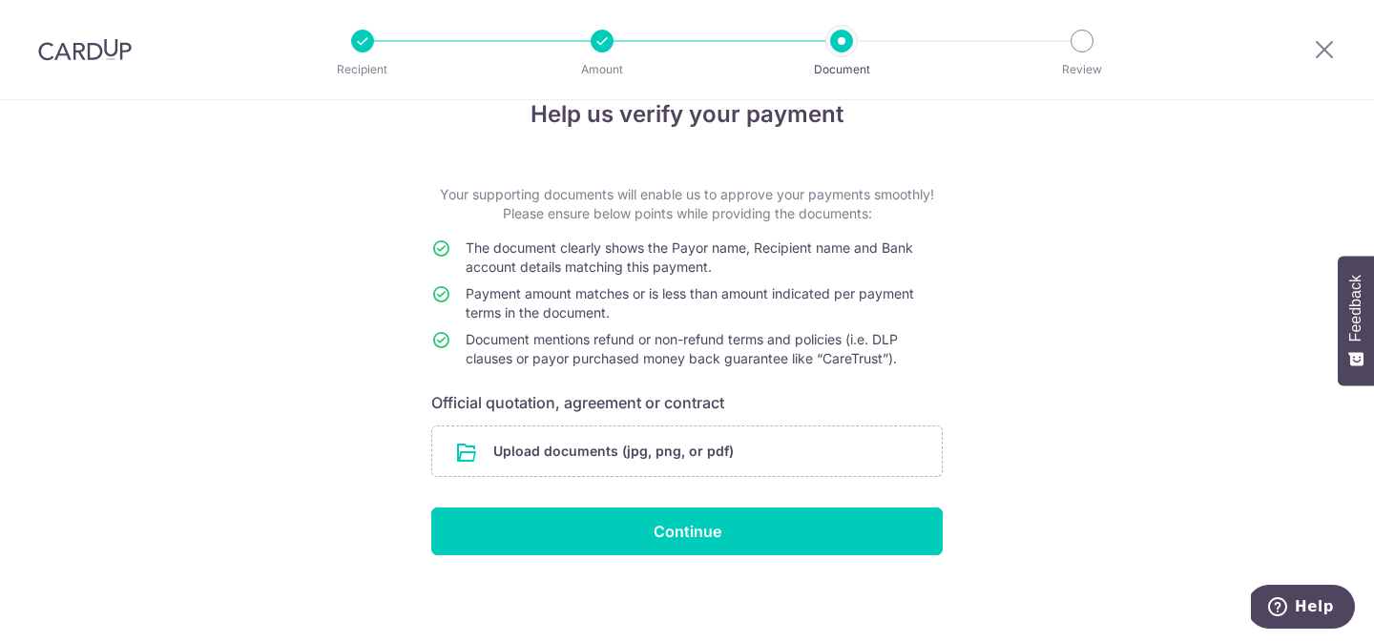
scroll to position [44, 0]
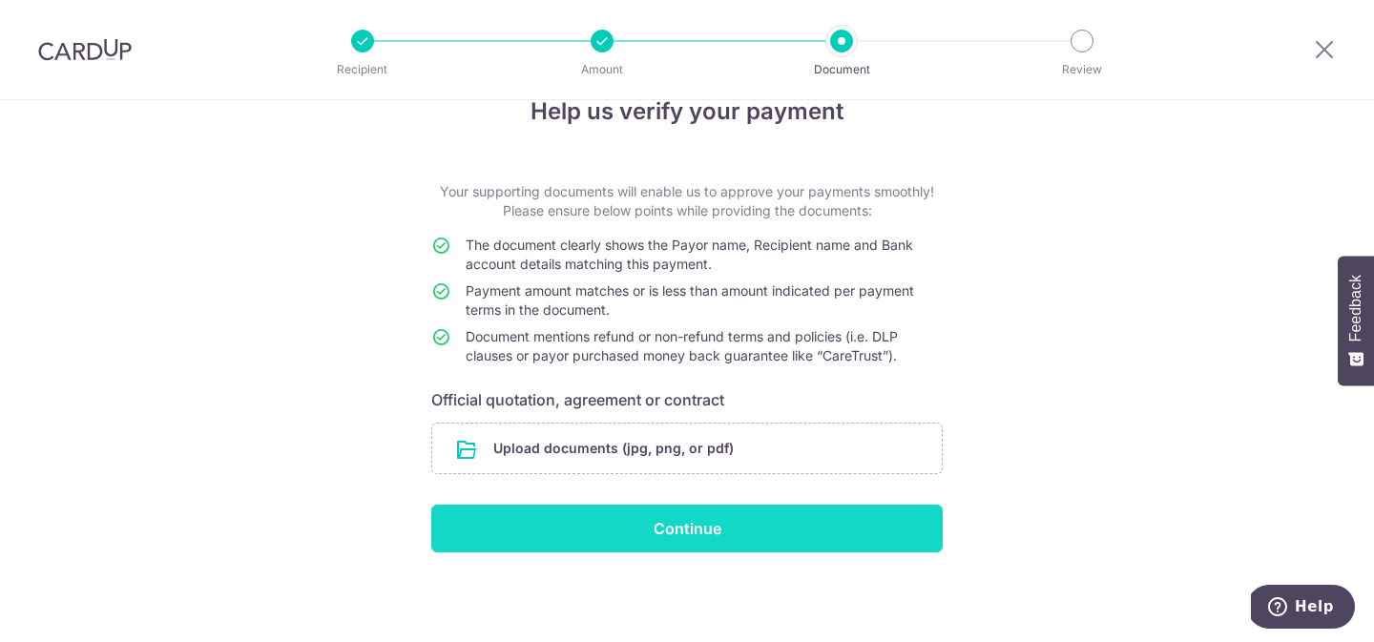
click at [856, 516] on input "Continue" at bounding box center [687, 529] width 512 height 48
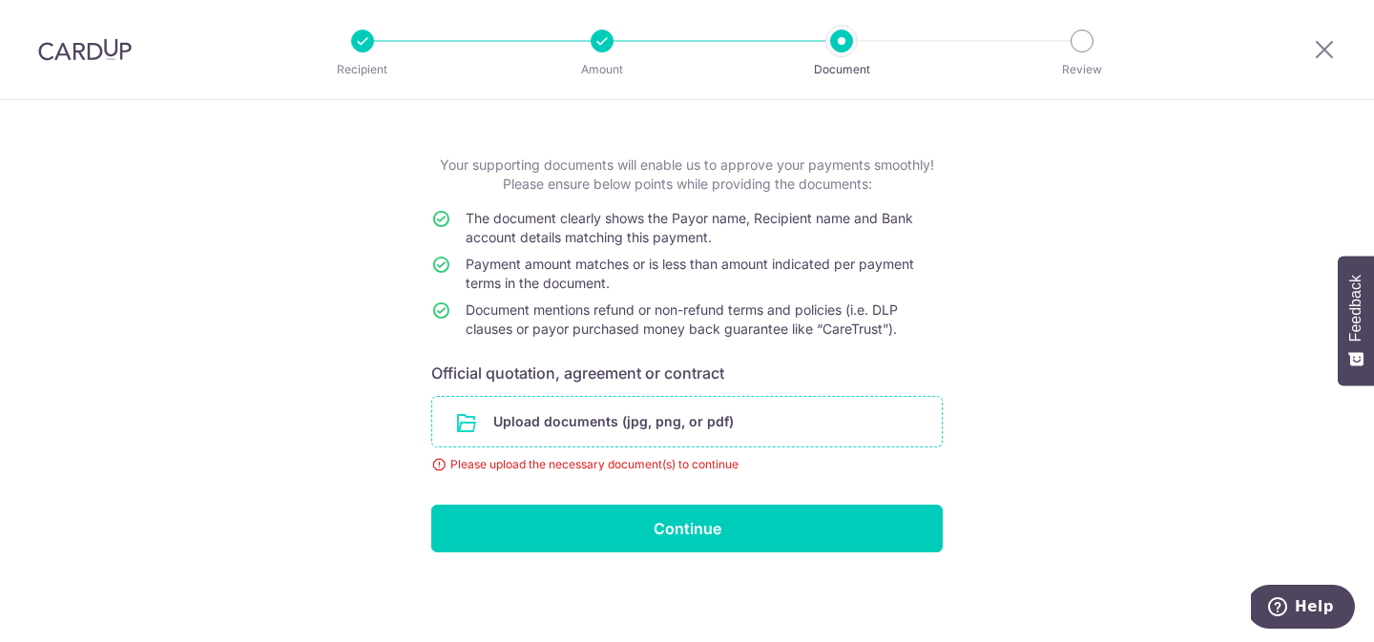
click at [824, 425] on input "file" at bounding box center [687, 422] width 510 height 50
click at [1059, 261] on div "Help us verify your payment Your supporting documents will enable us to approve…" at bounding box center [687, 336] width 1374 height 613
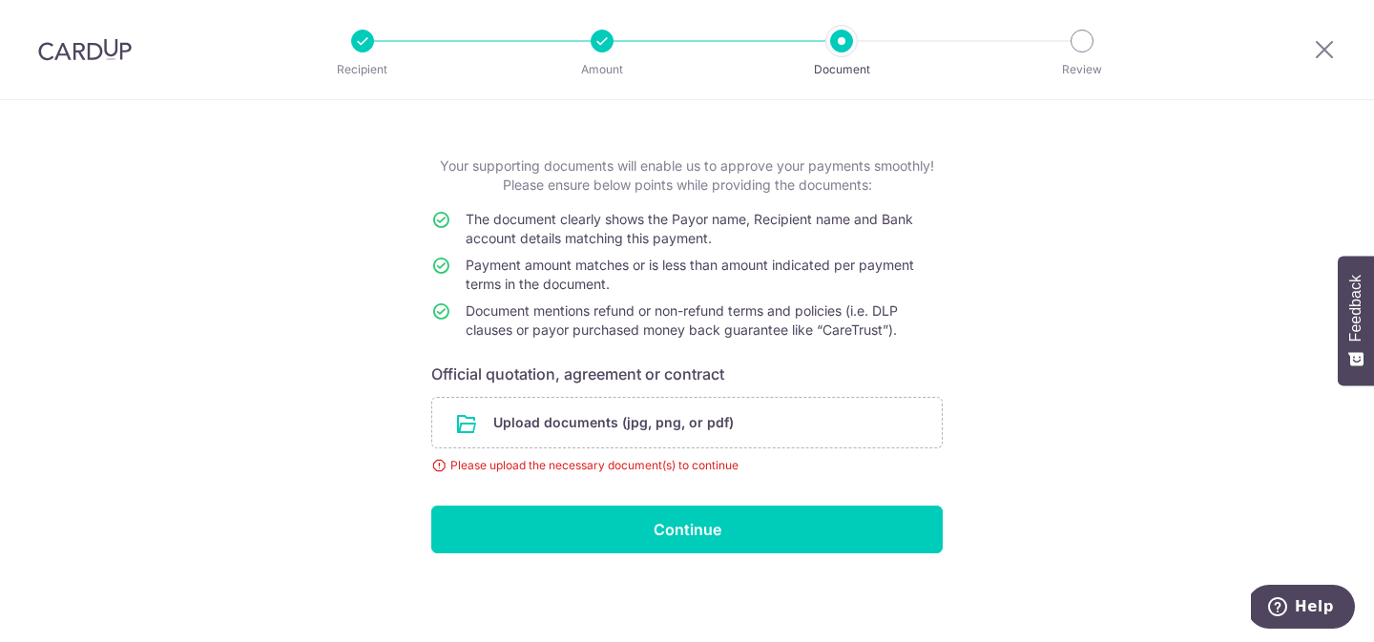
scroll to position [71, 0]
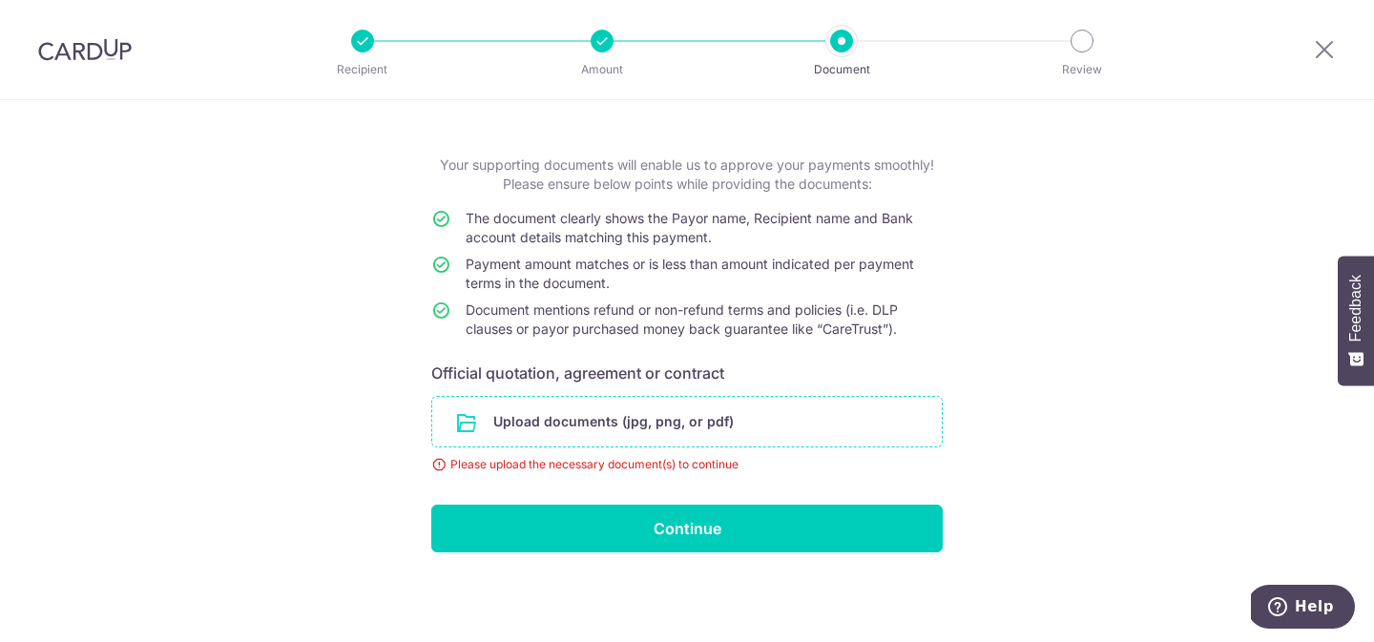
click at [868, 423] on input "file" at bounding box center [687, 422] width 510 height 50
click at [1331, 50] on icon at bounding box center [1324, 49] width 23 height 24
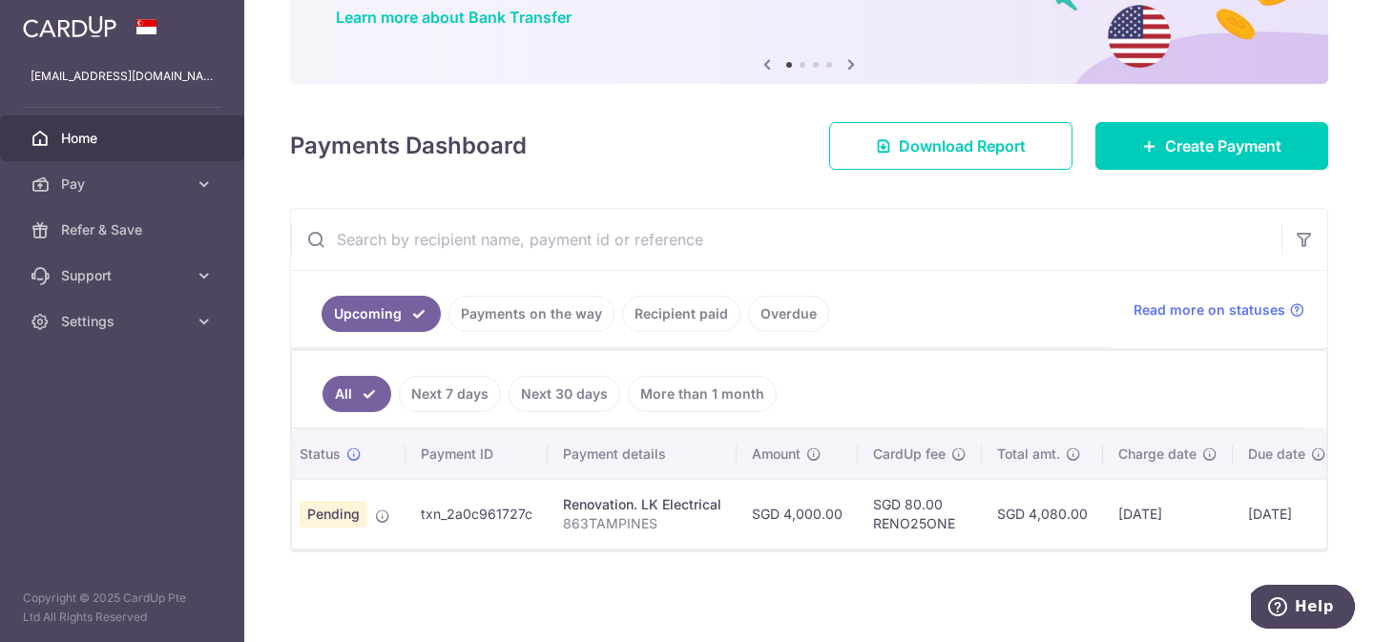
scroll to position [0, 50]
